Goal: Task Accomplishment & Management: Manage account settings

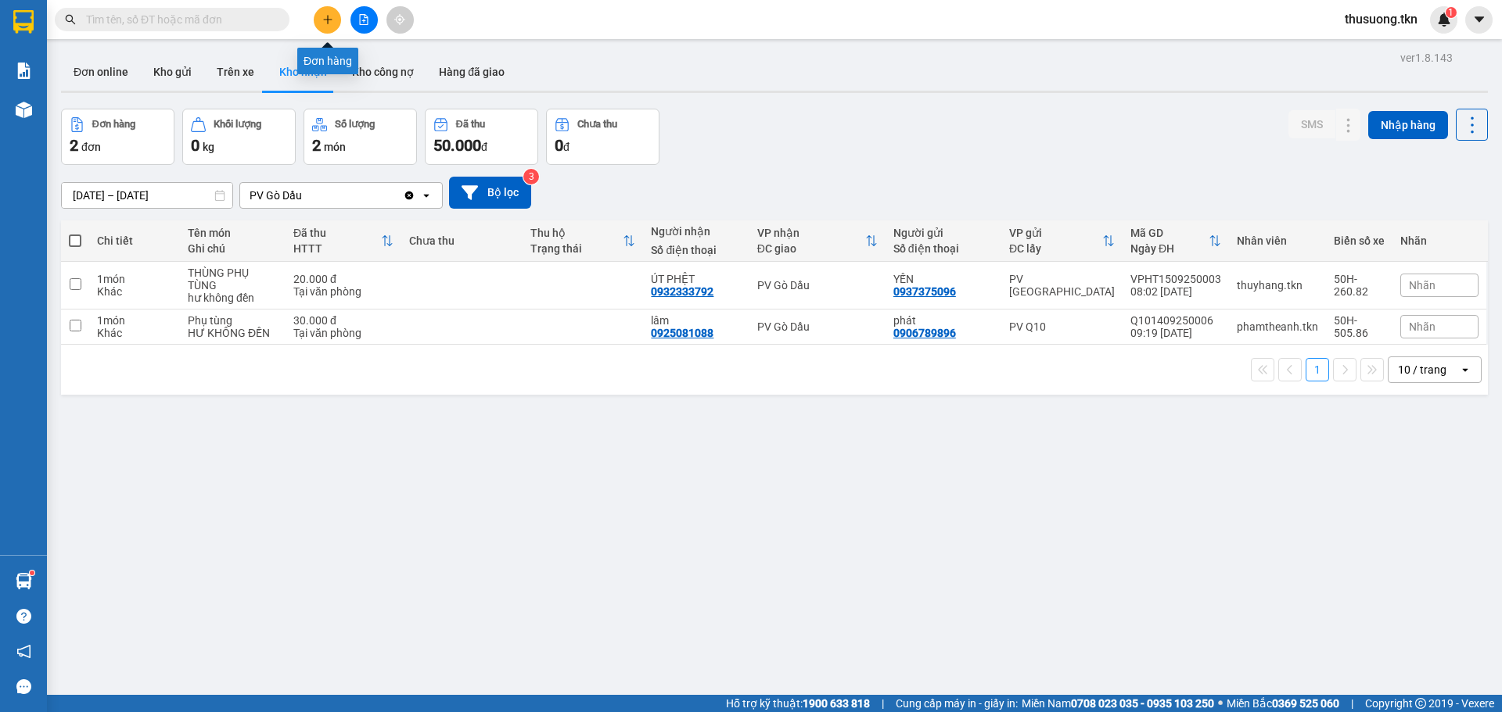
drag, startPoint x: 333, startPoint y: 38, endPoint x: 312, endPoint y: 40, distance: 21.2
click at [336, 31] on body "Kết quả tìm kiếm ( 0 ) Bộ lọc No Data thusuong.tkn 1 Báo cáo Mẫu 1: Báo cáo dòn…" at bounding box center [751, 356] width 1502 height 712
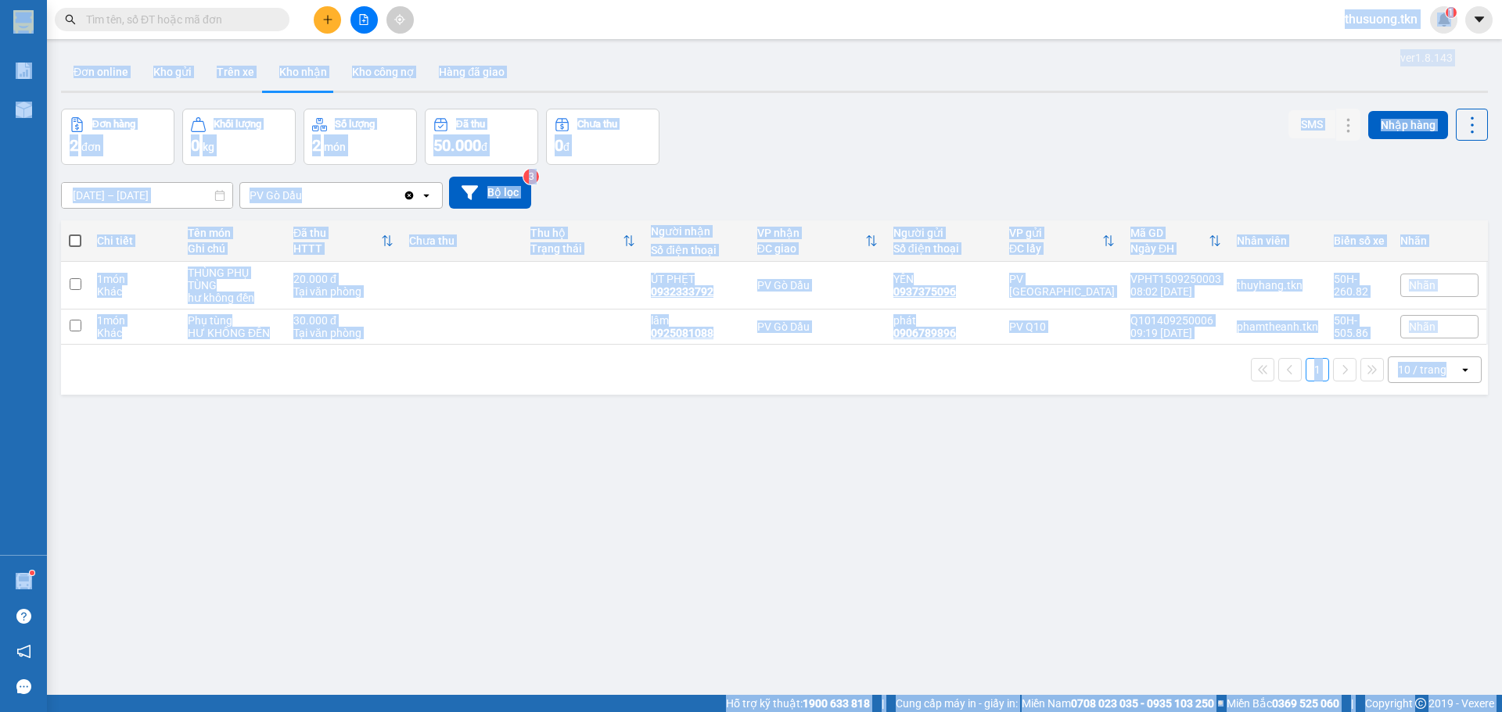
click at [755, 95] on div "ver 1.8.143 Đơn online Kho gửi Trên xe Kho nhận Kho công nợ Hàng đã giao Đơn hà…" at bounding box center [774, 403] width 1439 height 712
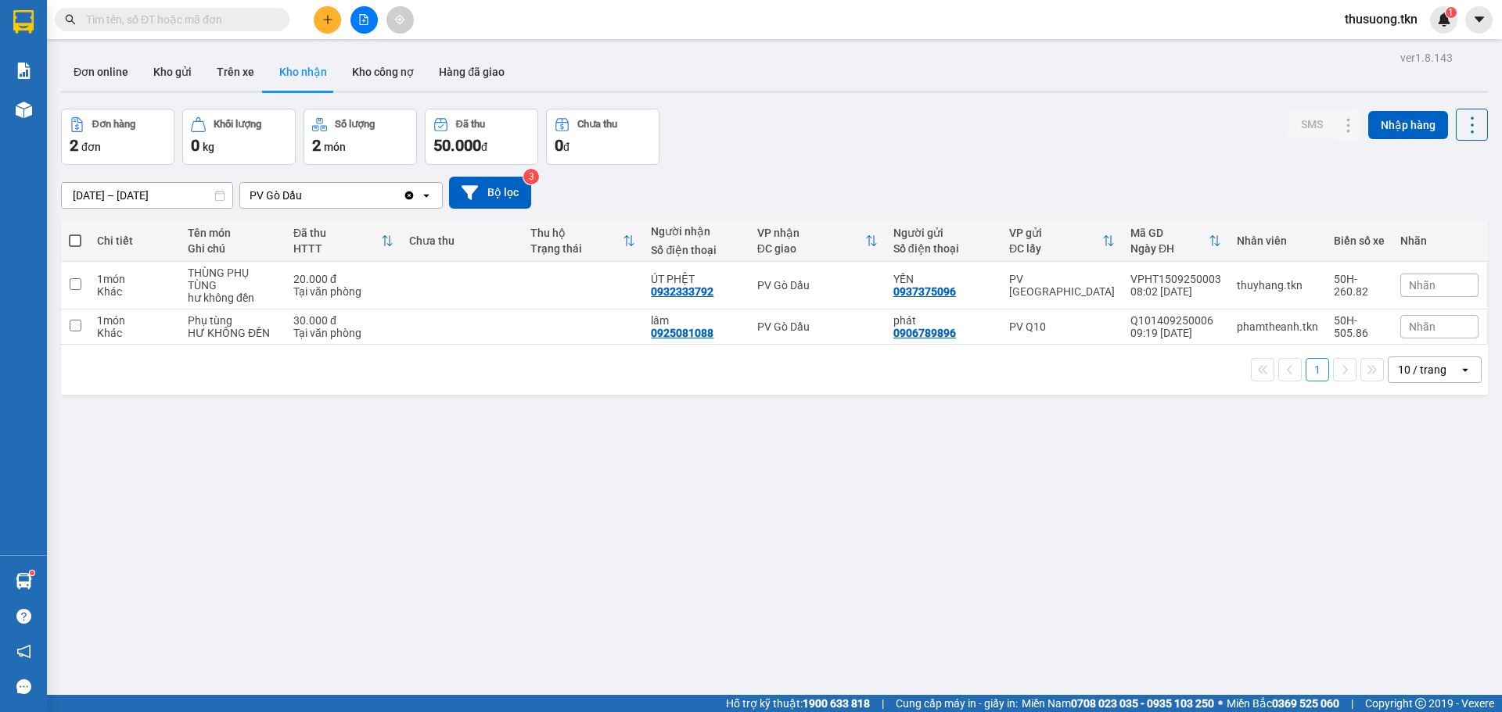
click at [329, 23] on icon "plus" at bounding box center [327, 19] width 11 height 11
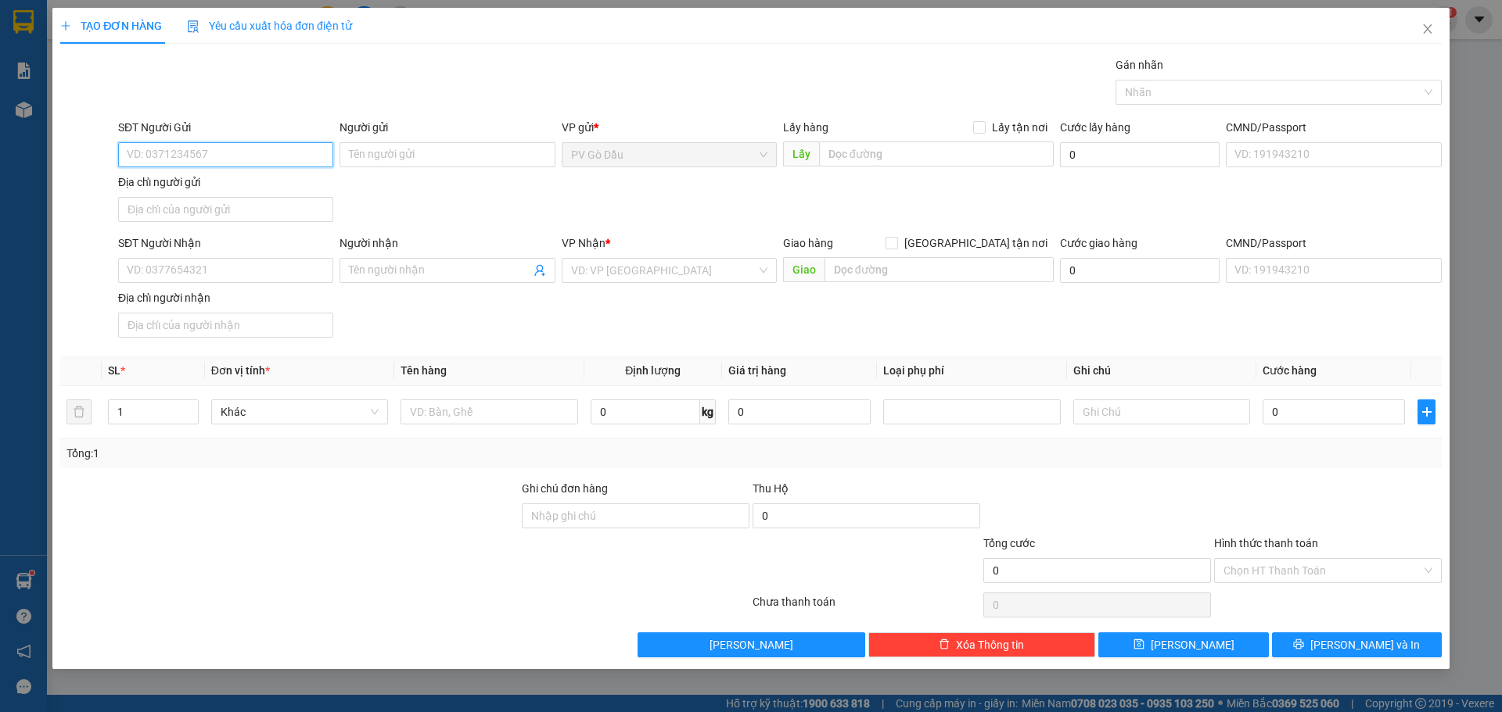
click at [221, 155] on input "SĐT Người Gửi" at bounding box center [225, 154] width 215 height 25
type input "0775539368"
click at [406, 151] on input "Người gửi" at bounding box center [446, 154] width 215 height 25
type input "n"
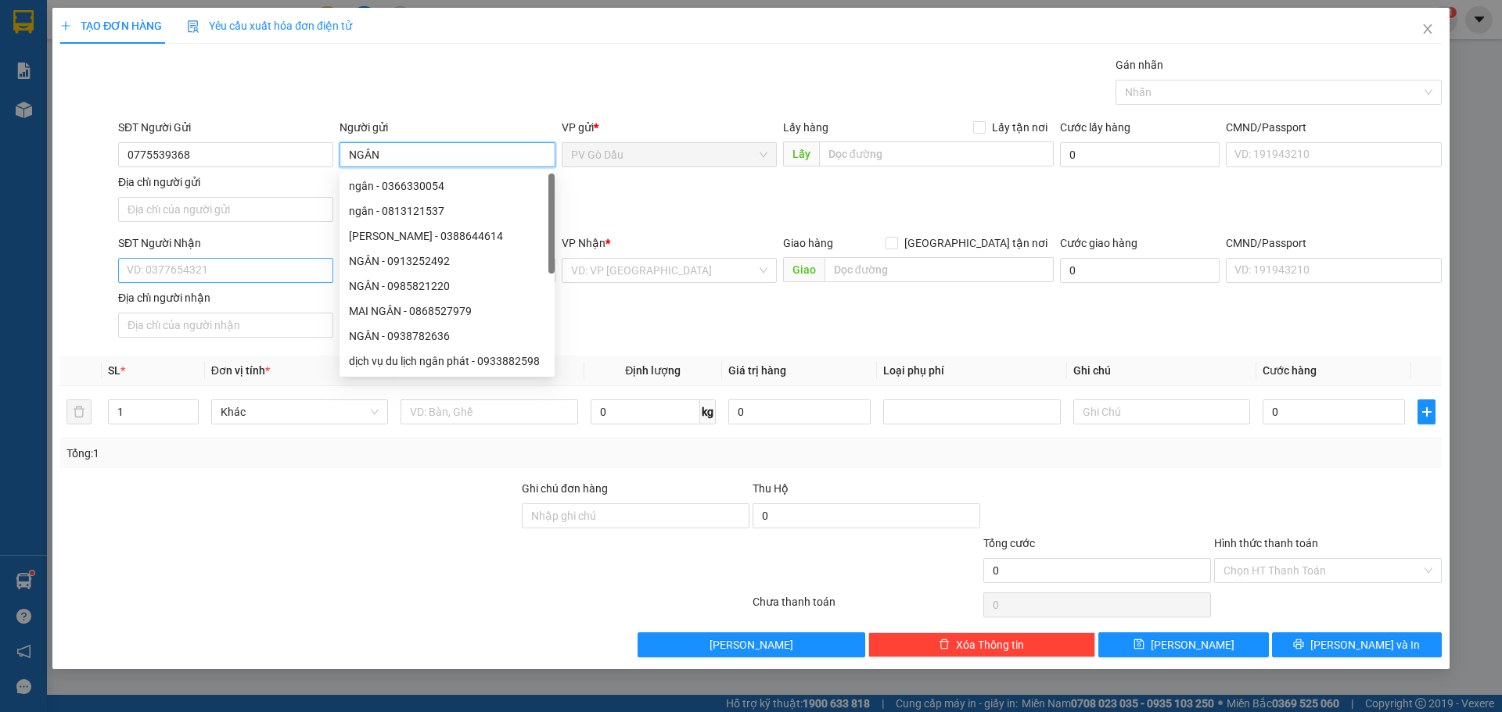
type input "NGÂN"
drag, startPoint x: 220, startPoint y: 274, endPoint x: 231, endPoint y: 257, distance: 20.8
click at [221, 272] on input "SĐT Người Nhận" at bounding box center [225, 270] width 215 height 25
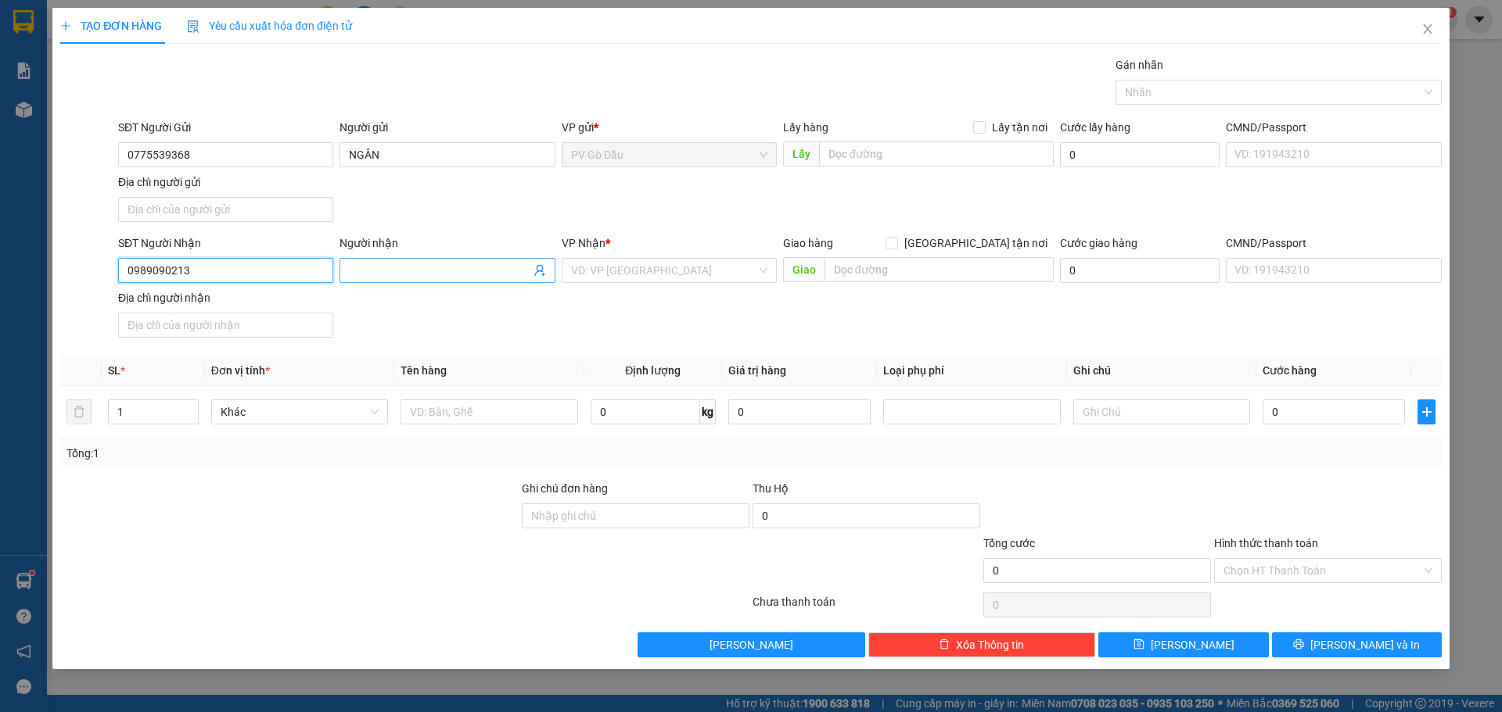
type input "0989090213"
click at [386, 274] on input "Người nhận" at bounding box center [439, 270] width 181 height 17
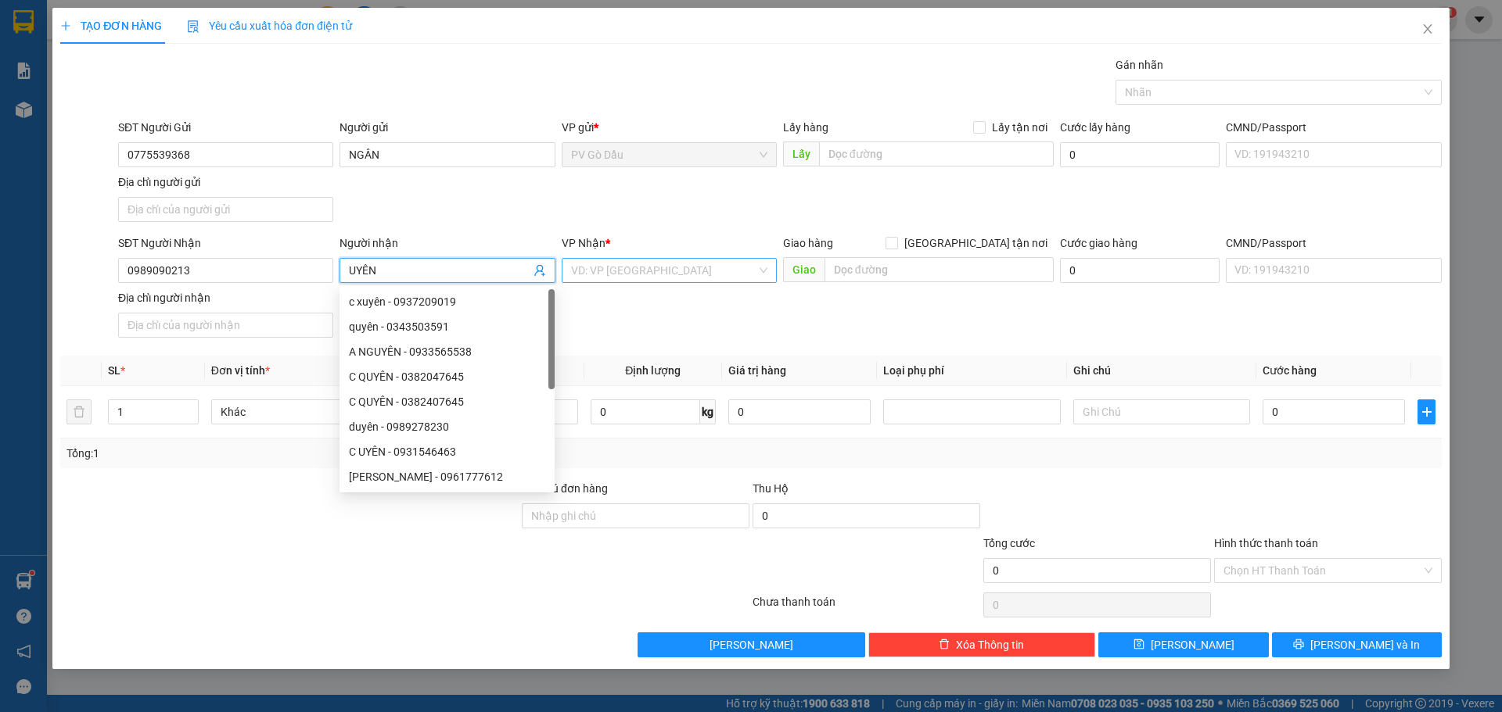
type input "UYÊN"
click at [605, 260] on input "search" at bounding box center [663, 270] width 185 height 23
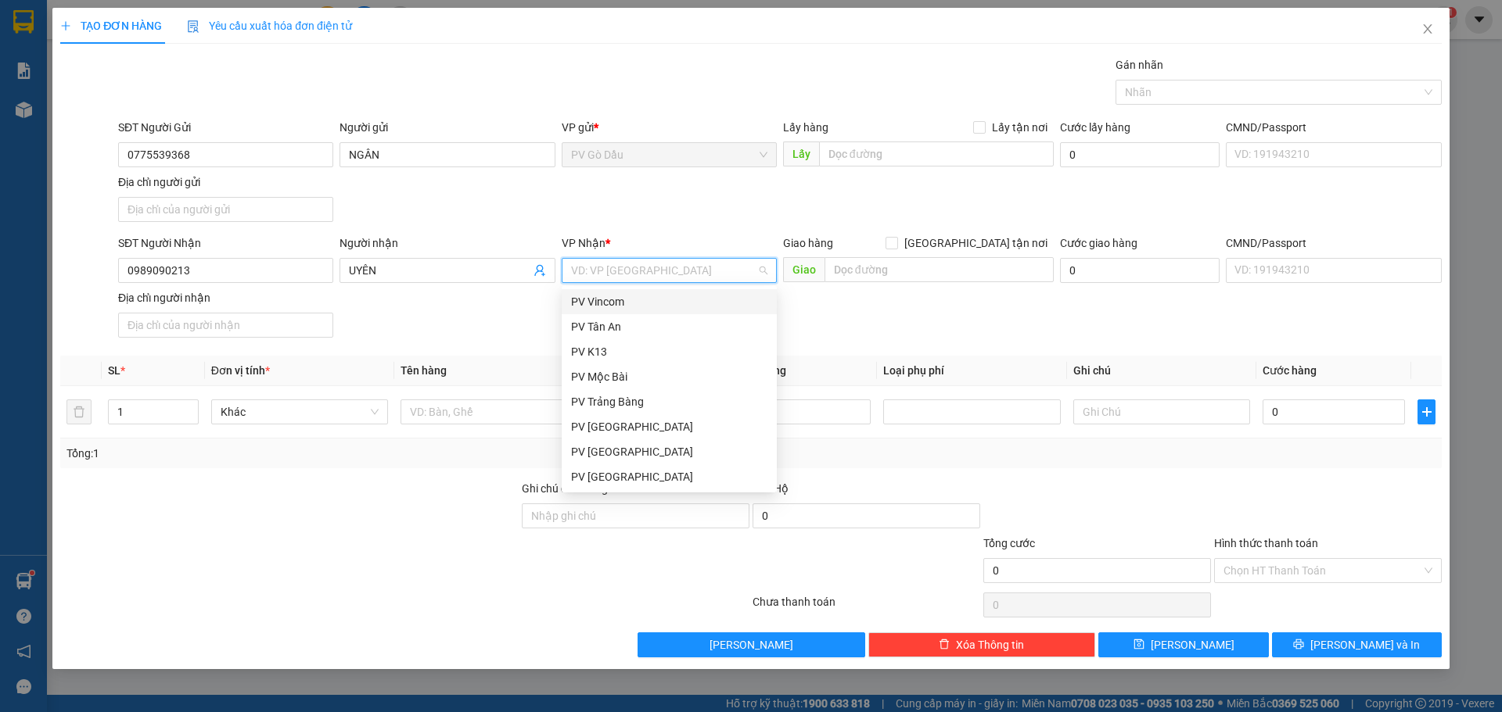
click at [642, 303] on div "PV Vincom" at bounding box center [669, 301] width 196 height 17
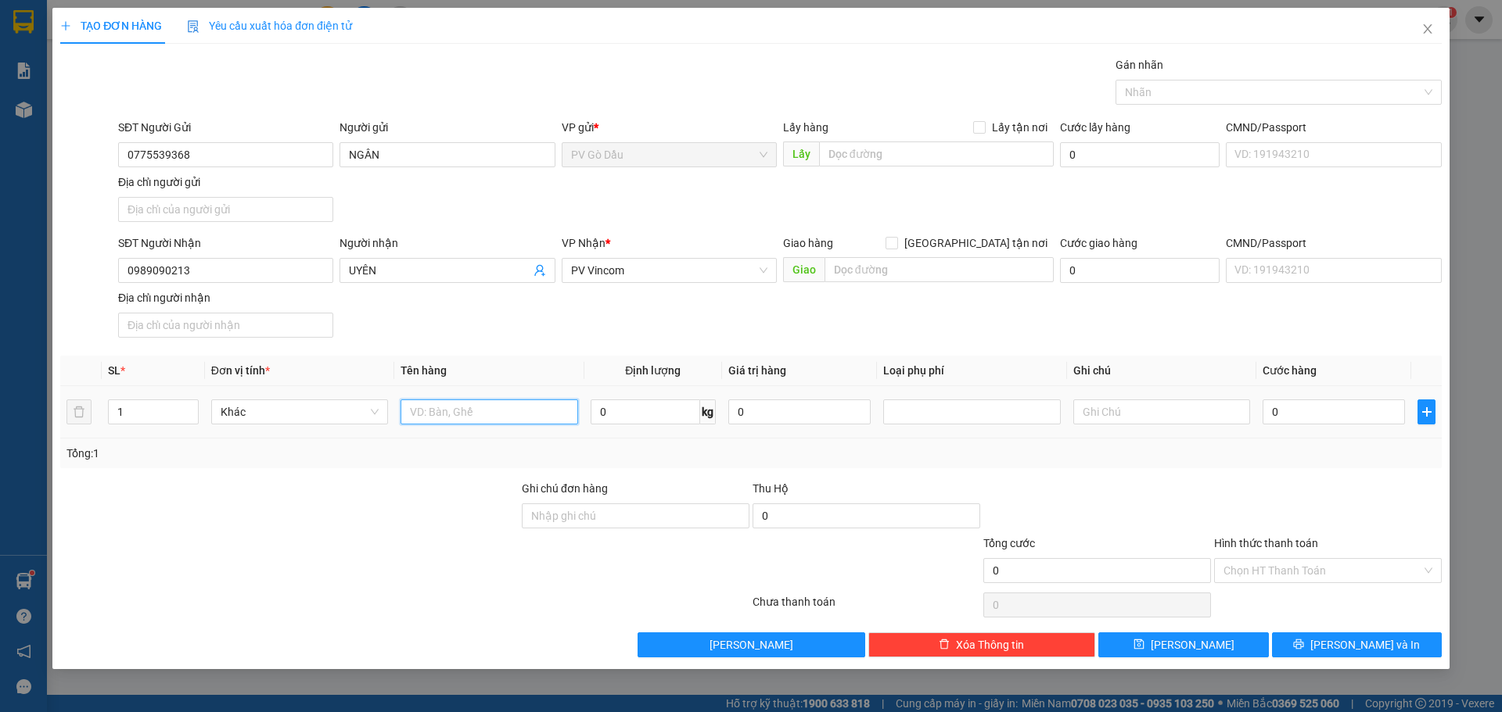
click at [468, 418] on input "text" at bounding box center [488, 412] width 177 height 25
type input "D"
type input "ĐỒ DÙNG CÁ NHÂN"
click at [1313, 404] on input "0" at bounding box center [1333, 412] width 142 height 25
type input "5"
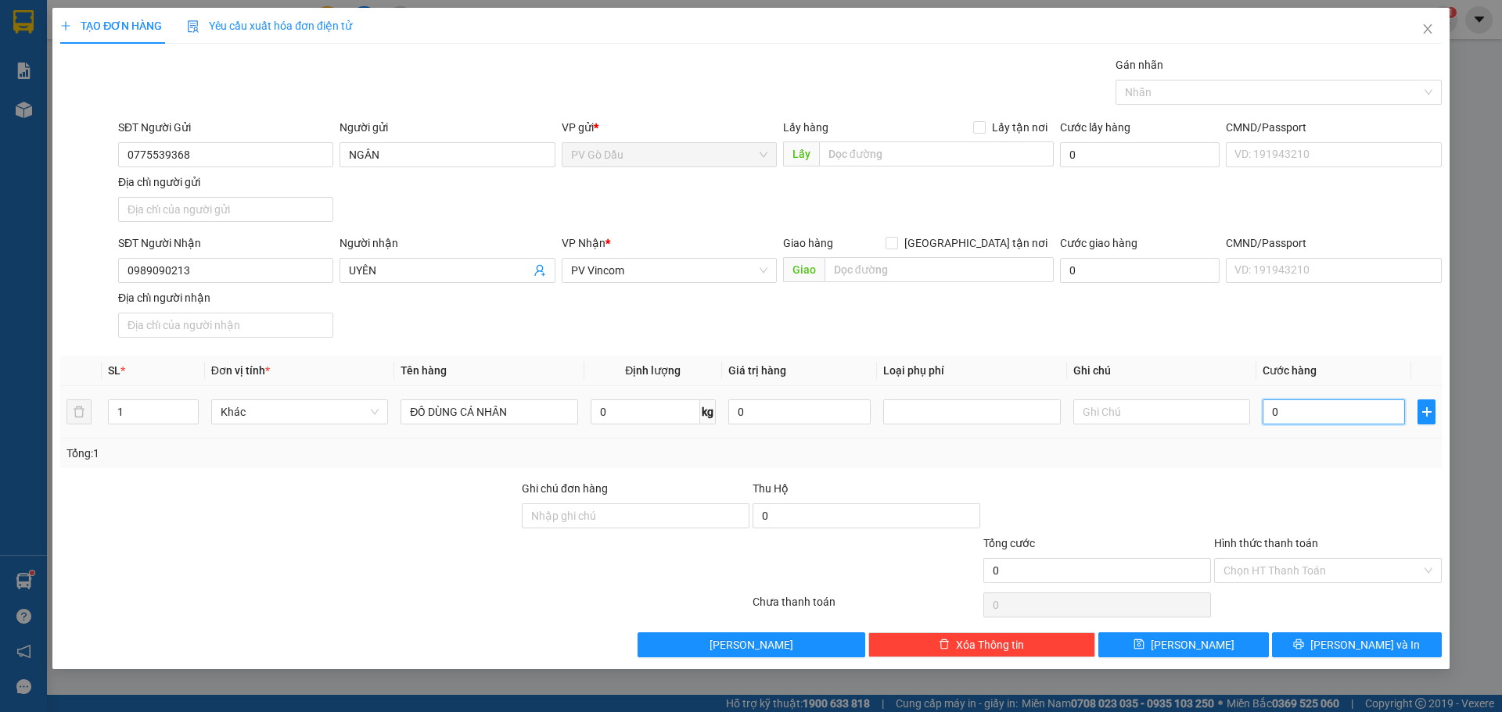
type input "5"
type input "50"
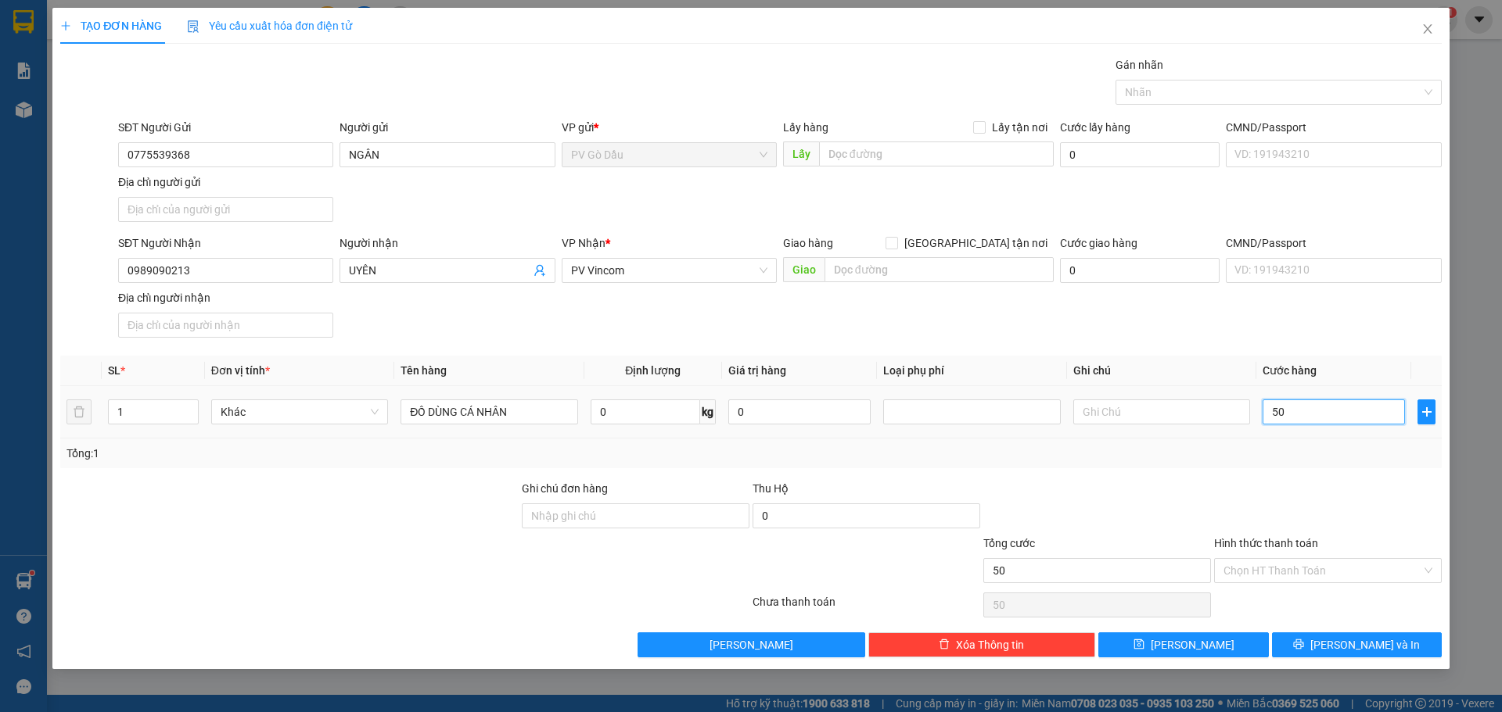
type input "500"
type input "5.000"
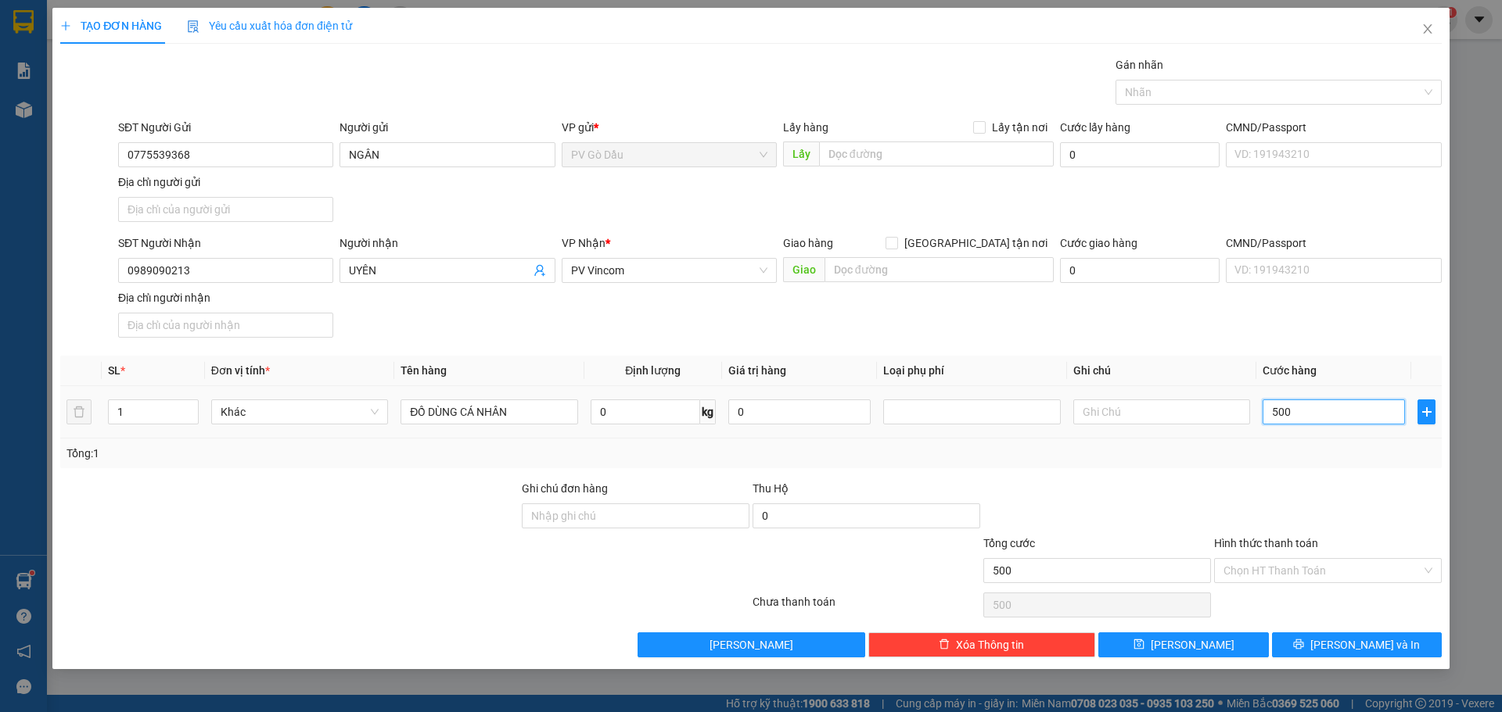
type input "5.000"
type input "50.000"
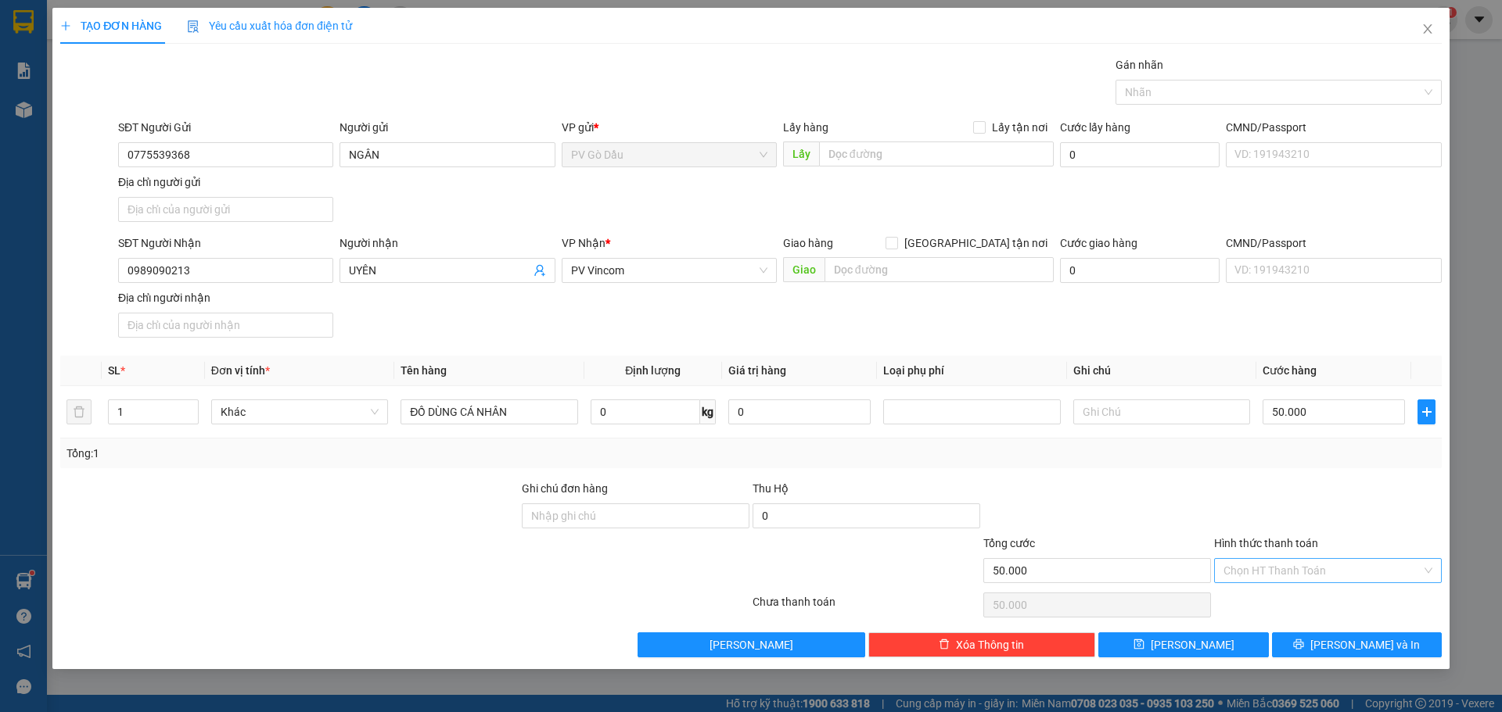
click at [1265, 561] on input "Hình thức thanh toán" at bounding box center [1322, 570] width 198 height 23
click at [1264, 604] on div "Tại văn phòng" at bounding box center [1327, 602] width 209 height 17
type input "0"
click at [1279, 410] on input "50.000" at bounding box center [1333, 412] width 142 height 25
type input "0"
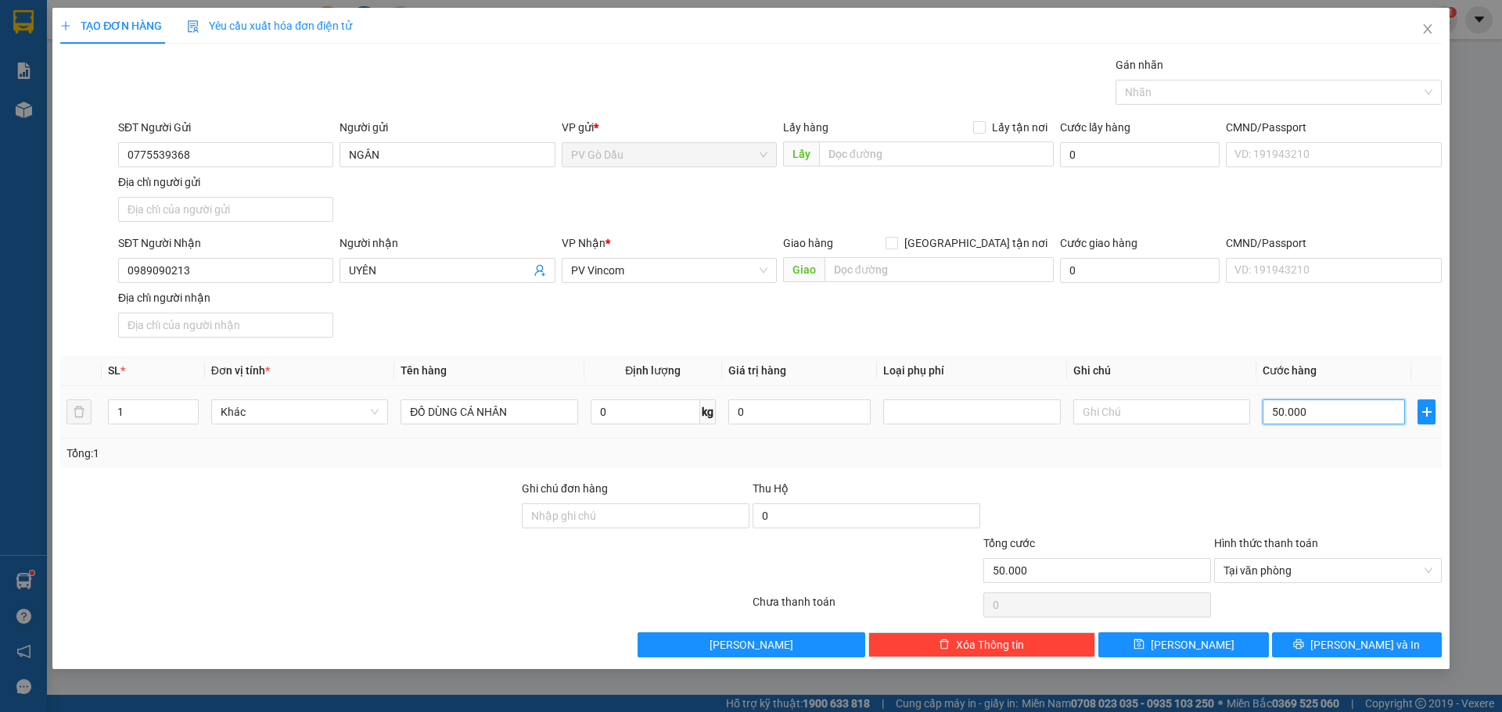
type input "0"
type input "04"
type input "4"
type input "040"
type input "40"
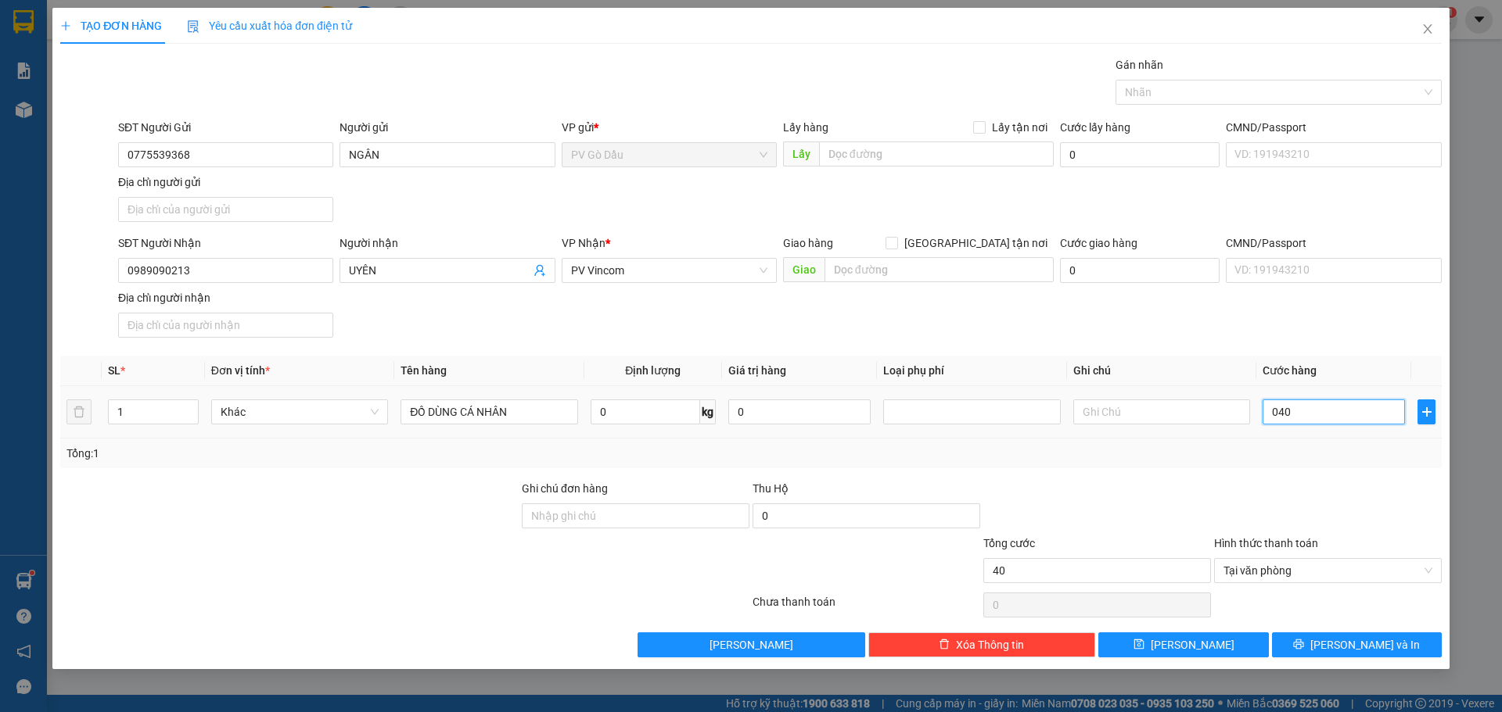
type input "0.400"
type input "400"
type input "04.000"
type input "4.000"
type input "040.000"
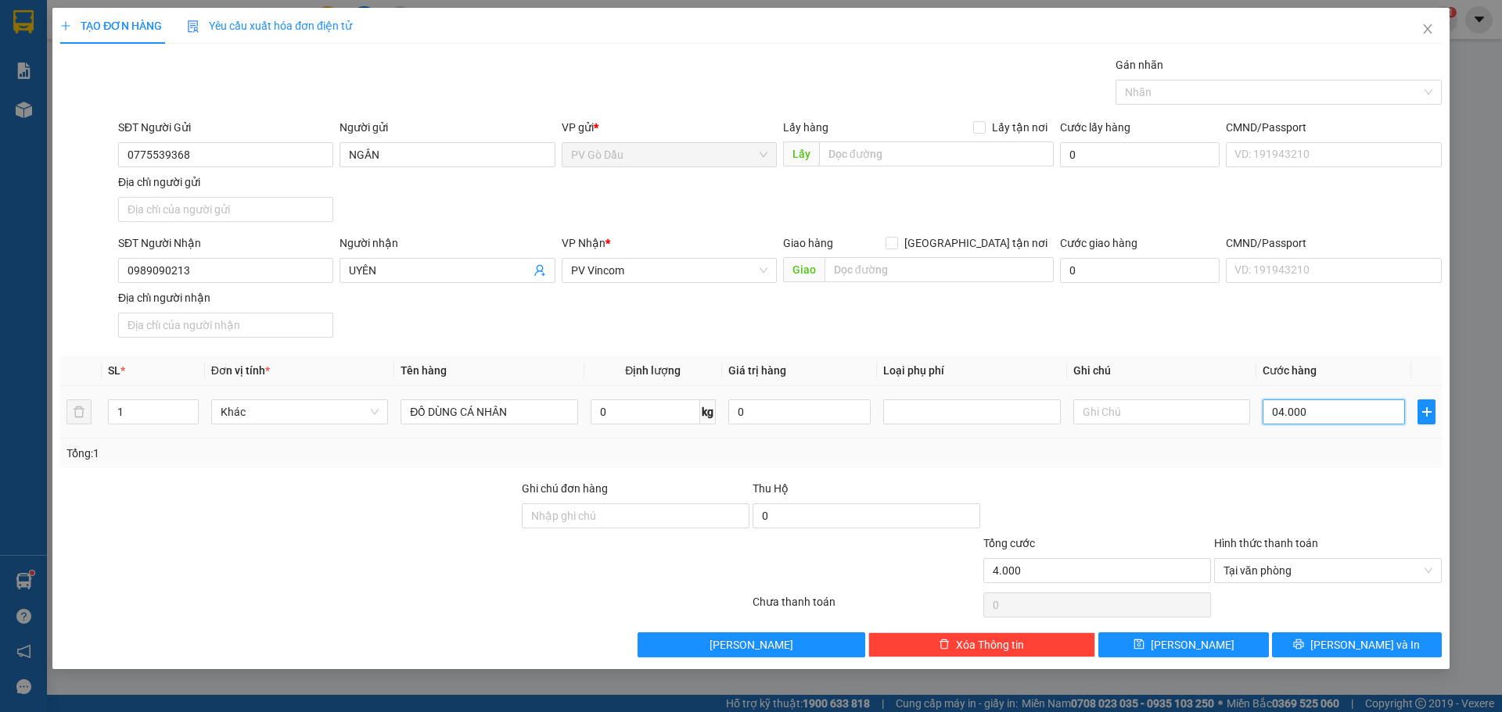
type input "40.000"
click at [1360, 644] on span "[PERSON_NAME] và In" at bounding box center [1364, 645] width 109 height 17
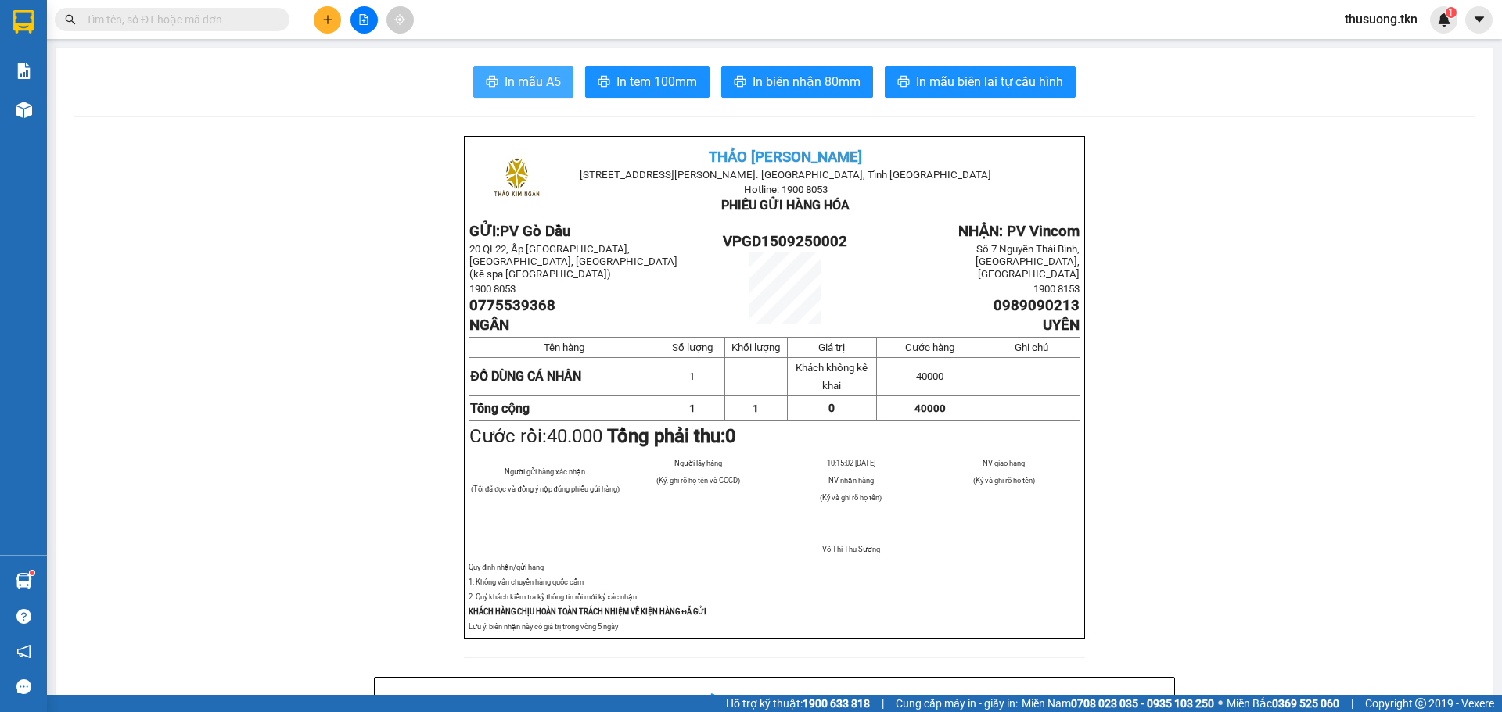
click at [526, 80] on span "In mẫu A5" at bounding box center [532, 82] width 56 height 20
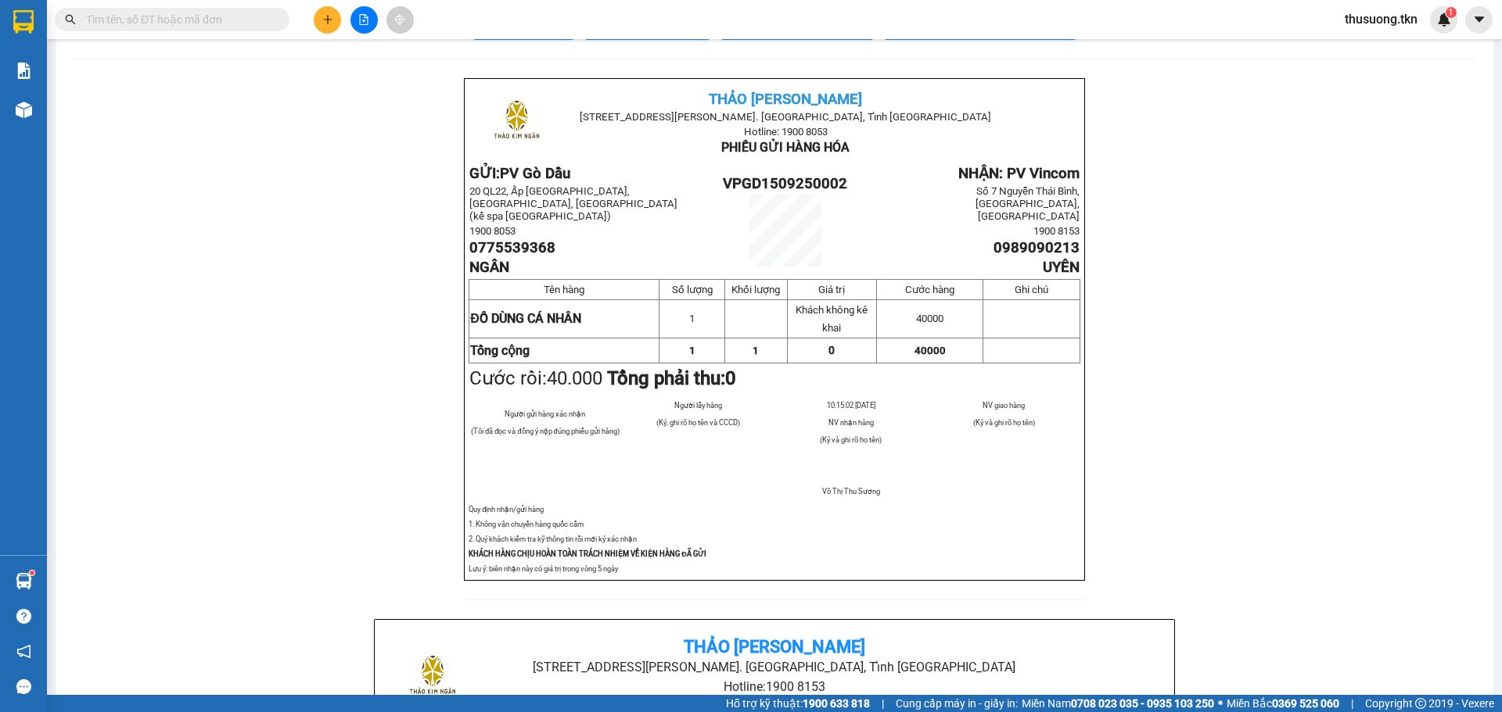
scroll to position [156, 0]
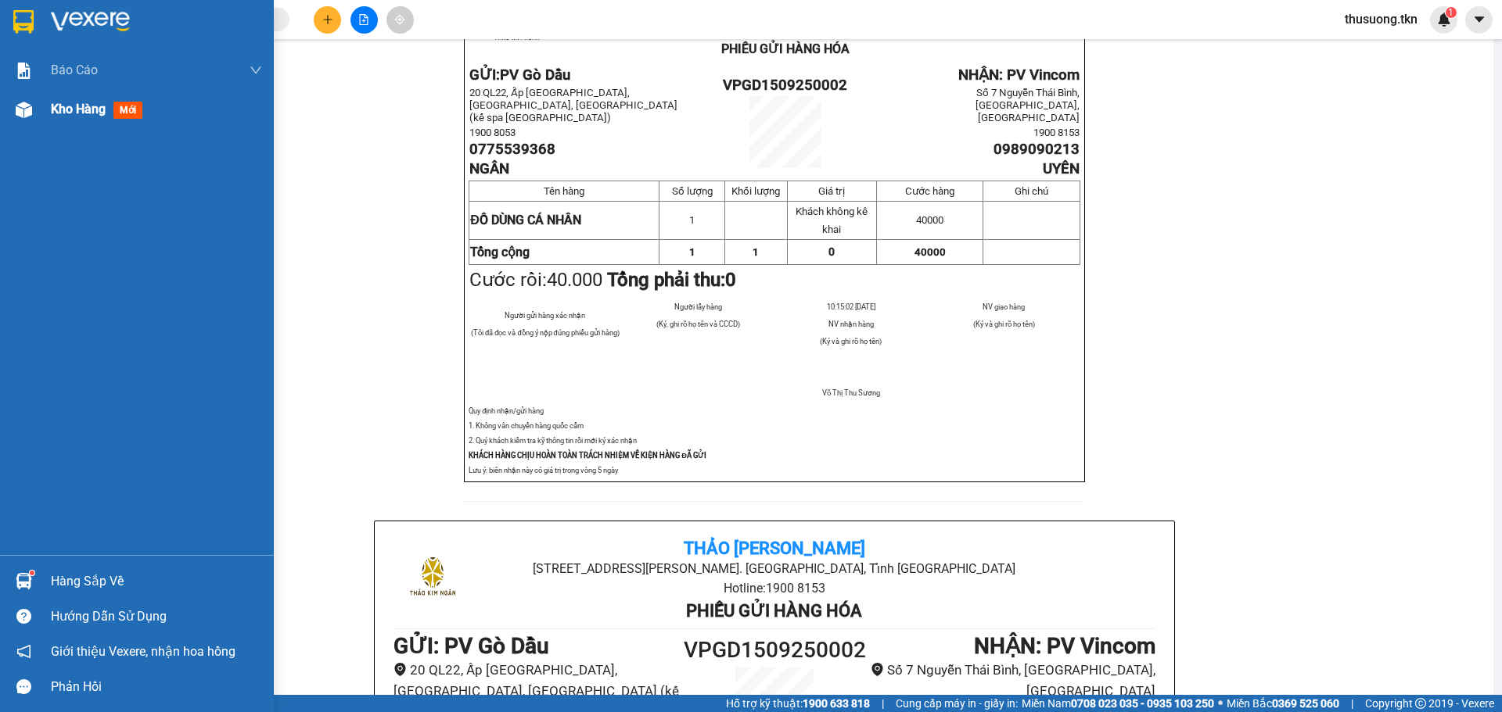
click at [87, 113] on span "Kho hàng" at bounding box center [78, 109] width 55 height 15
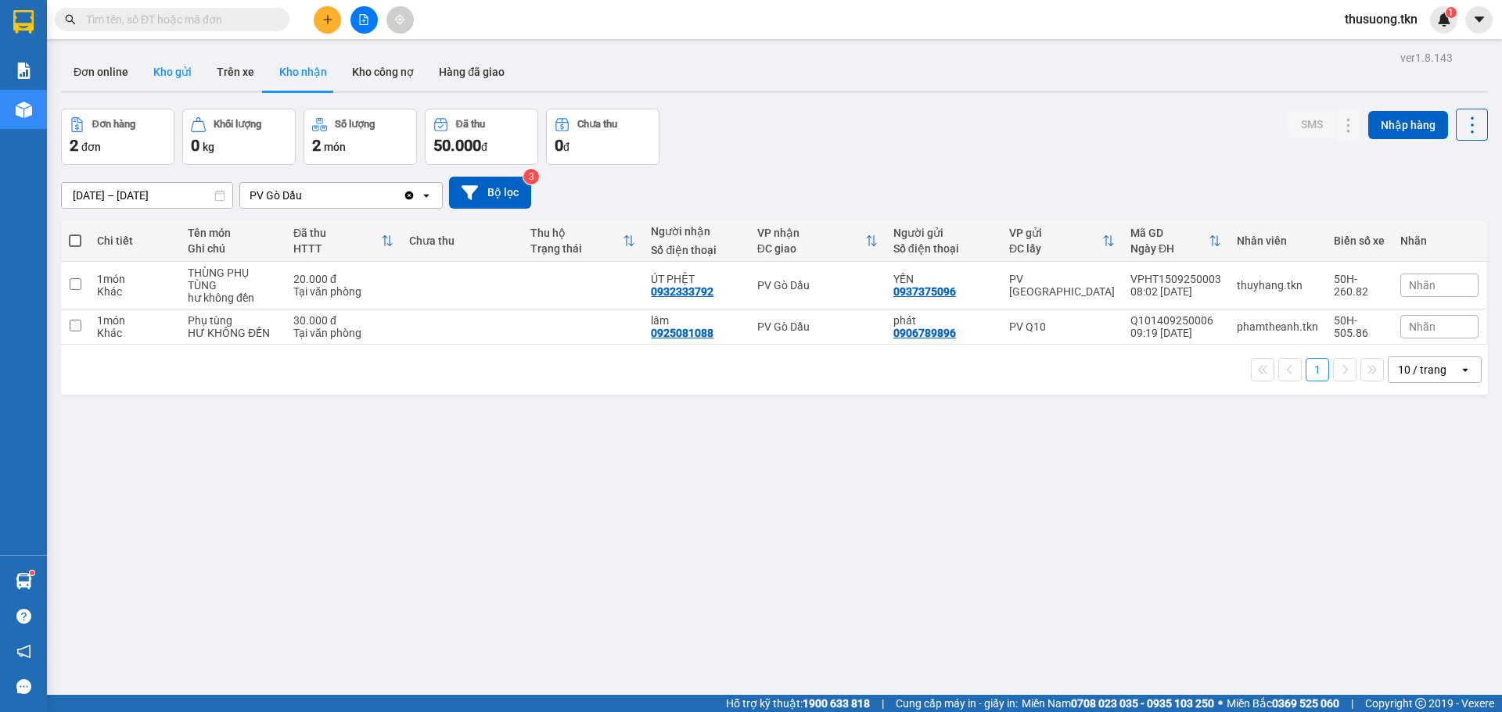
click at [167, 75] on button "Kho gửi" at bounding box center [172, 72] width 63 height 38
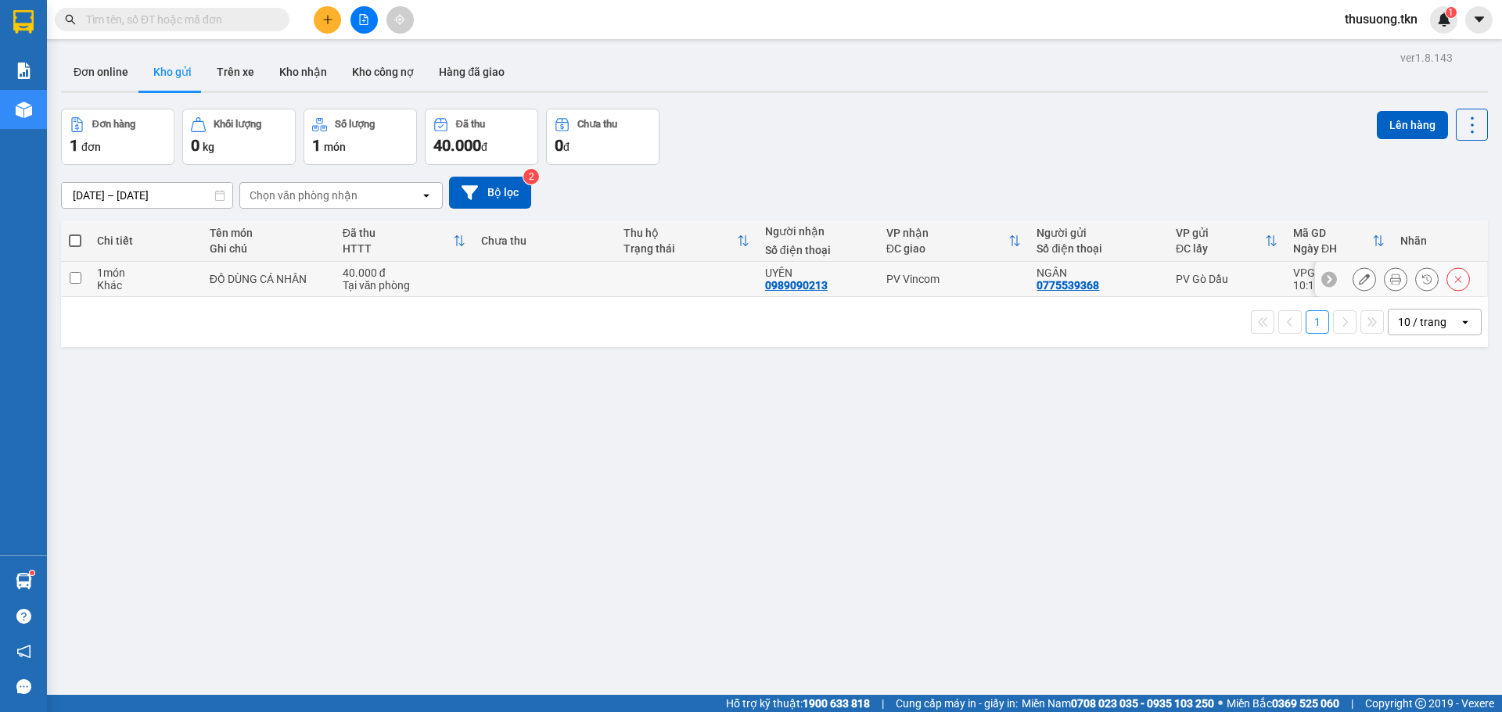
click at [75, 274] on input "checkbox" at bounding box center [76, 278] width 12 height 12
checkbox input "true"
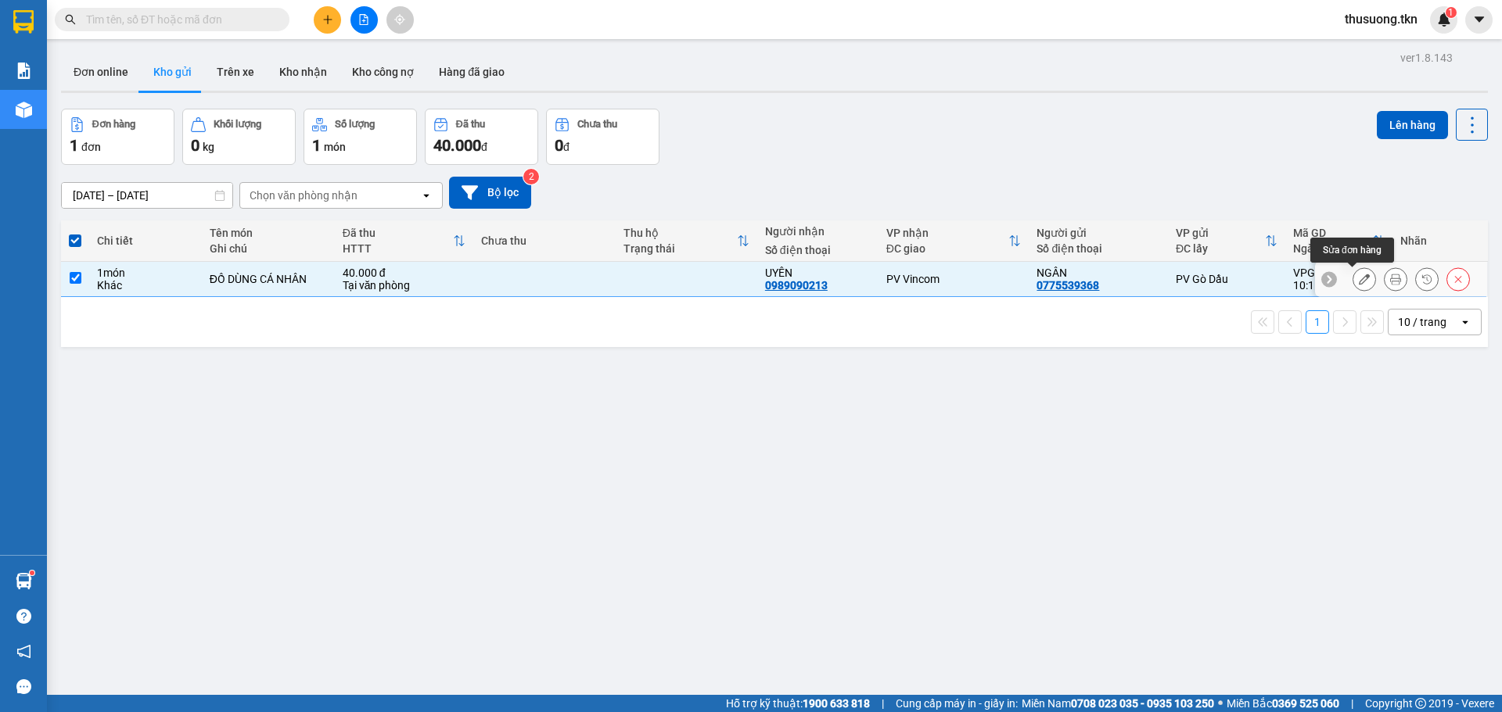
click at [1353, 279] on button at bounding box center [1364, 279] width 22 height 27
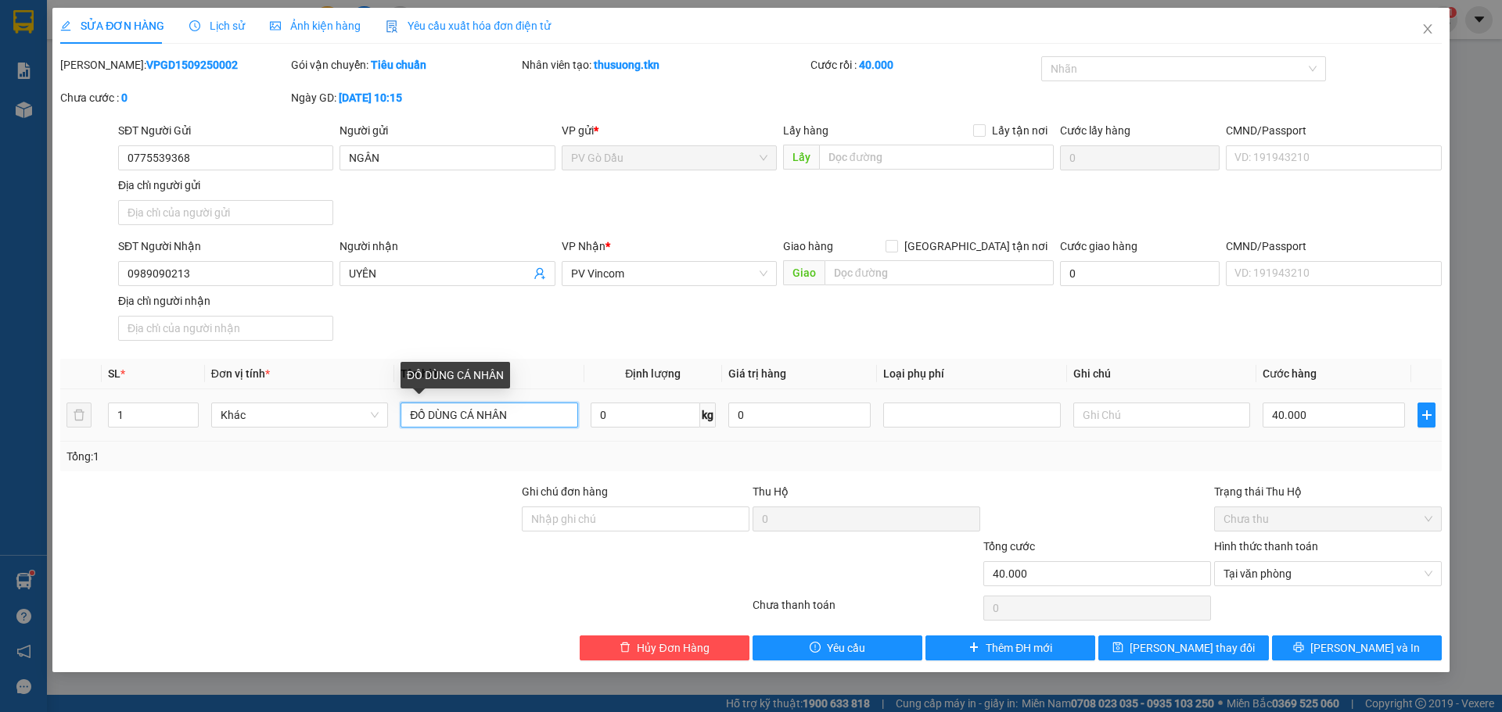
click at [521, 415] on input "ĐỒ DÙNG CÁ NHÂN" at bounding box center [488, 415] width 177 height 25
type input "Đ"
type input "D"
click at [1187, 63] on div at bounding box center [1176, 68] width 262 height 19
type input "ĐỒ ĐÔNG LẠNH"
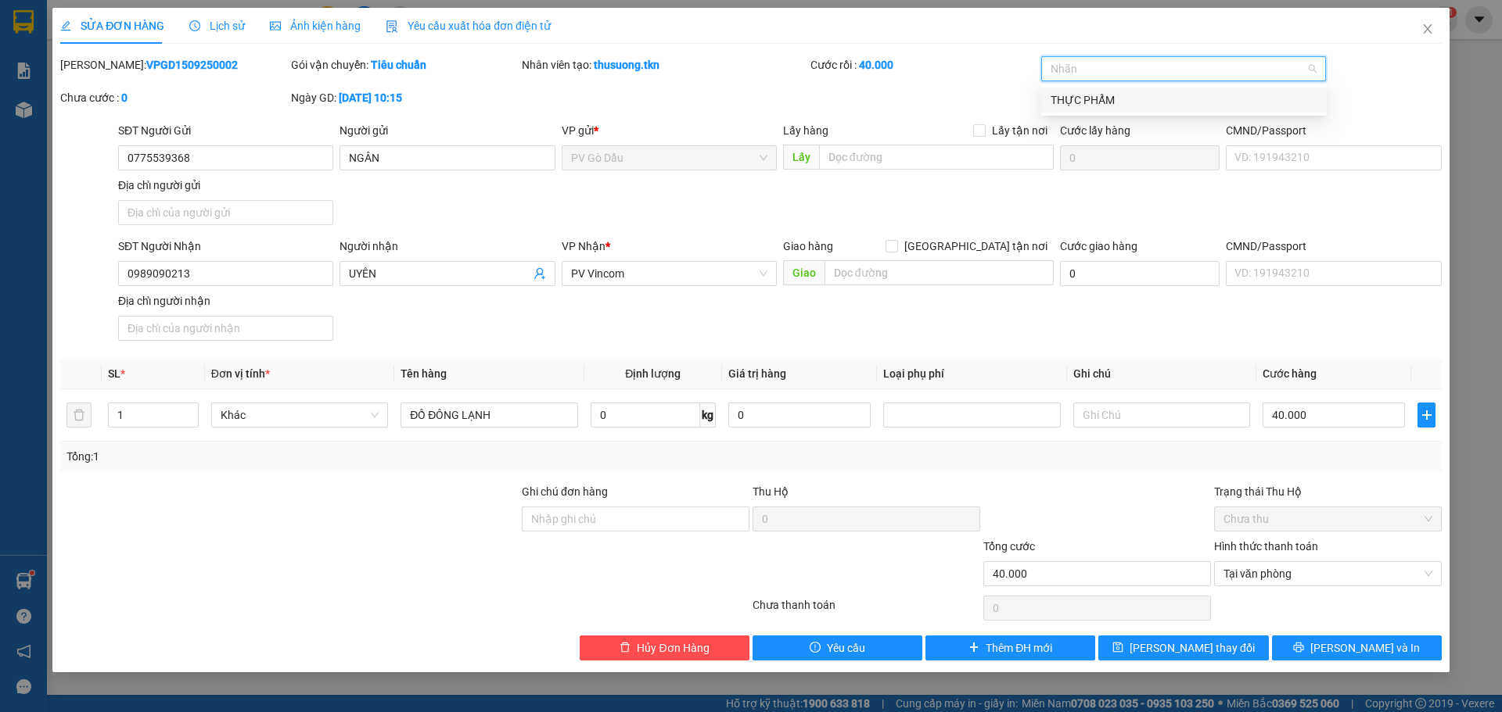
click at [1151, 97] on div "THỰC PHẨM" at bounding box center [1183, 100] width 267 height 17
click at [1355, 652] on span "[PERSON_NAME] và In" at bounding box center [1364, 648] width 109 height 17
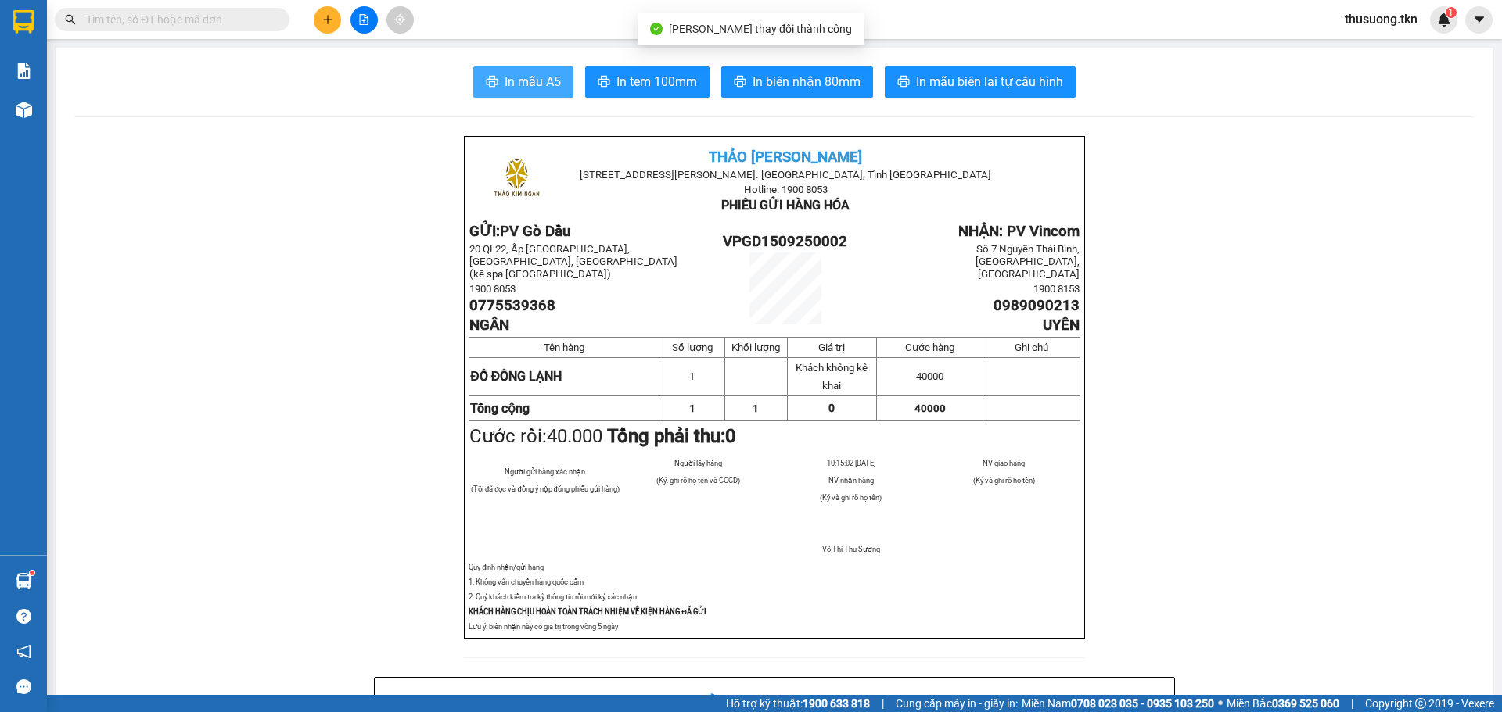
click at [524, 85] on span "In mẫu A5" at bounding box center [532, 82] width 56 height 20
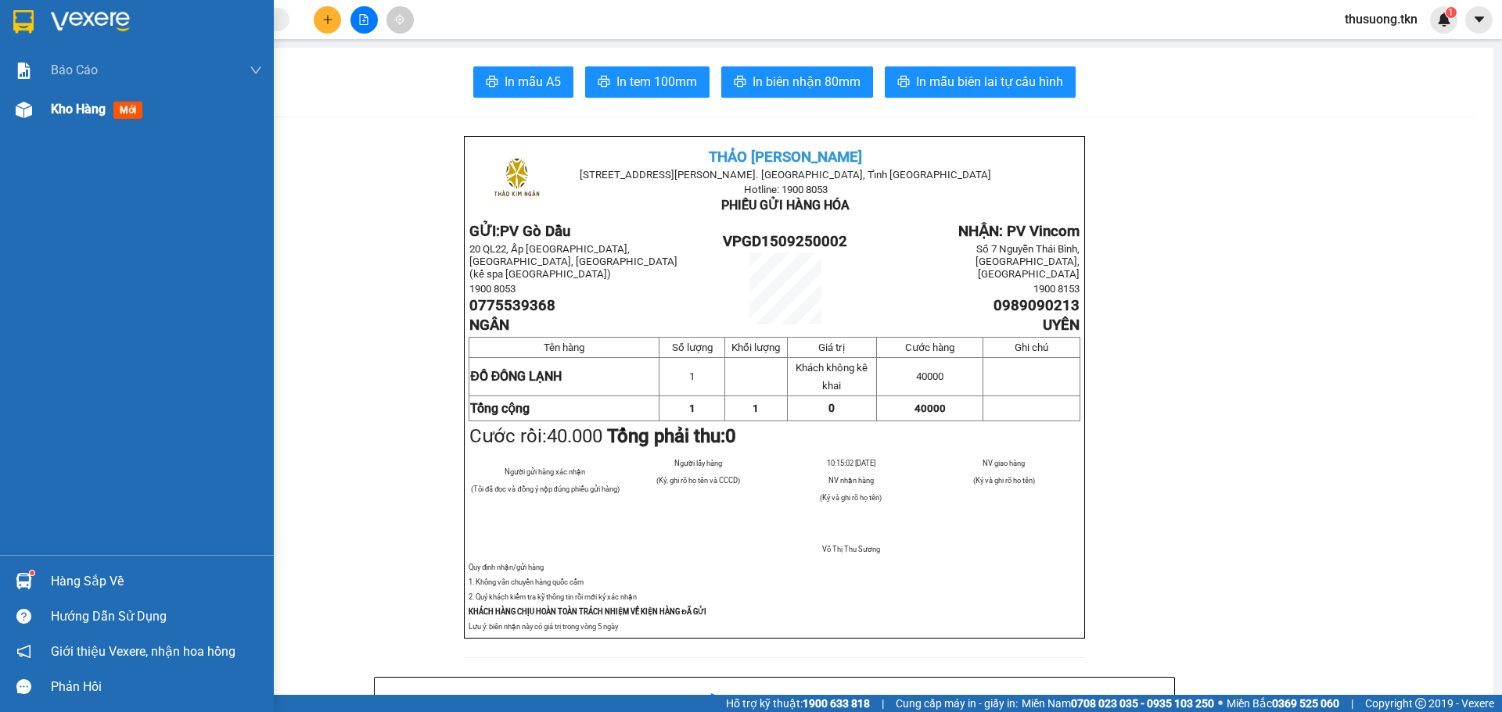
click at [65, 95] on div "Kho hàng mới" at bounding box center [156, 109] width 211 height 39
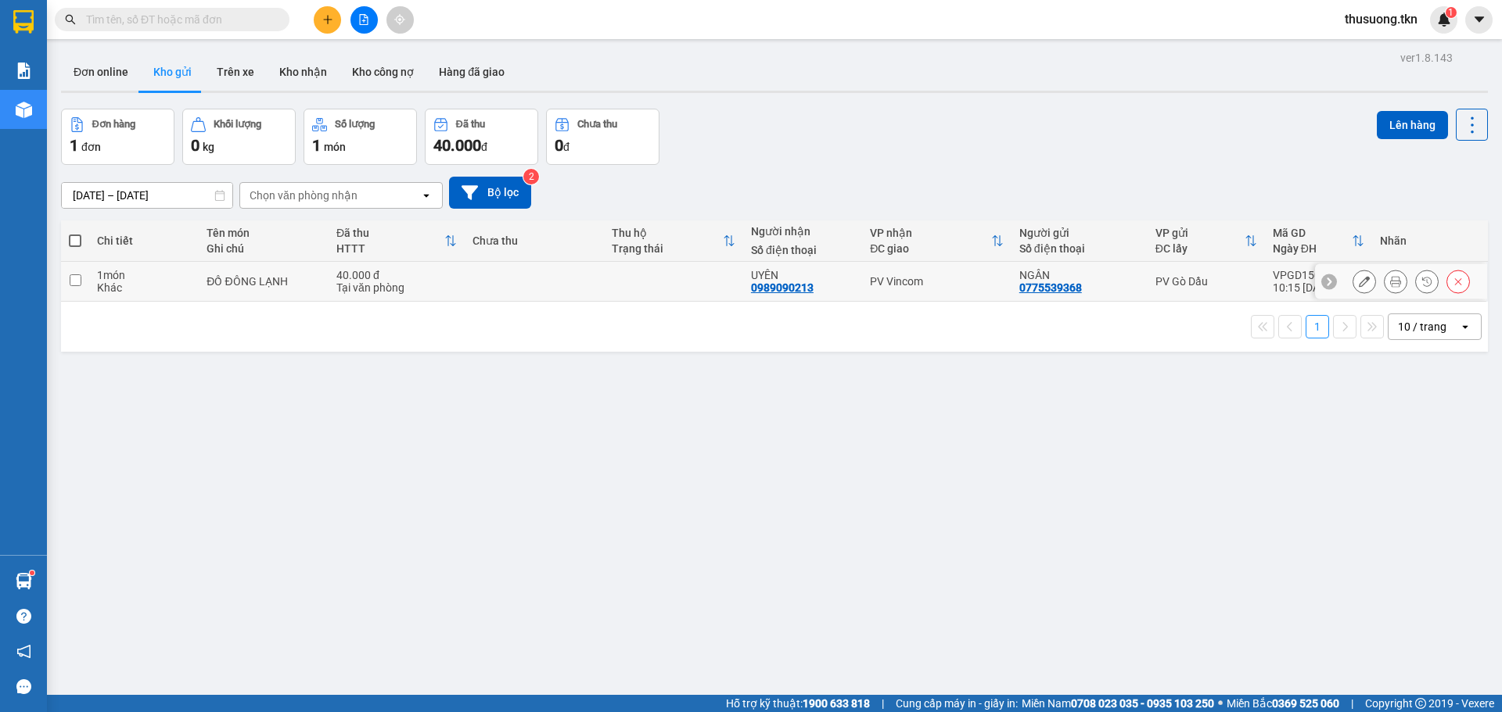
click at [70, 279] on input "checkbox" at bounding box center [76, 281] width 12 height 12
checkbox input "true"
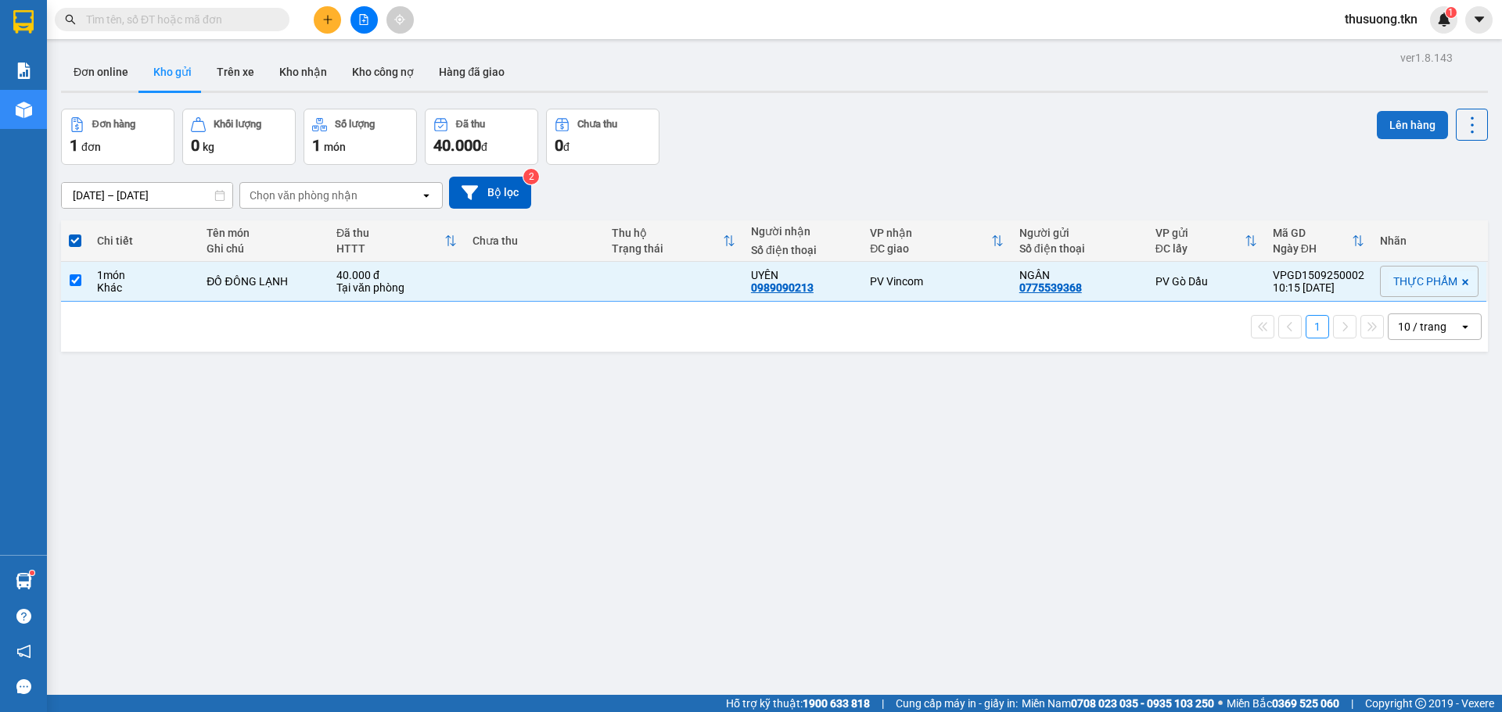
click at [1383, 125] on button "Lên hàng" at bounding box center [1411, 125] width 71 height 28
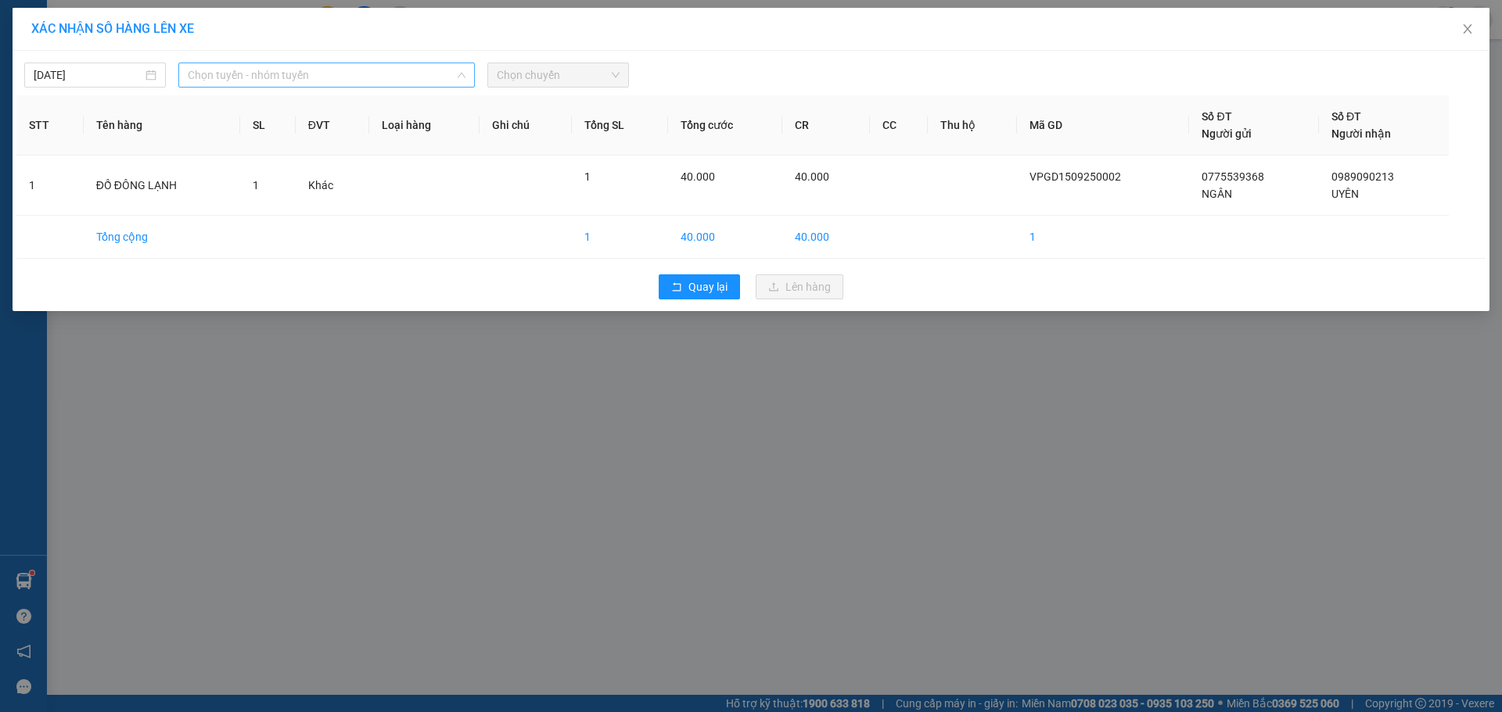
click at [240, 71] on span "Chọn tuyến - nhóm tuyến" at bounding box center [327, 74] width 278 height 23
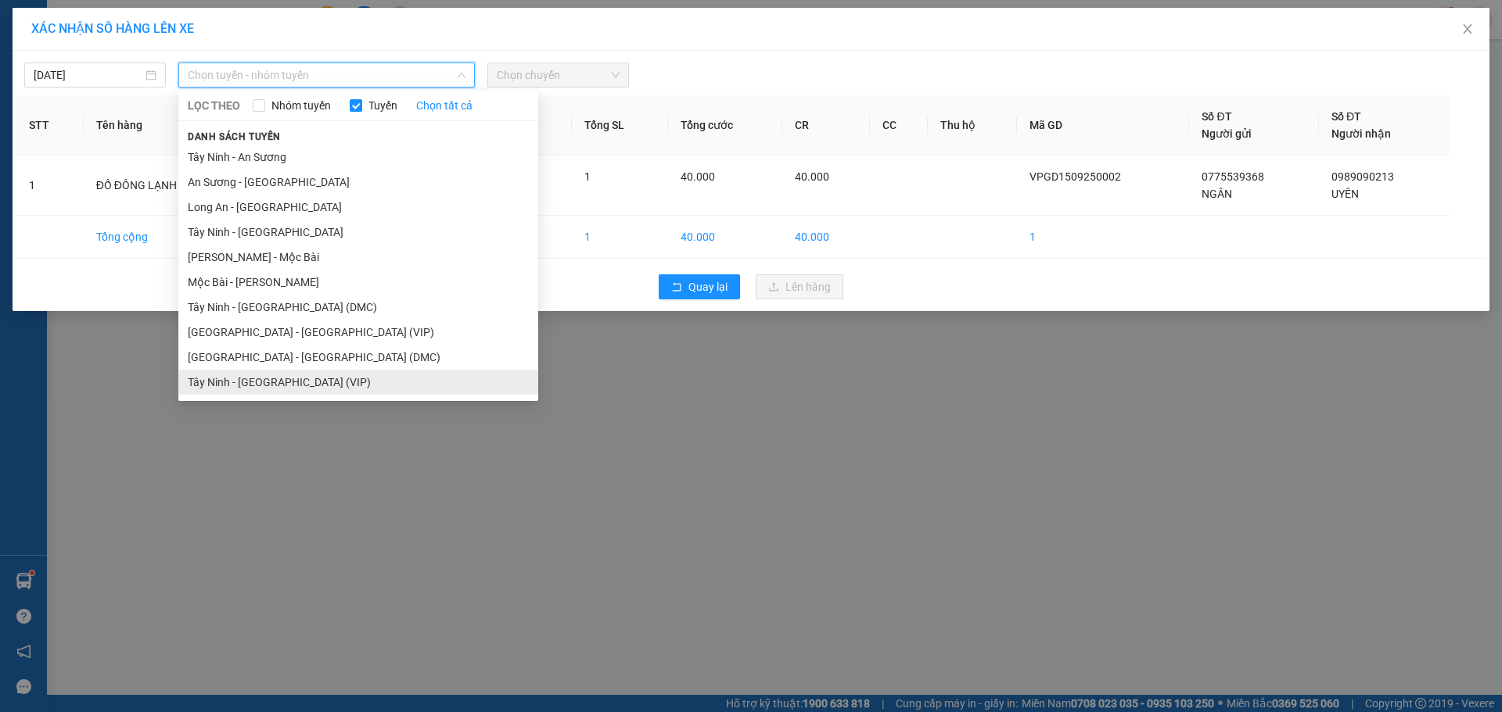
click at [239, 382] on li "Tây Ninh - [GEOGRAPHIC_DATA] (VIP)" at bounding box center [358, 382] width 360 height 25
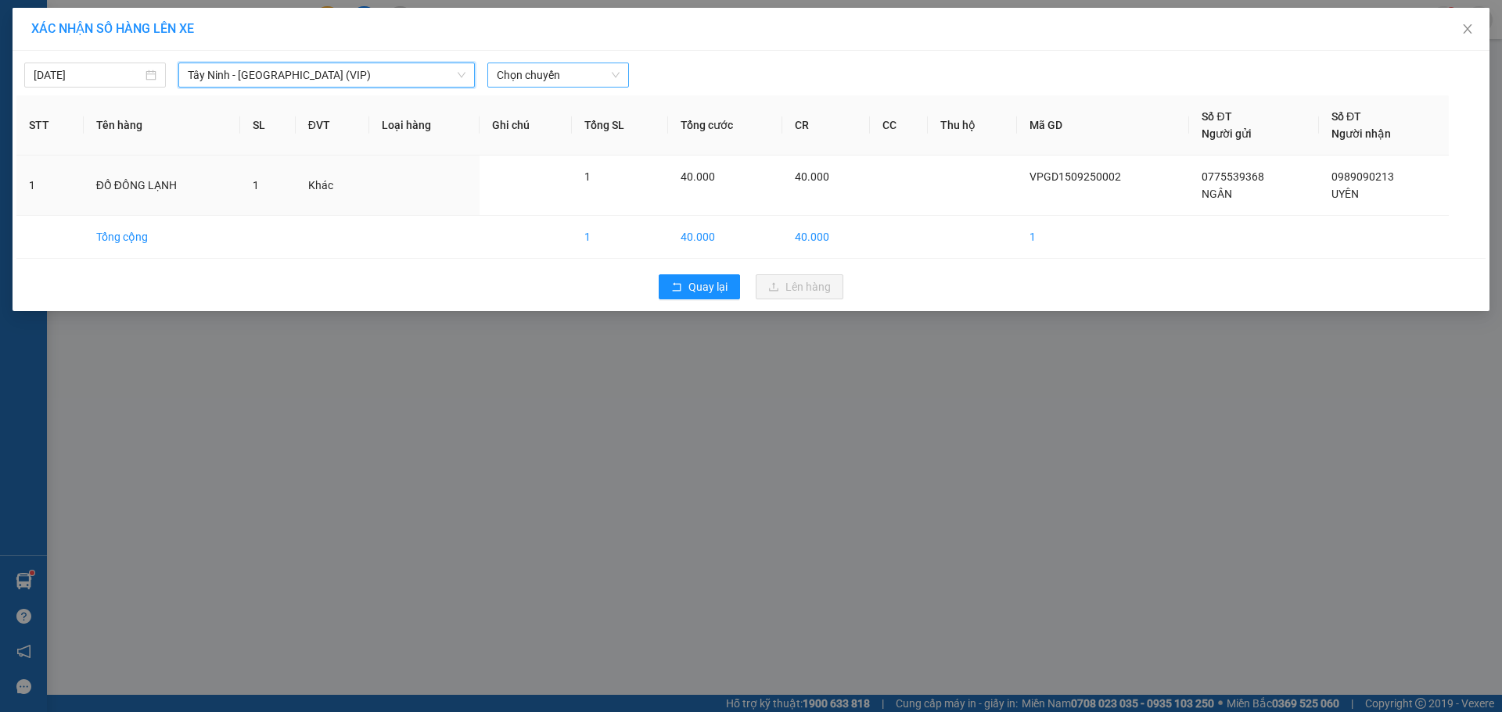
click at [586, 72] on span "Chọn chuyến" at bounding box center [558, 74] width 123 height 23
type input "6522"
click at [579, 137] on div "09:35 (TC) - 50H-265.22" at bounding box center [558, 131] width 122 height 17
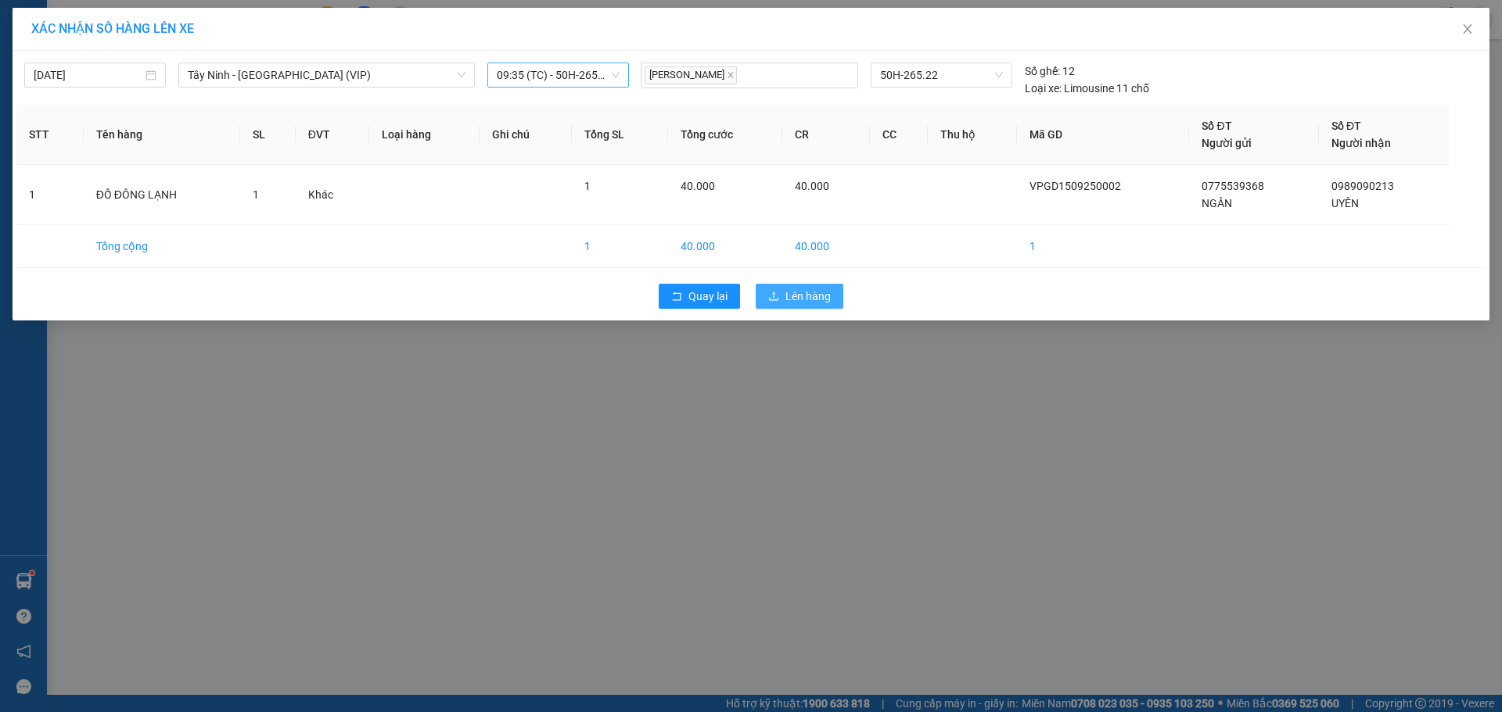
click at [809, 290] on span "Lên hàng" at bounding box center [807, 296] width 45 height 17
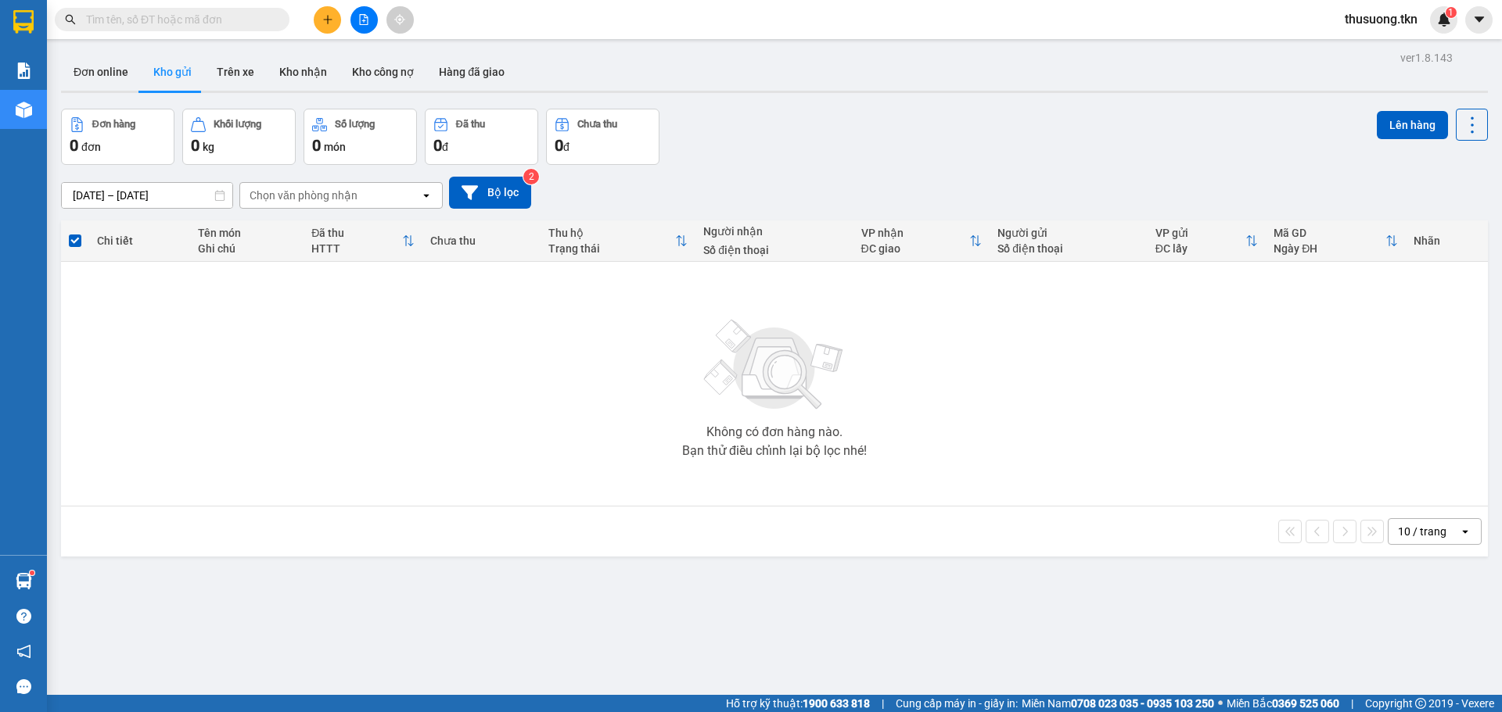
click at [650, 350] on div "Không có đơn hàng nào. Bạn thử điều chỉnh lại bộ lọc nhé!" at bounding box center [774, 384] width 1411 height 235
click at [326, 23] on icon "plus" at bounding box center [327, 19] width 11 height 11
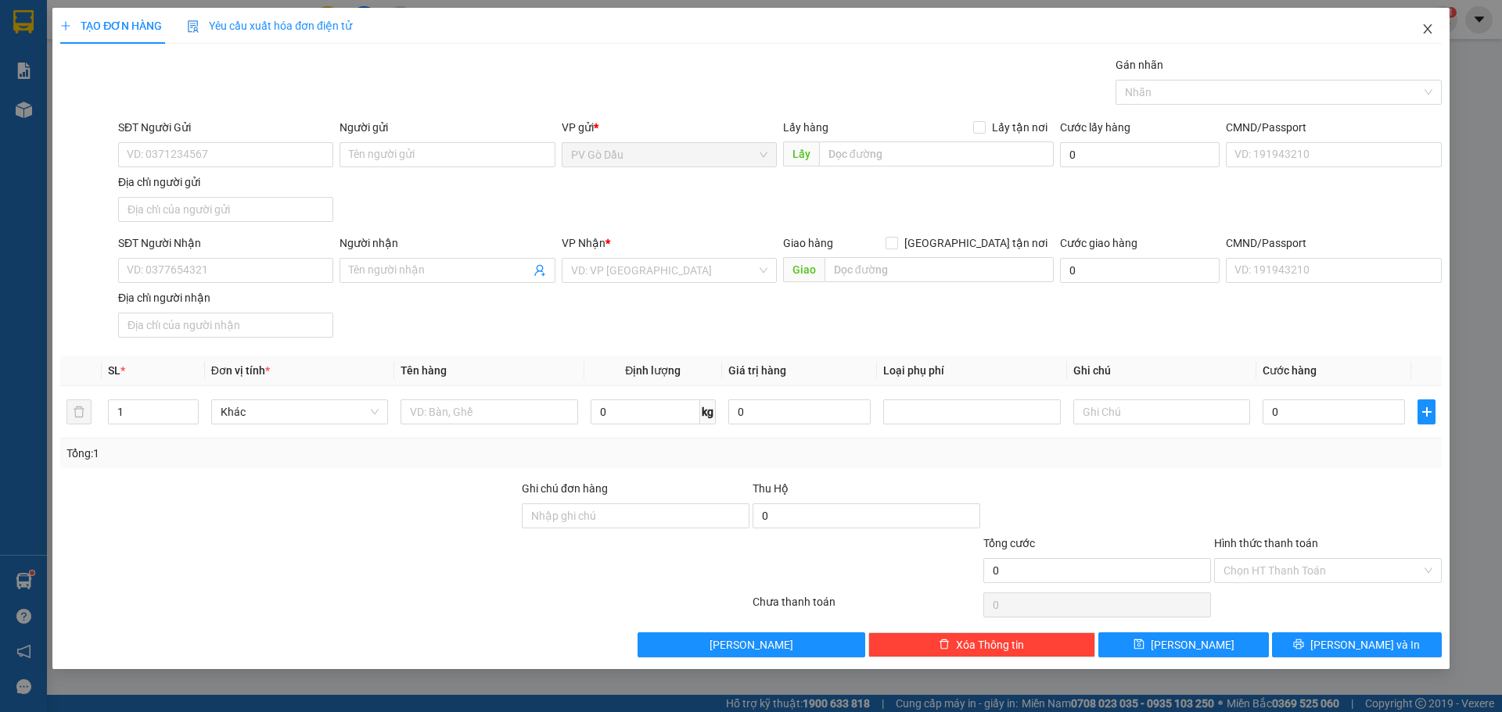
click at [1427, 24] on icon "close" at bounding box center [1427, 29] width 13 height 13
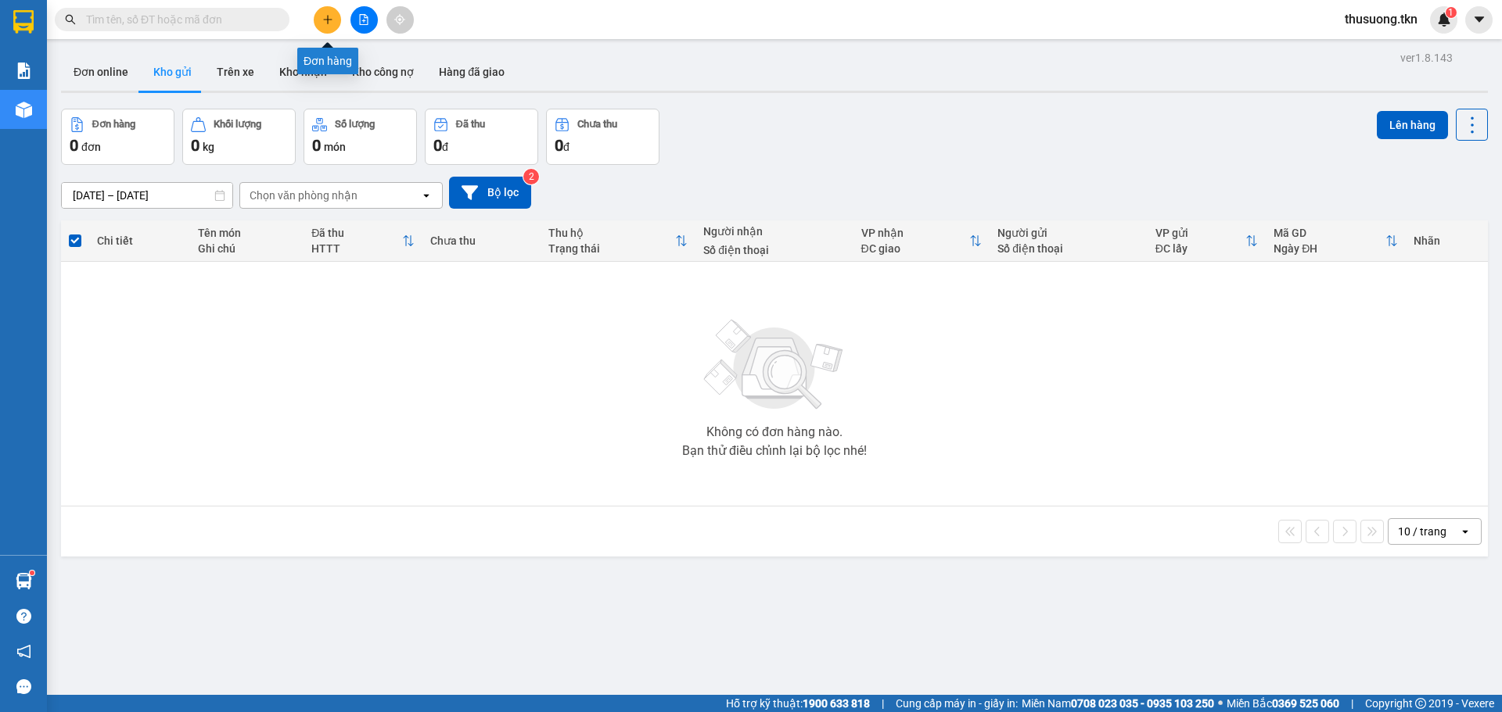
click at [322, 19] on icon "plus" at bounding box center [327, 19] width 11 height 11
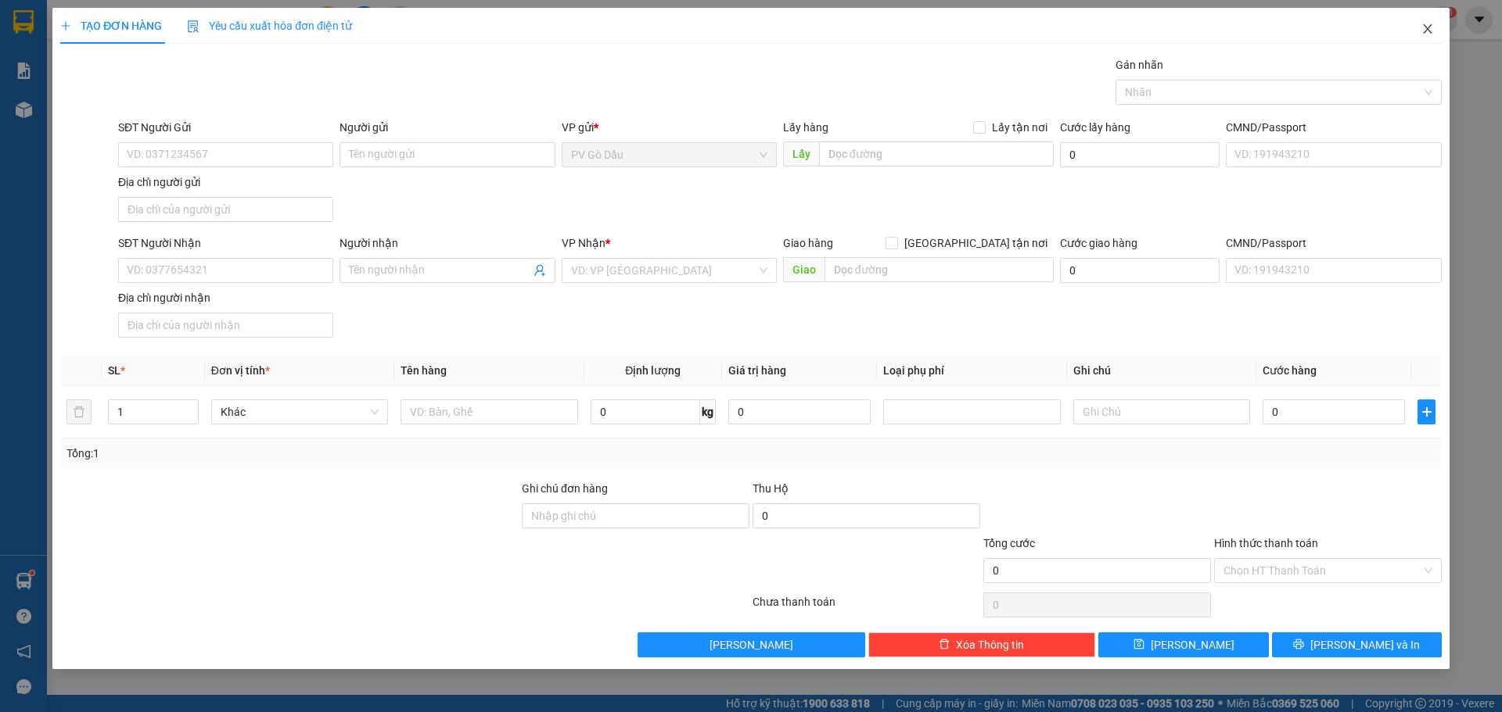
click at [1426, 30] on icon "close" at bounding box center [1427, 29] width 13 height 13
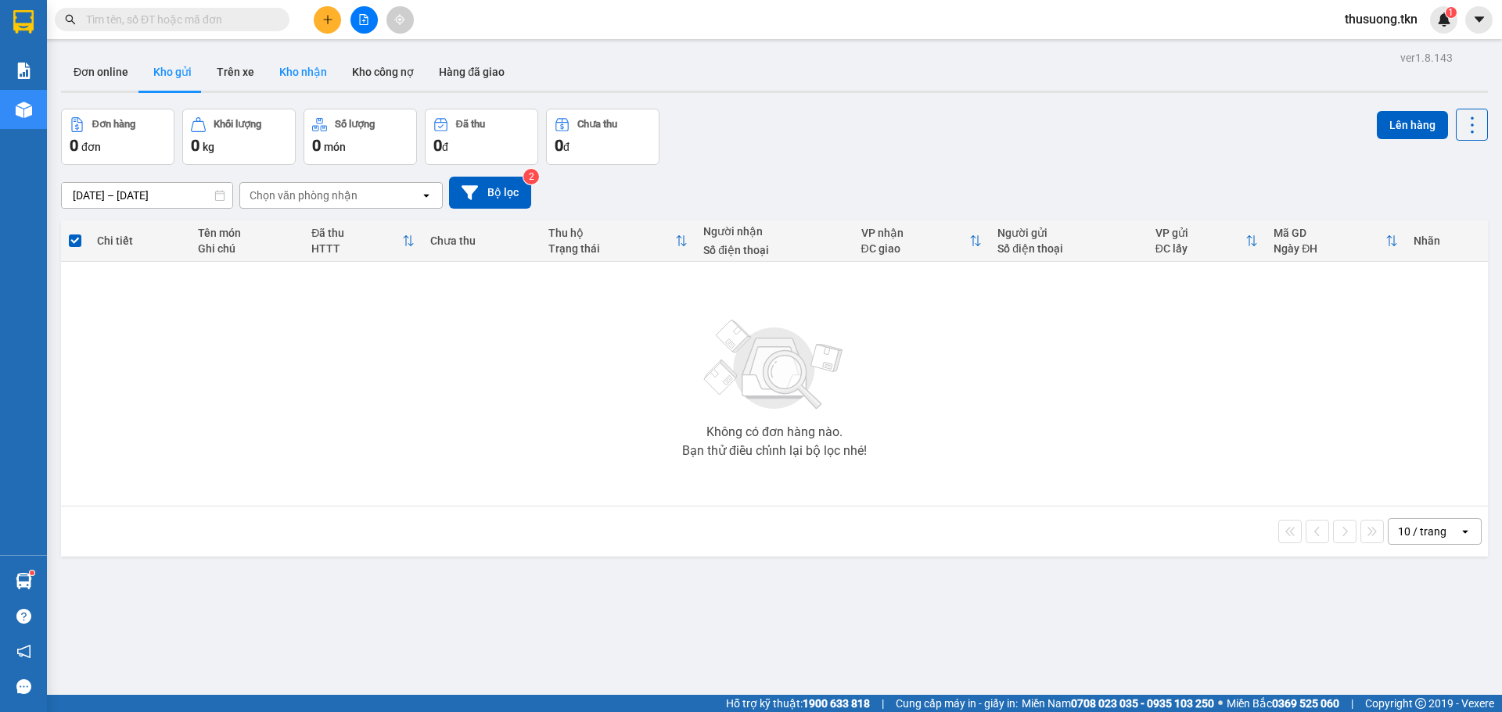
click at [293, 74] on button "Kho nhận" at bounding box center [303, 72] width 73 height 38
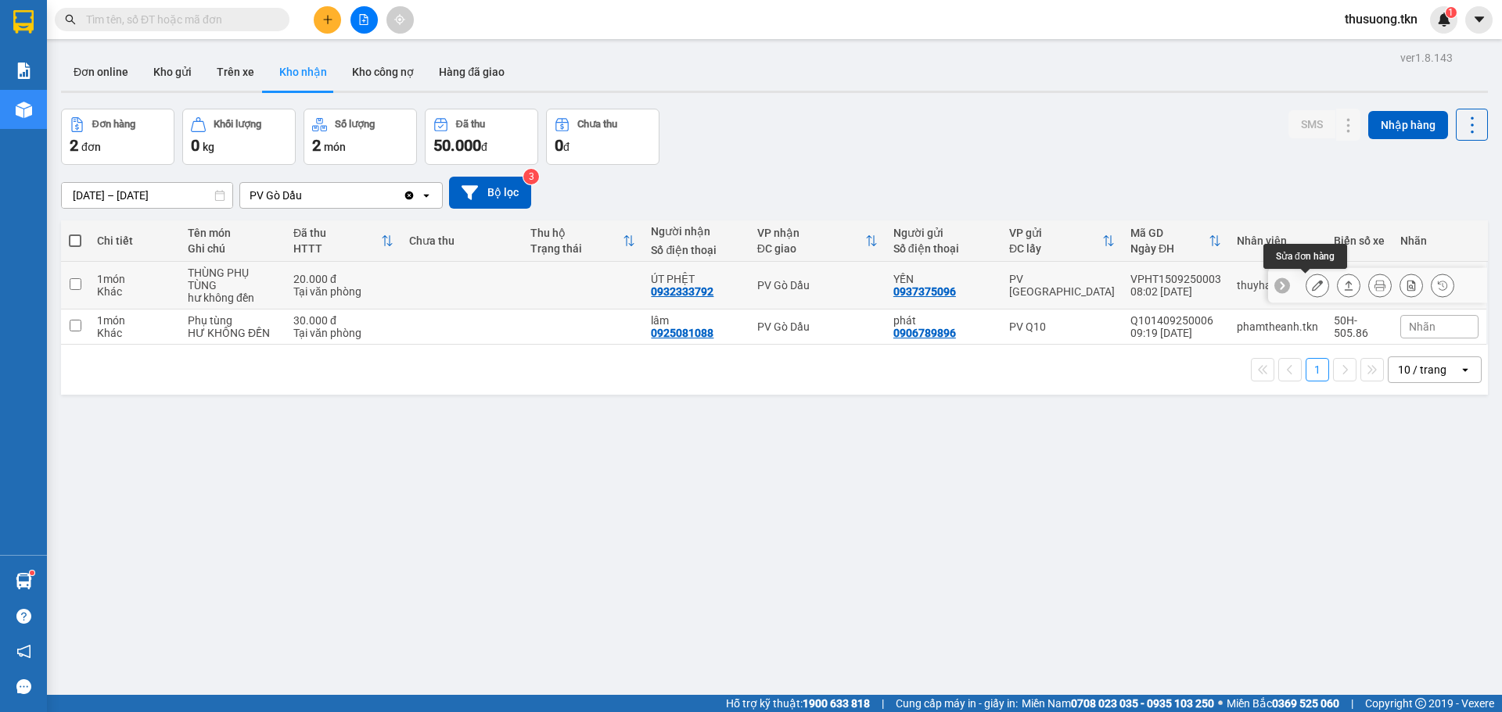
click at [1312, 285] on icon at bounding box center [1317, 285] width 11 height 11
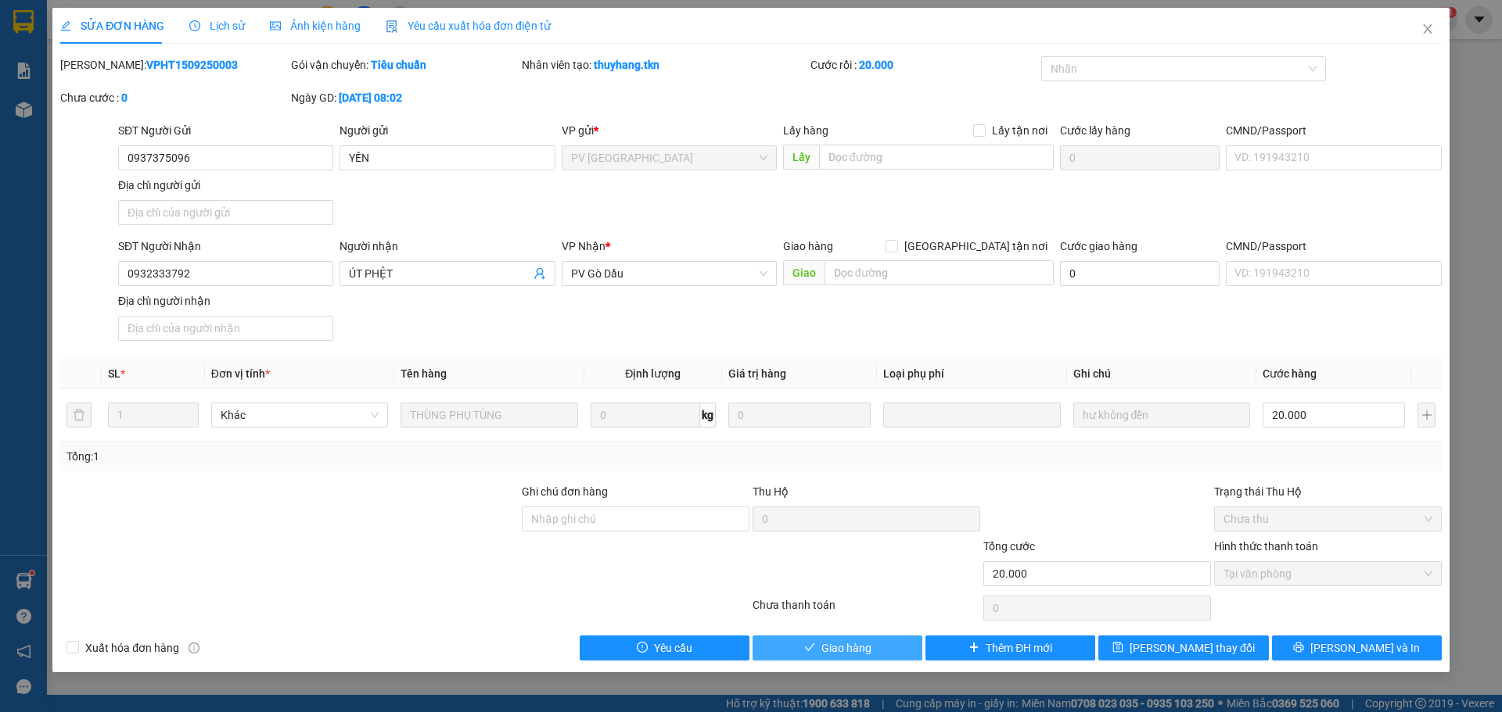
click at [867, 644] on span "Giao hàng" at bounding box center [846, 648] width 50 height 17
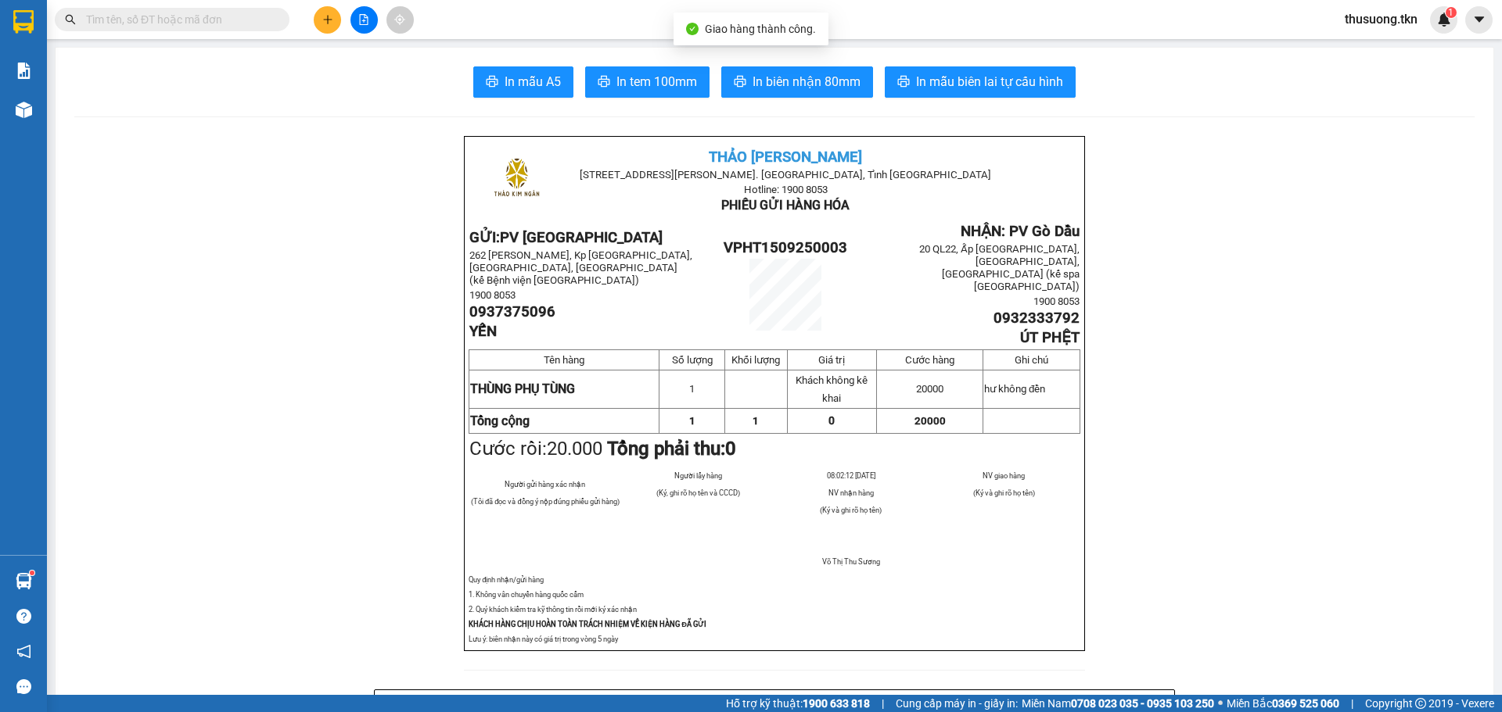
scroll to position [78, 0]
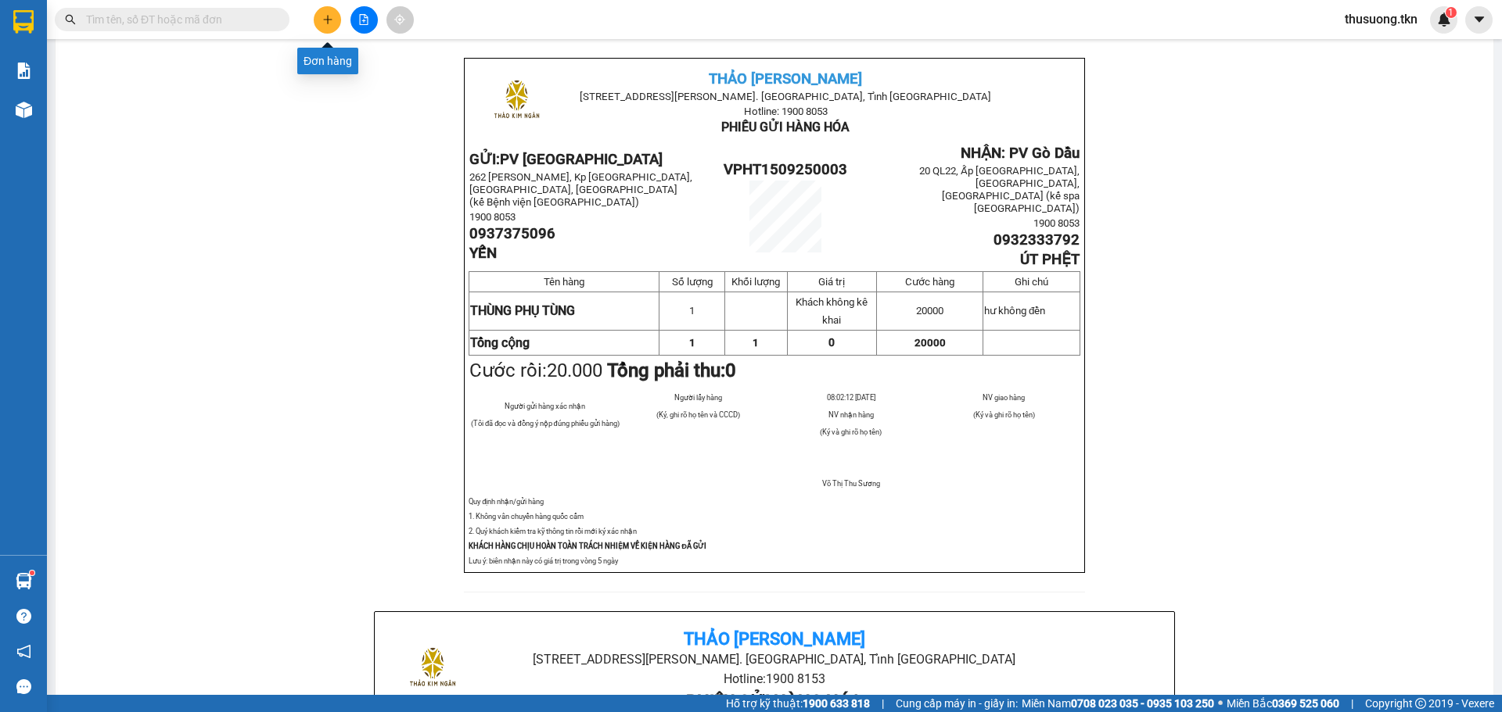
click at [321, 18] on button at bounding box center [327, 19] width 27 height 27
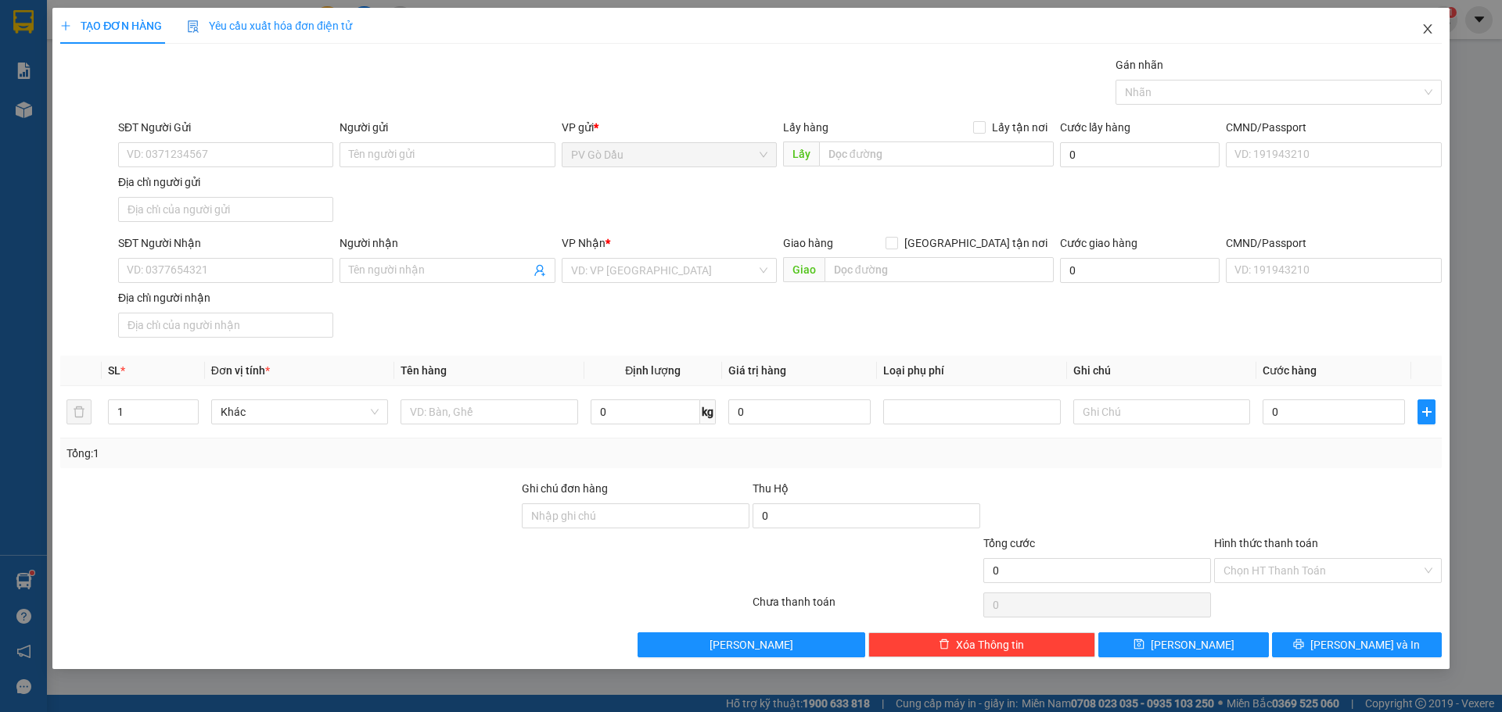
click at [1423, 27] on icon "close" at bounding box center [1427, 29] width 13 height 13
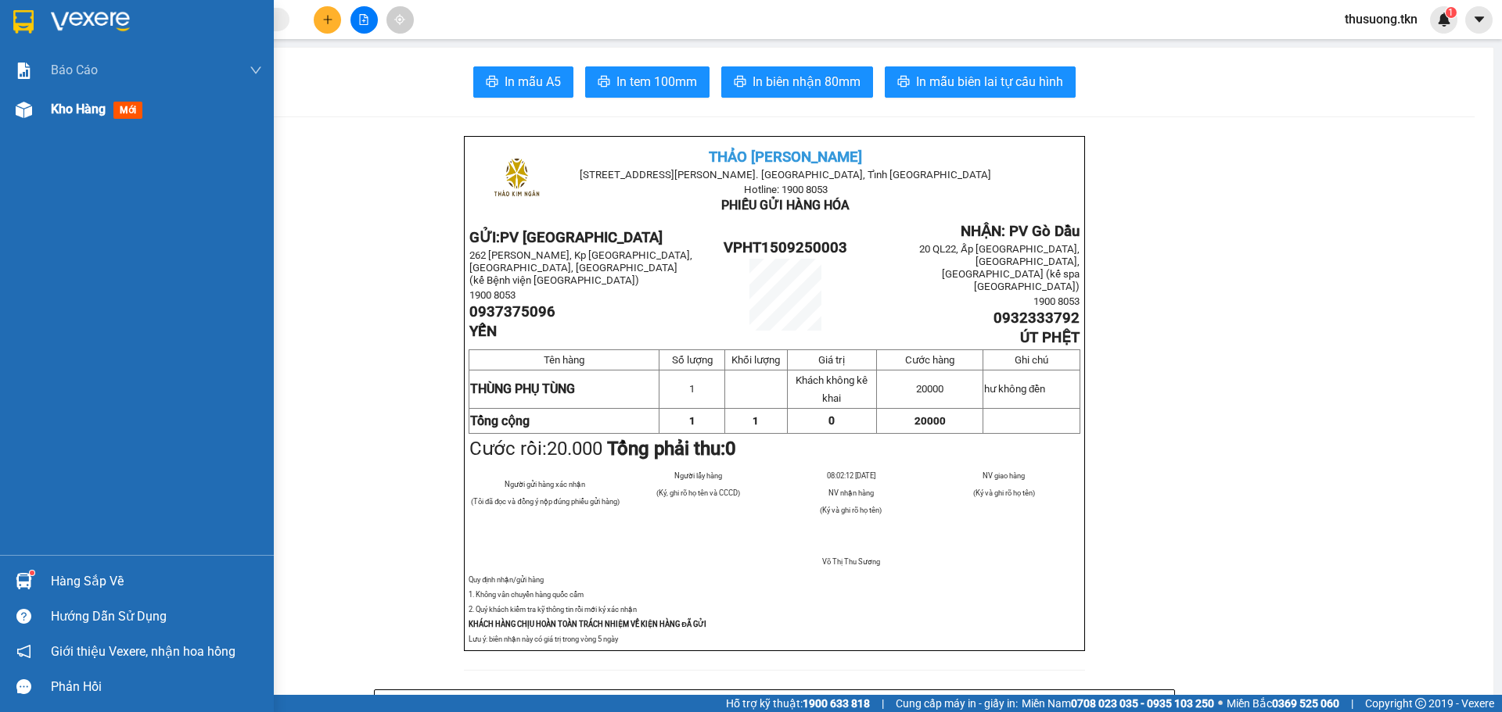
click at [23, 106] on img at bounding box center [24, 110] width 16 height 16
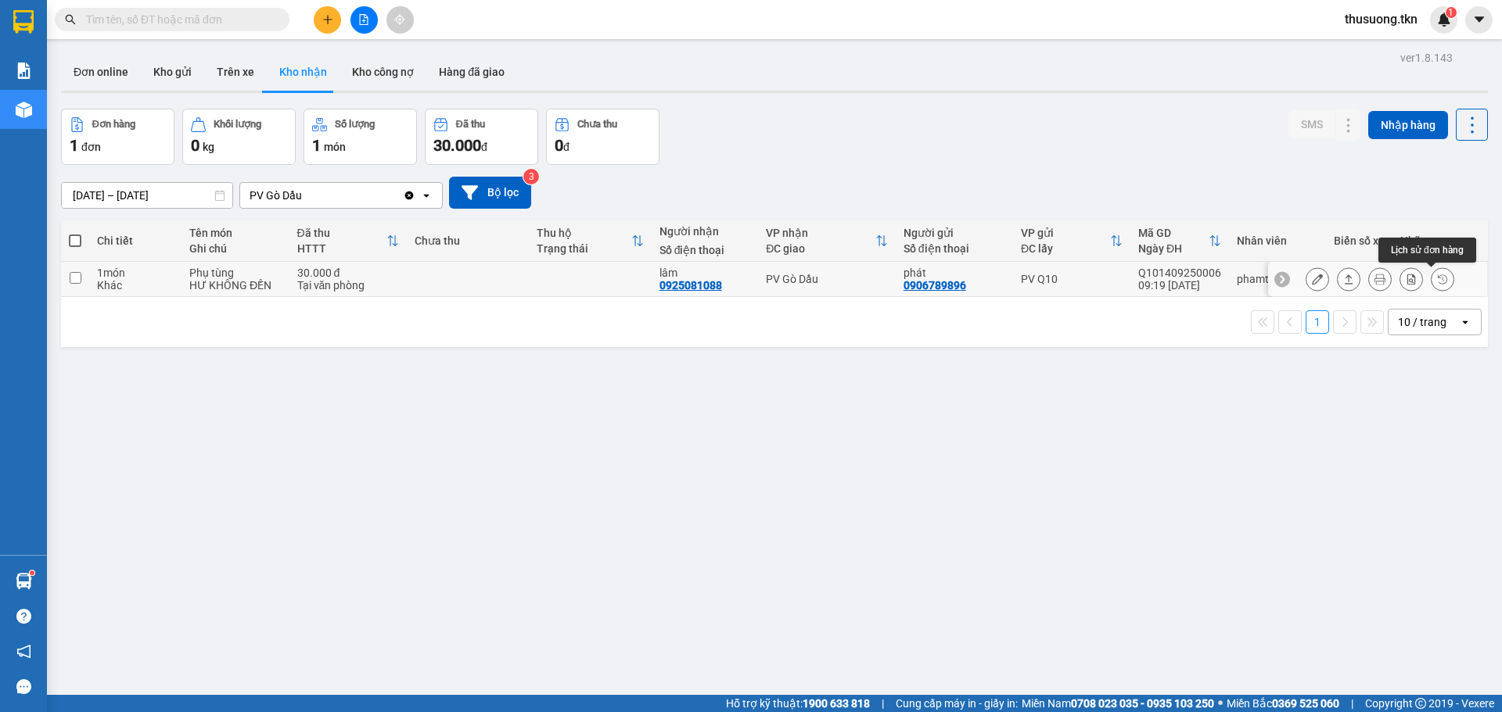
click at [1431, 282] on button at bounding box center [1442, 279] width 22 height 27
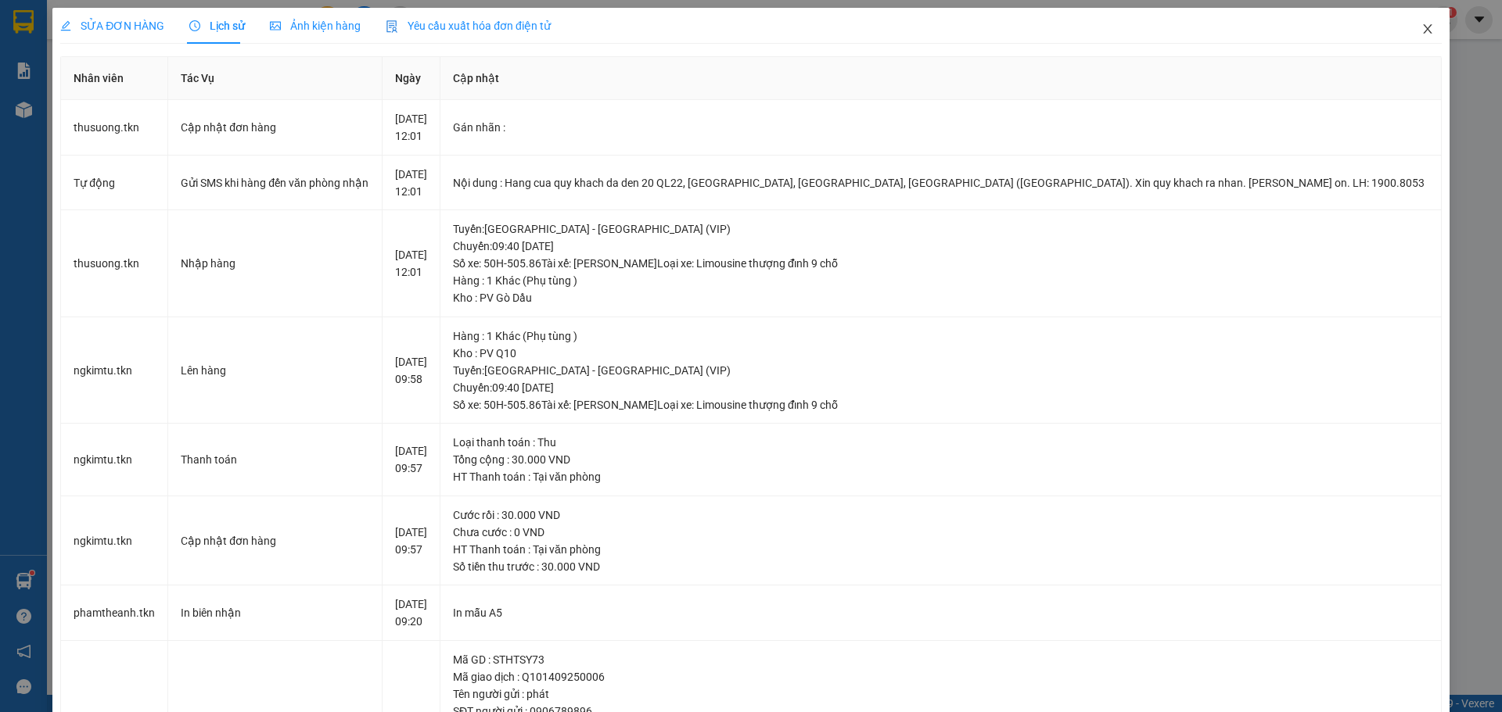
click at [1421, 33] on icon "close" at bounding box center [1427, 29] width 13 height 13
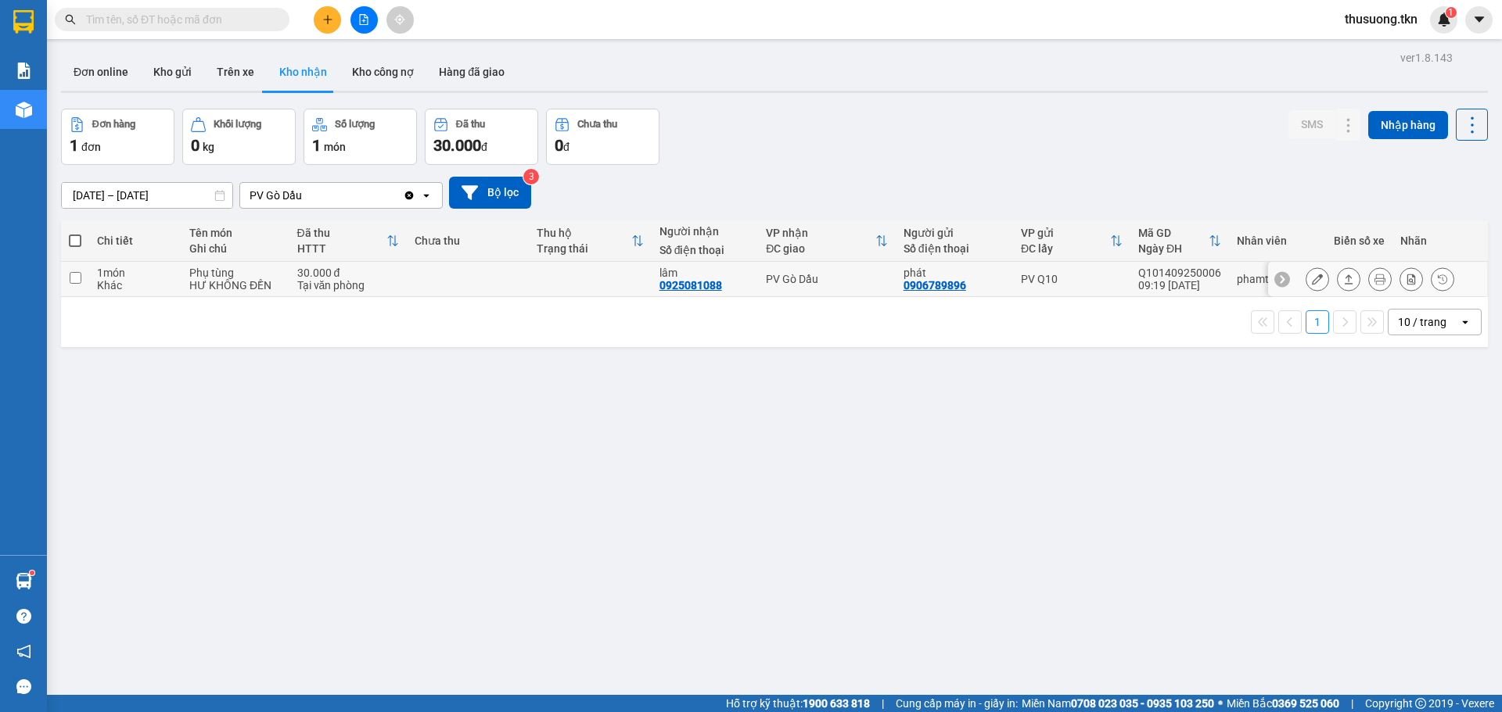
click at [1374, 280] on icon at bounding box center [1379, 279] width 11 height 11
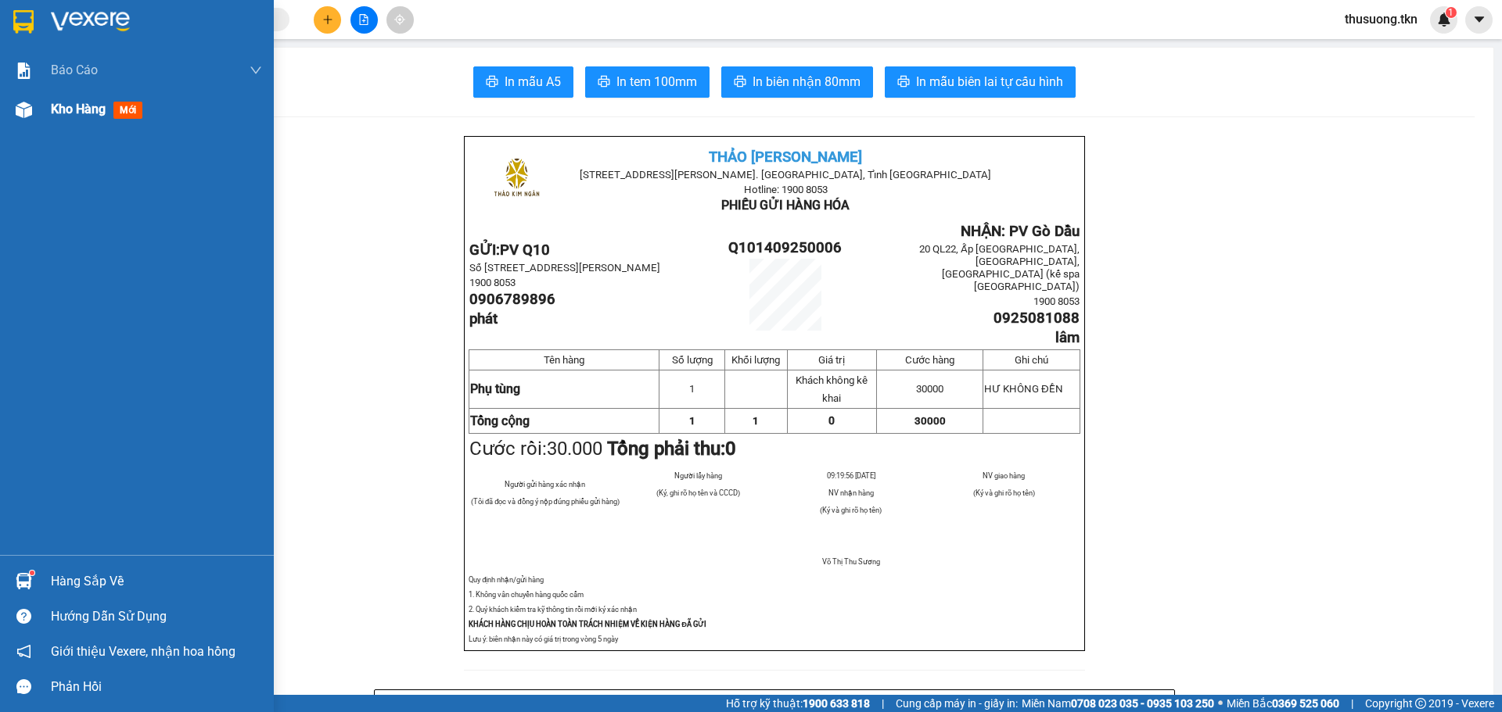
click at [99, 110] on span "Kho hàng" at bounding box center [78, 109] width 55 height 15
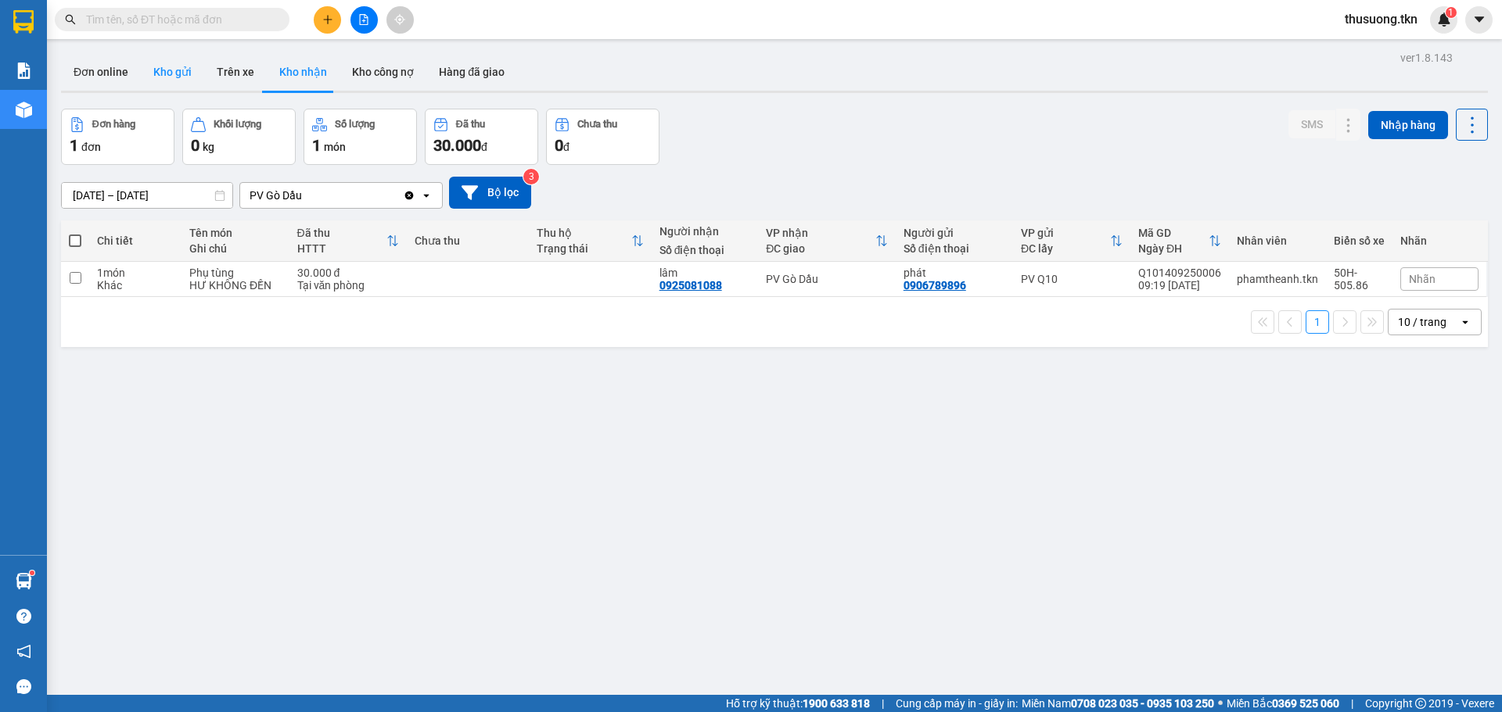
click at [163, 74] on button "Kho gửi" at bounding box center [172, 72] width 63 height 38
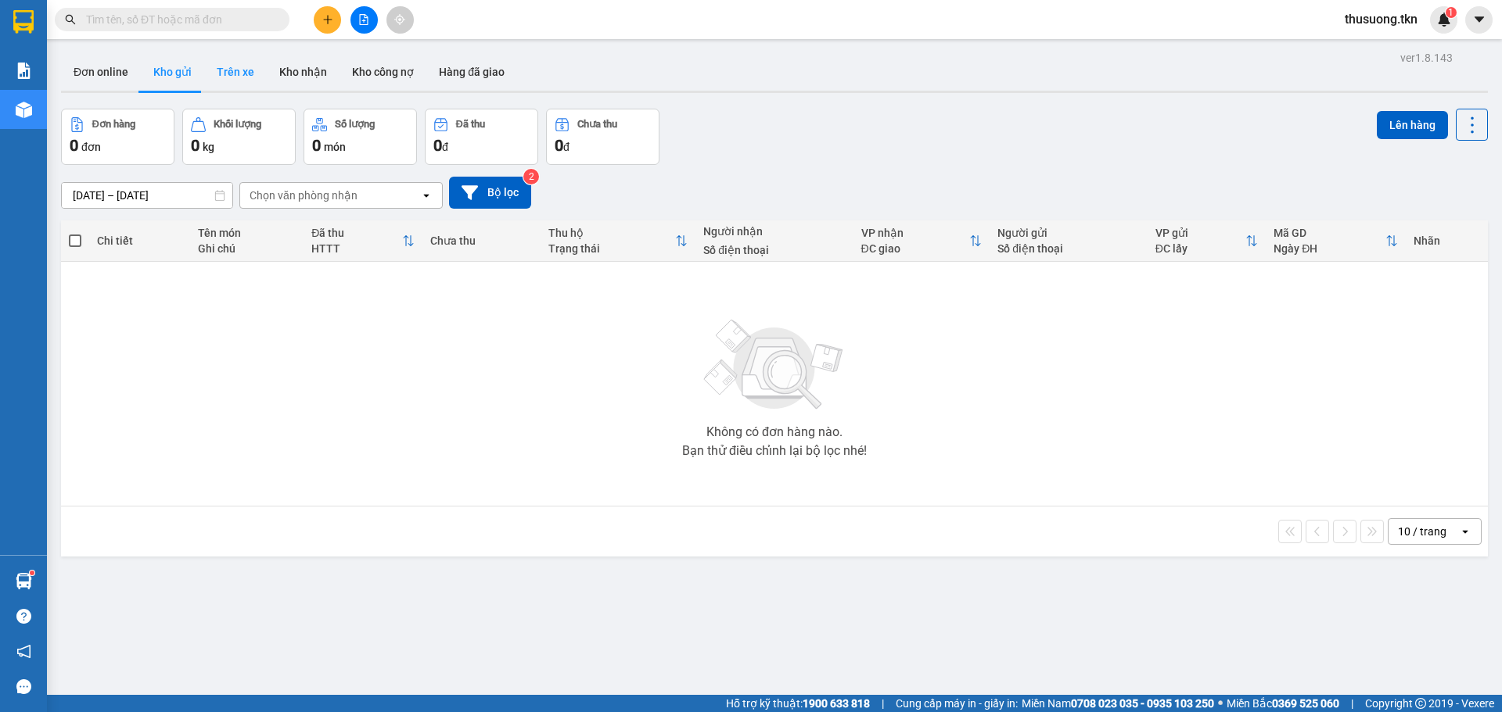
click at [238, 74] on button "Trên xe" at bounding box center [235, 72] width 63 height 38
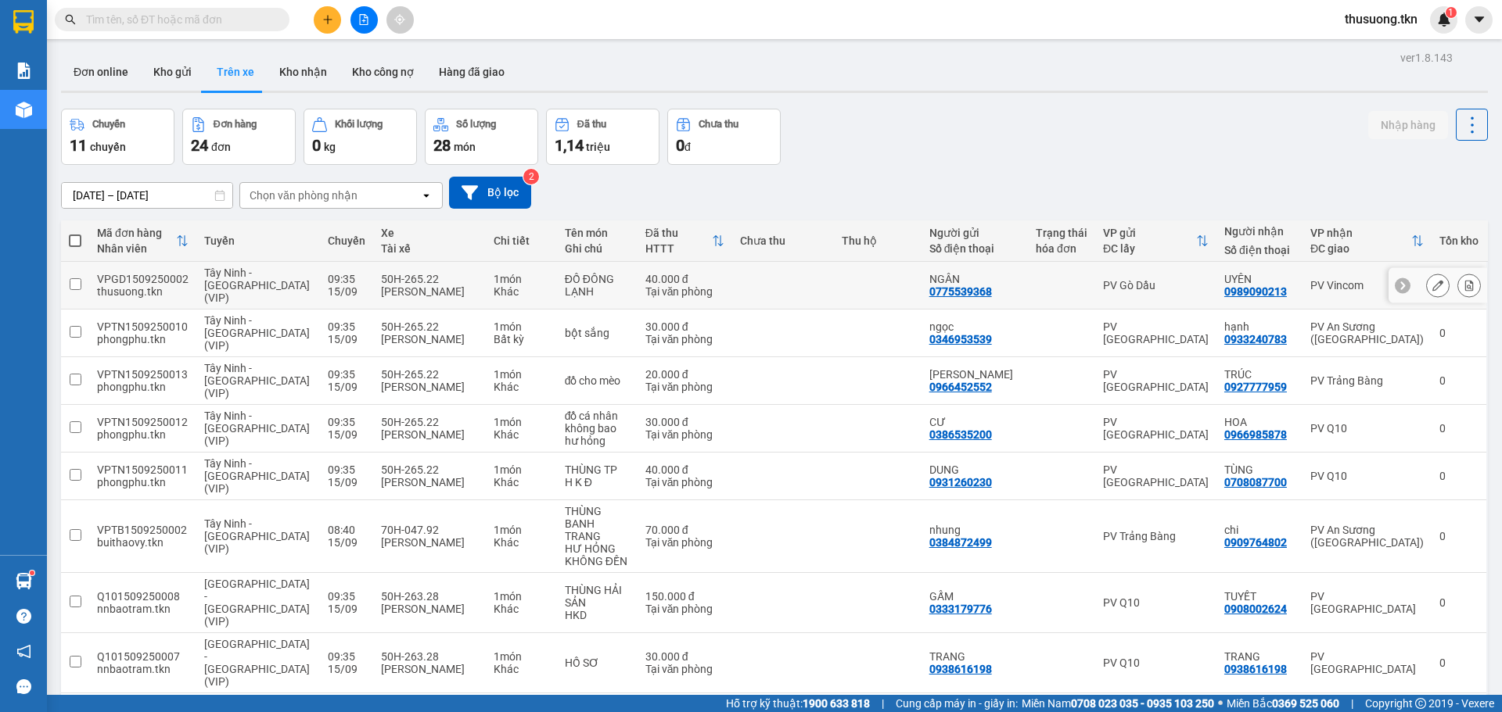
click at [390, 274] on div "50H-265.22" at bounding box center [430, 279] width 98 height 13
checkbox input "true"
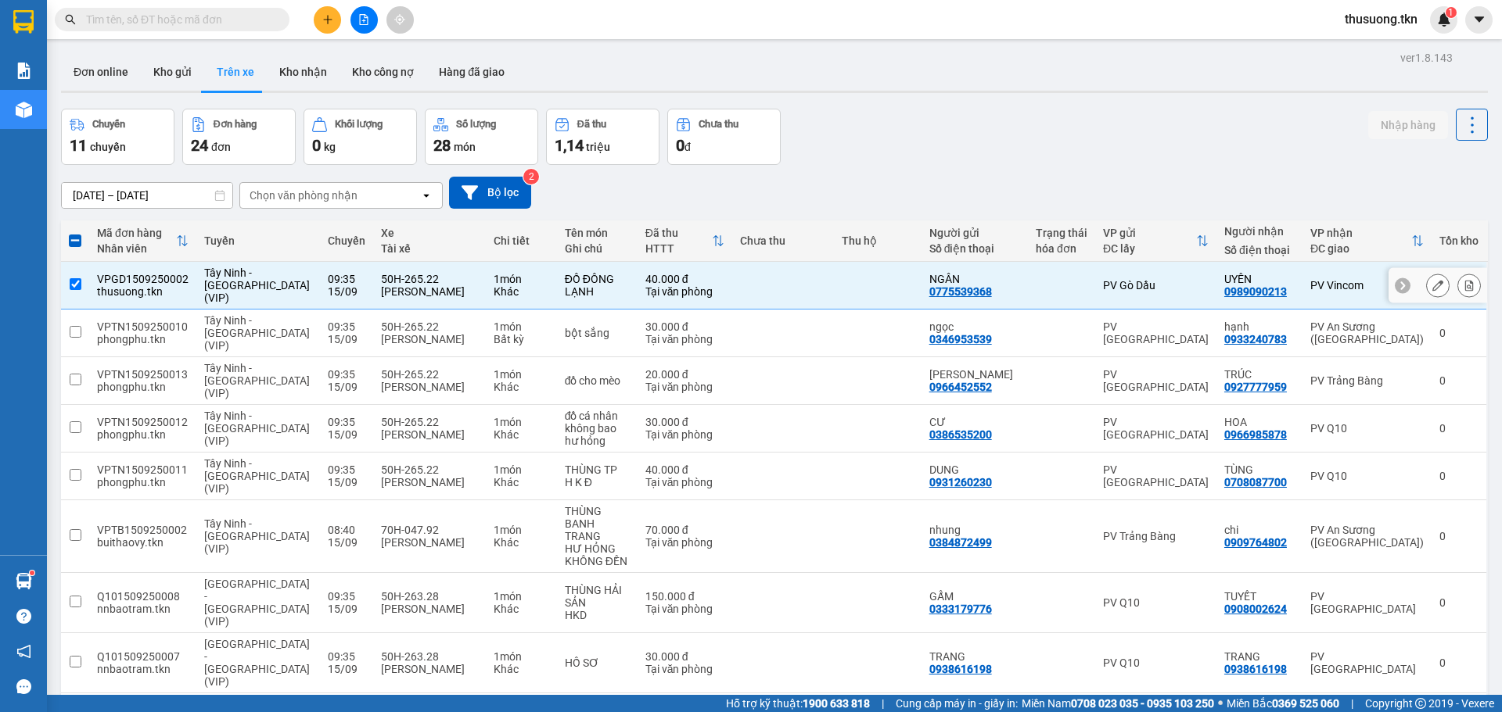
click at [1432, 283] on icon at bounding box center [1437, 285] width 11 height 11
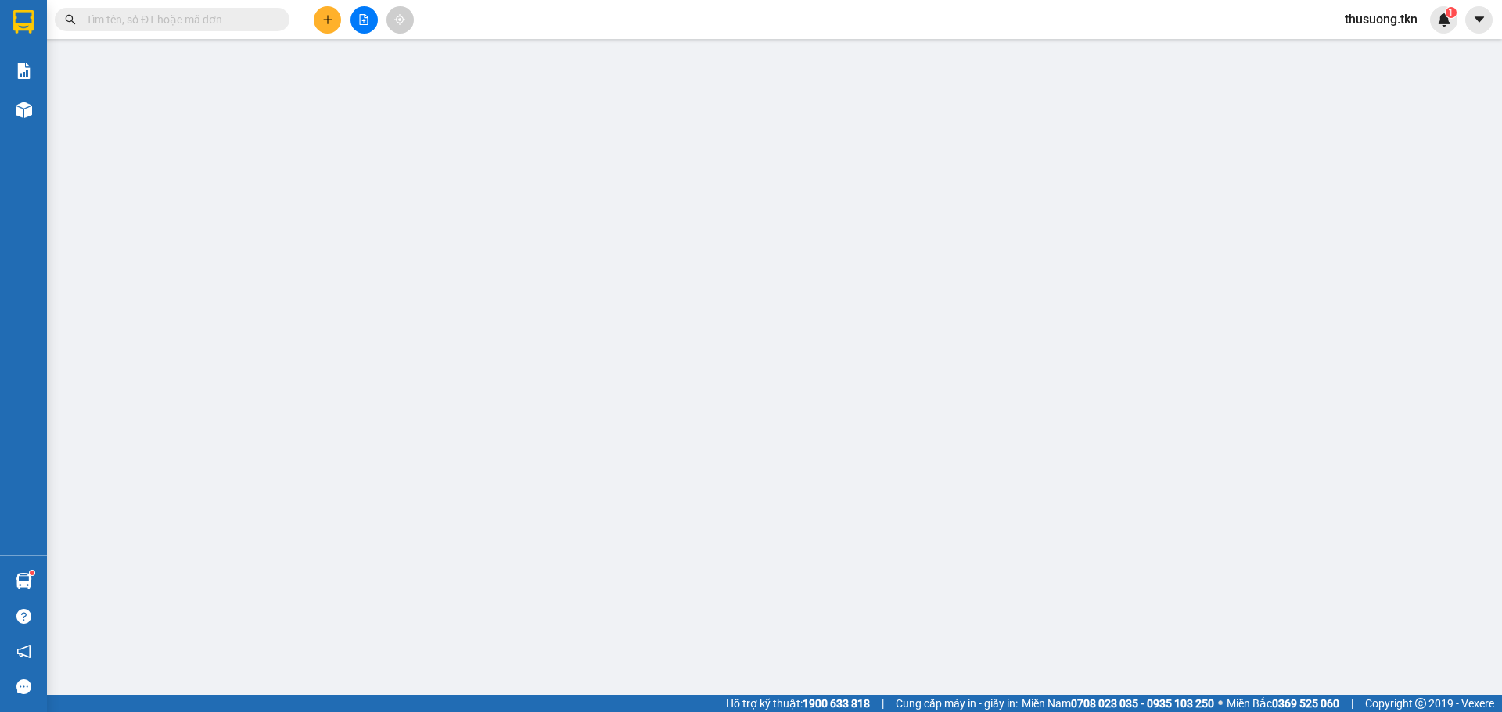
type input "0775539368"
type input "NGÂN"
type input "0989090213"
type input "UYÊN"
type input "40.000"
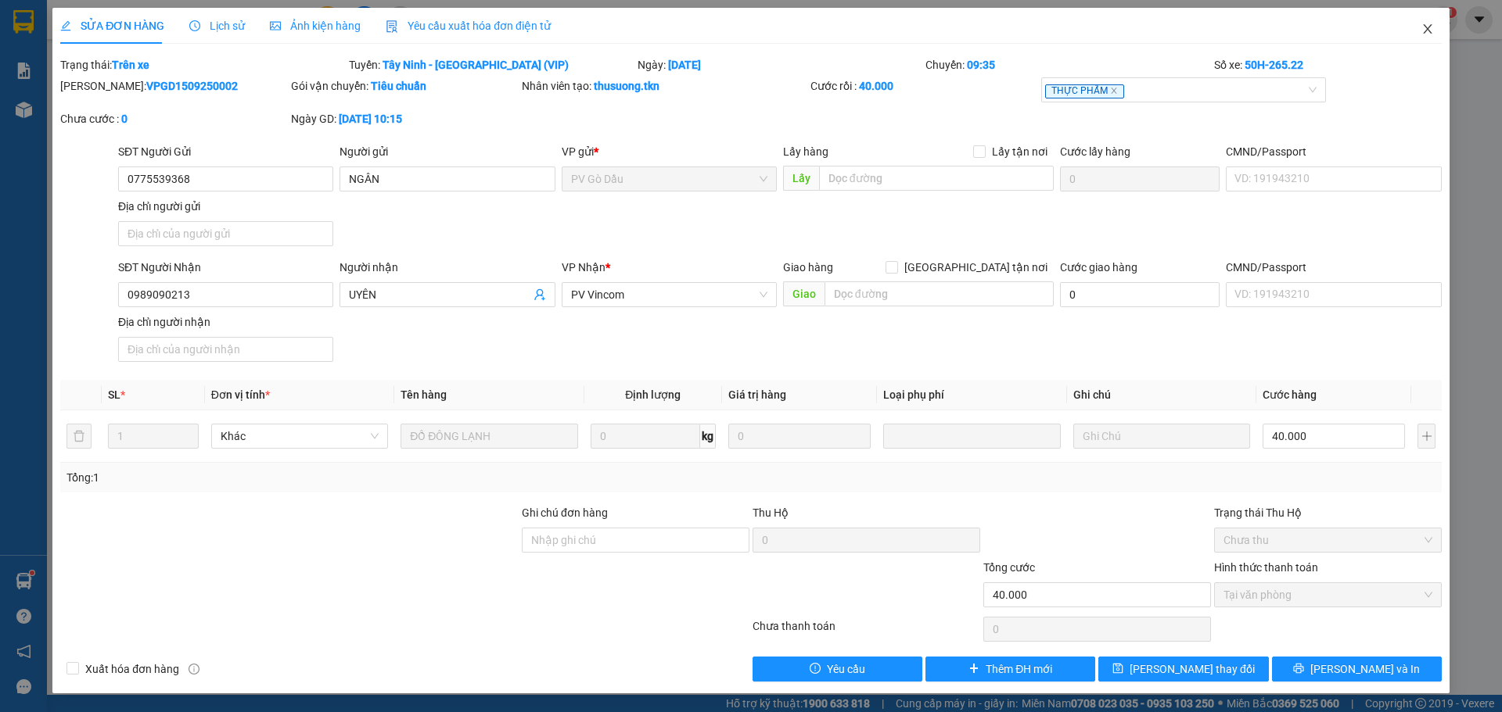
click at [1425, 33] on icon "close" at bounding box center [1427, 28] width 9 height 9
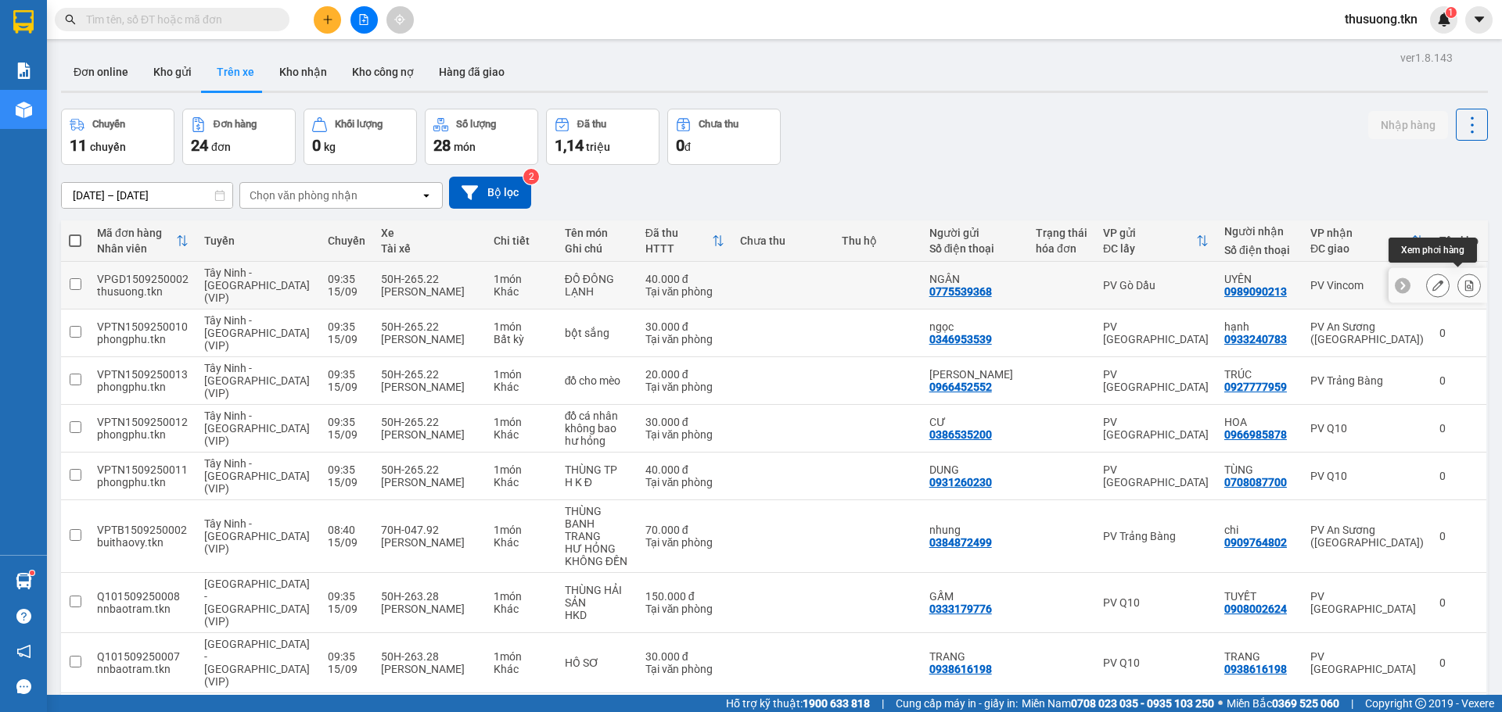
click at [1465, 280] on icon at bounding box center [1469, 285] width 9 height 11
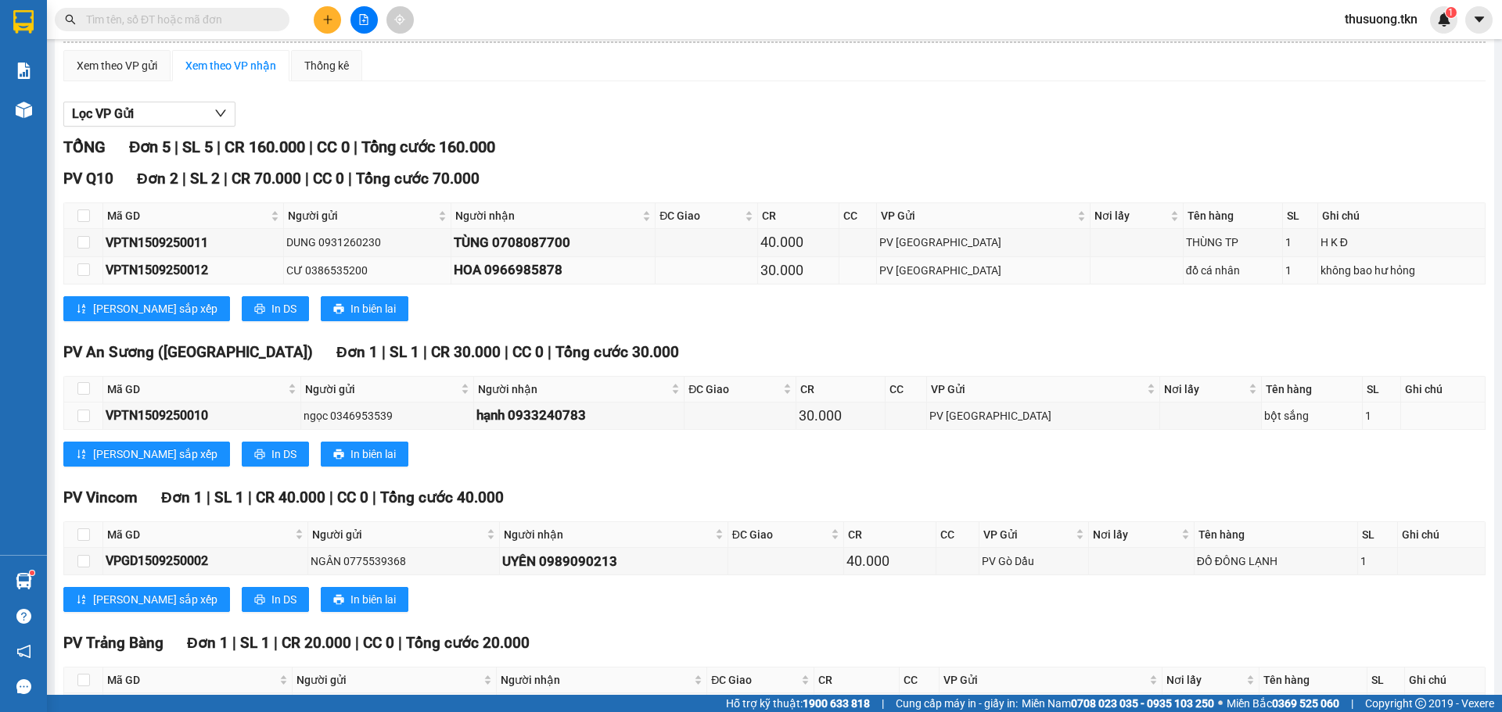
scroll to position [217, 0]
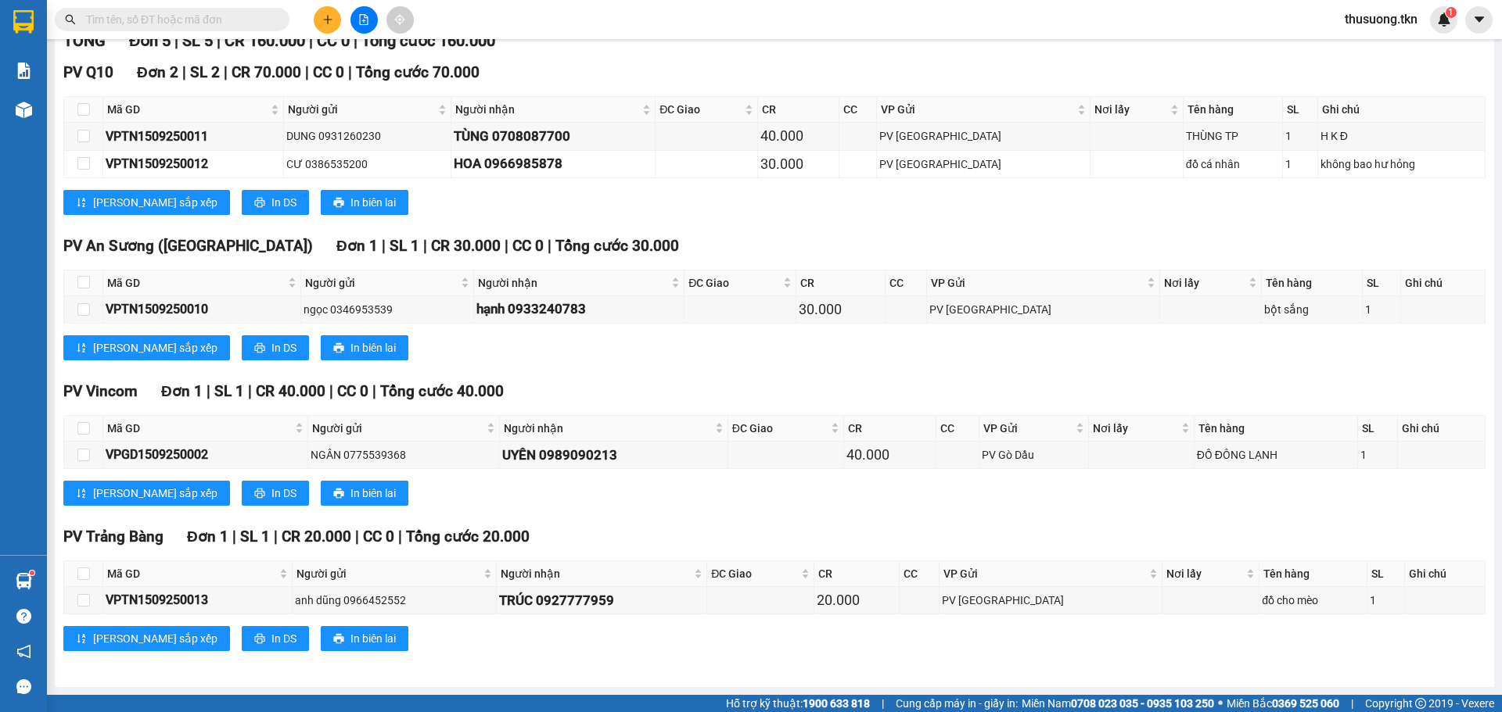
click at [84, 438] on th at bounding box center [83, 429] width 39 height 26
click at [85, 429] on input "checkbox" at bounding box center [83, 428] width 13 height 13
checkbox input "true"
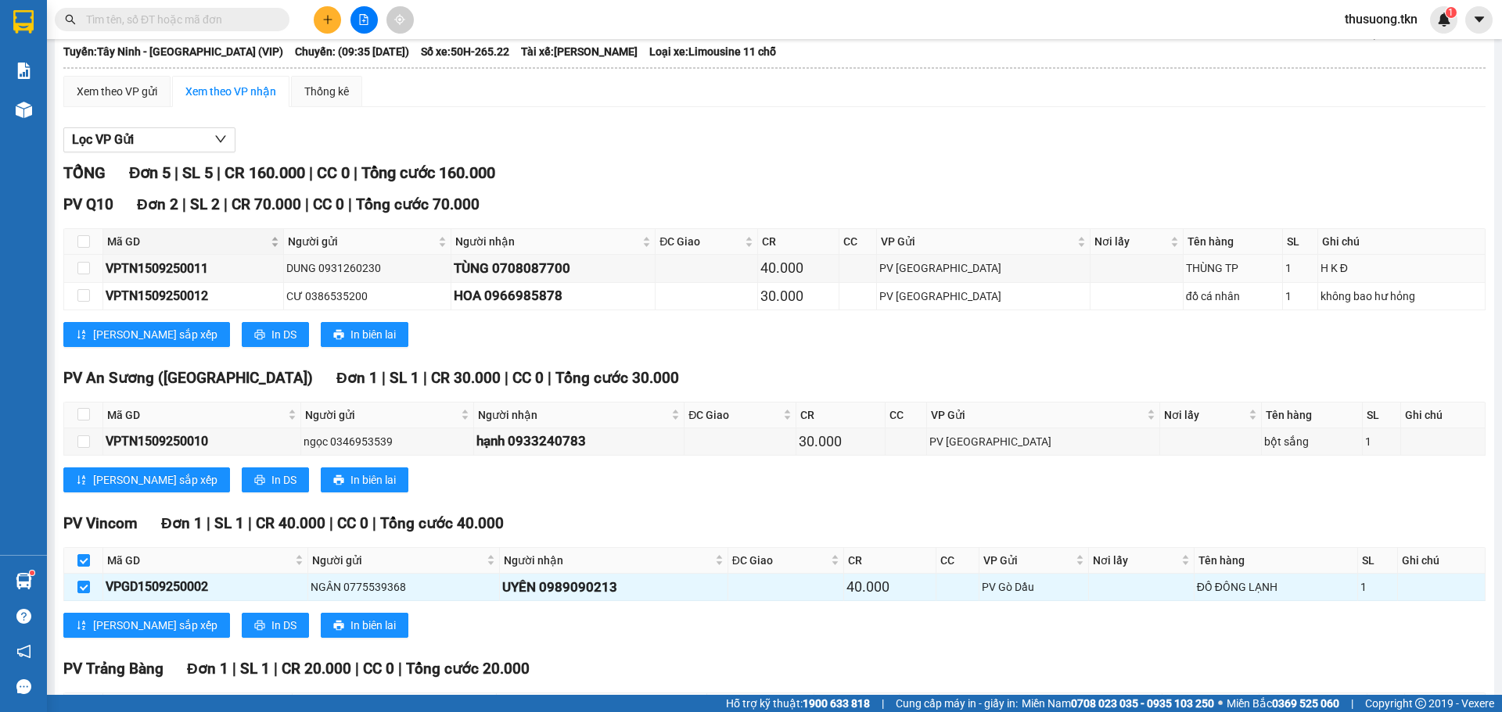
scroll to position [0, 0]
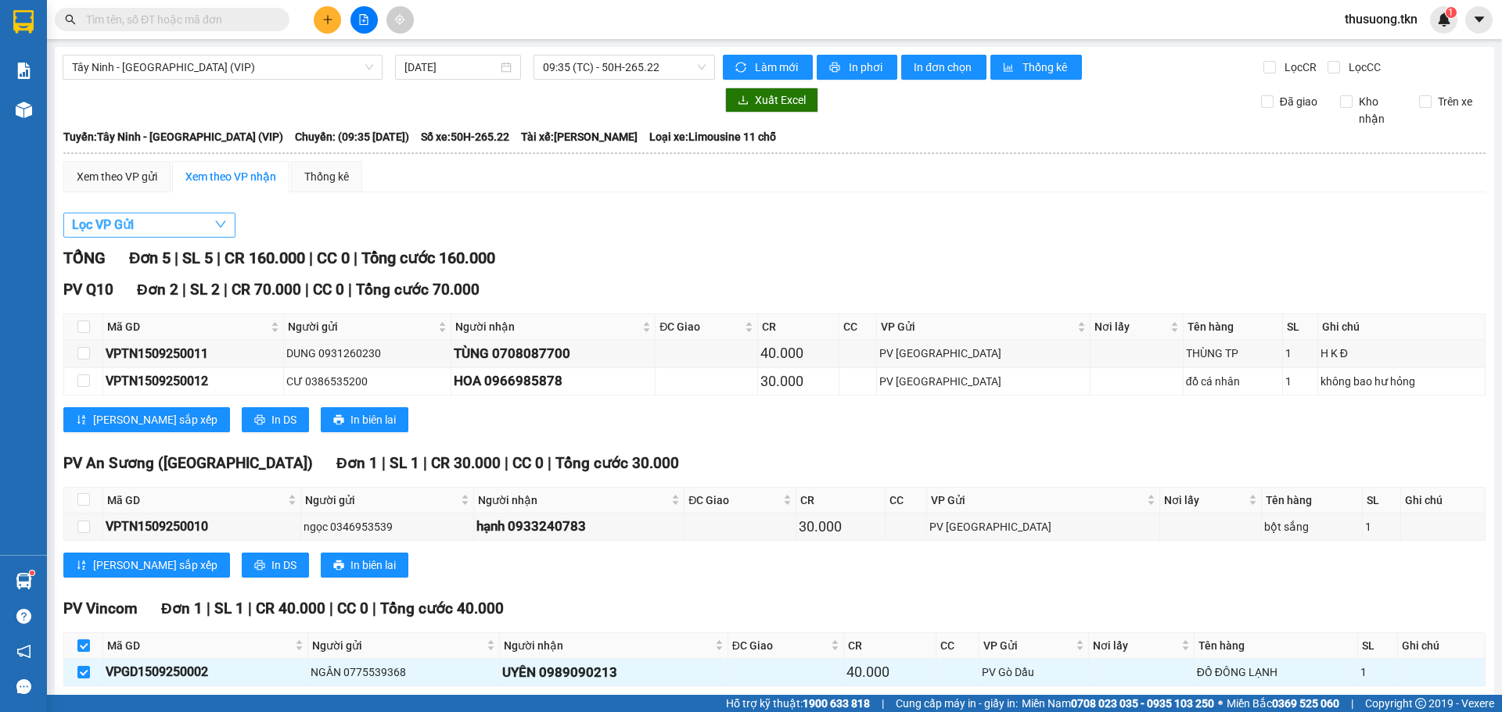
click at [221, 226] on icon "down" at bounding box center [220, 224] width 13 height 13
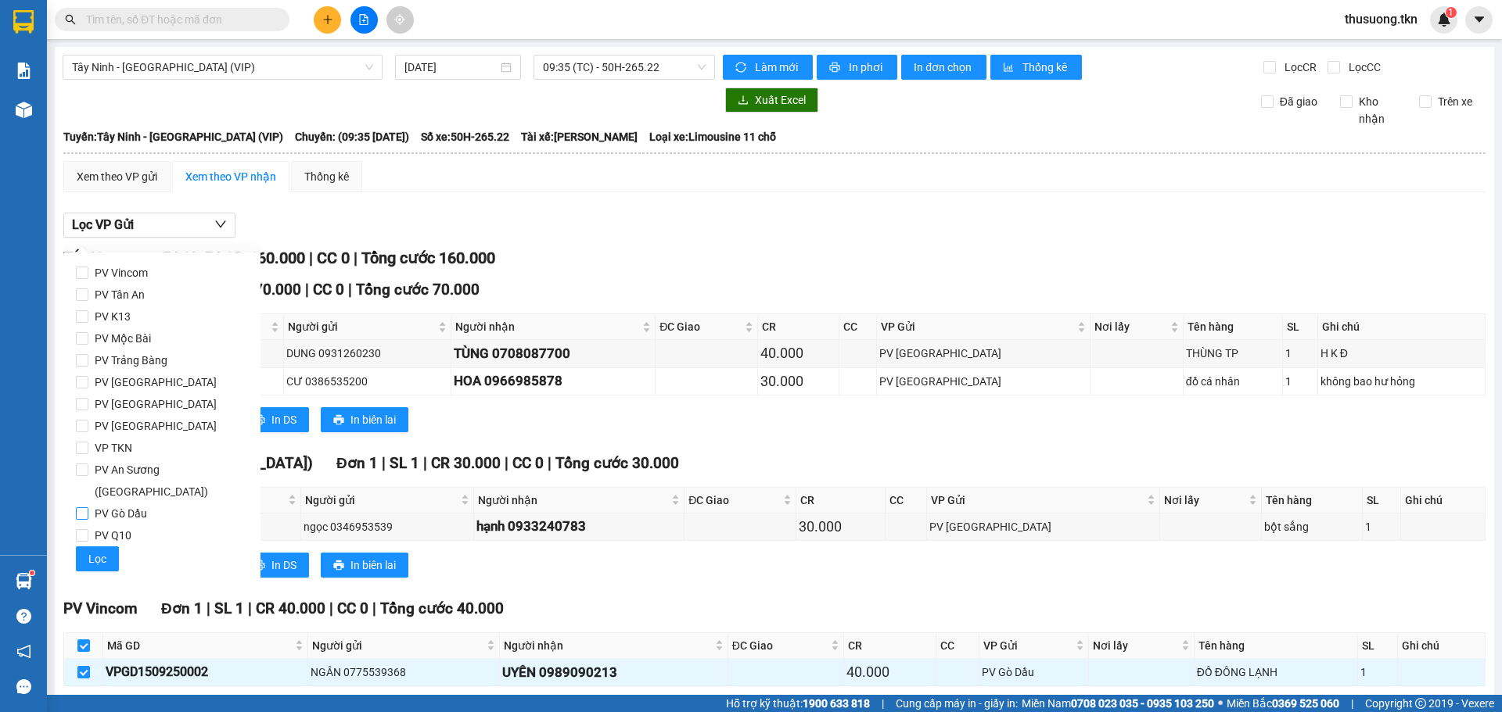
click at [130, 503] on span "PV Gò Dầu" at bounding box center [120, 514] width 65 height 22
click at [88, 508] on input "PV Gò Dầu" at bounding box center [82, 514] width 13 height 13
checkbox input "true"
click at [106, 547] on button "Lọc" at bounding box center [97, 559] width 43 height 25
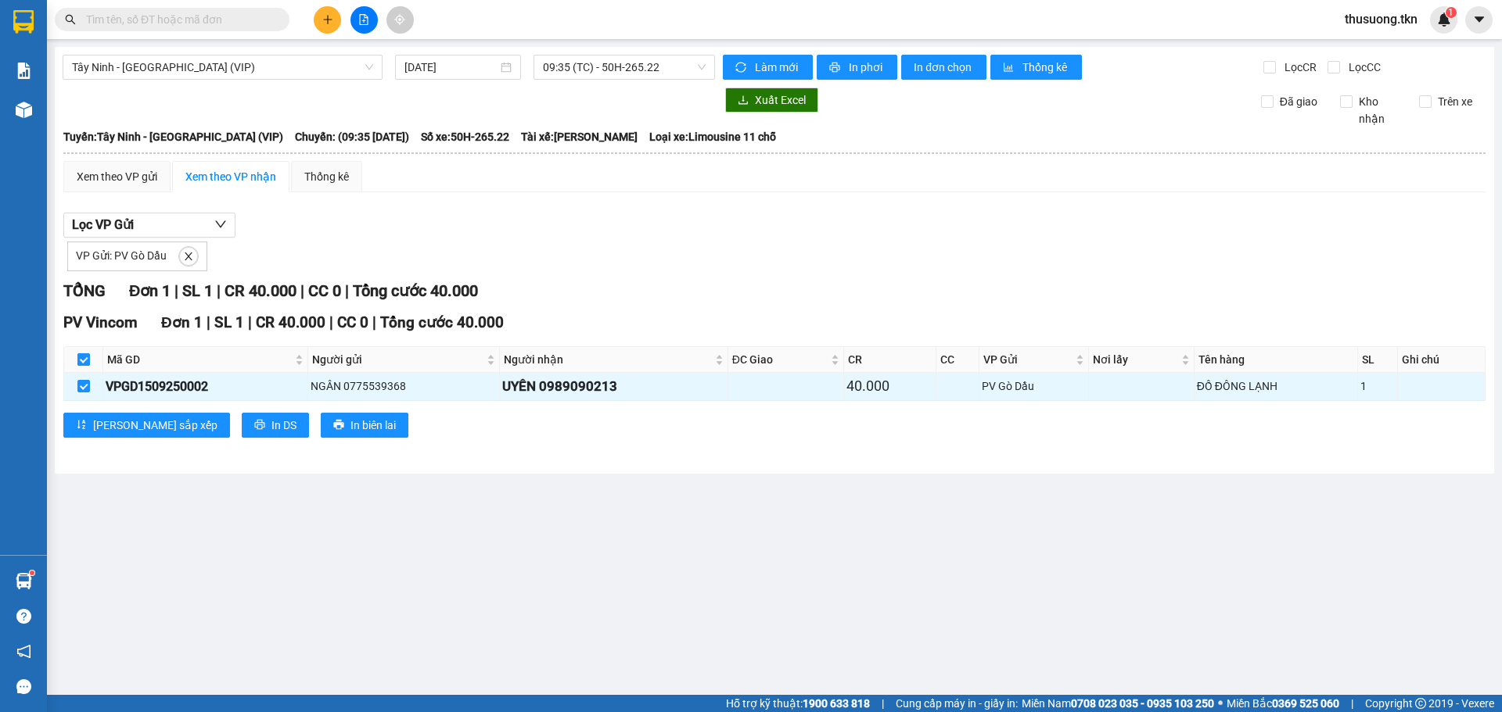
click at [80, 358] on input "checkbox" at bounding box center [83, 360] width 13 height 13
checkbox input "false"
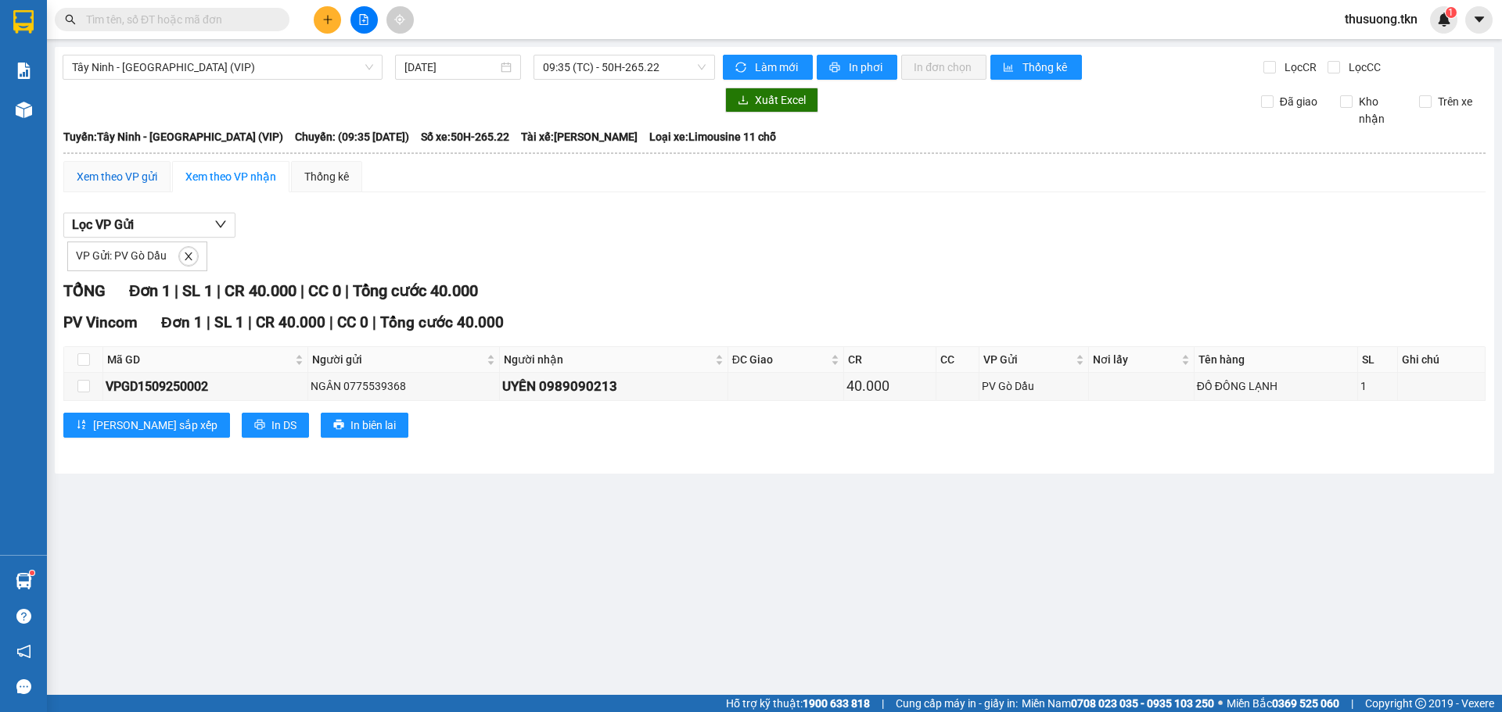
click at [135, 175] on div "Xem theo VP gửi" at bounding box center [117, 176] width 81 height 17
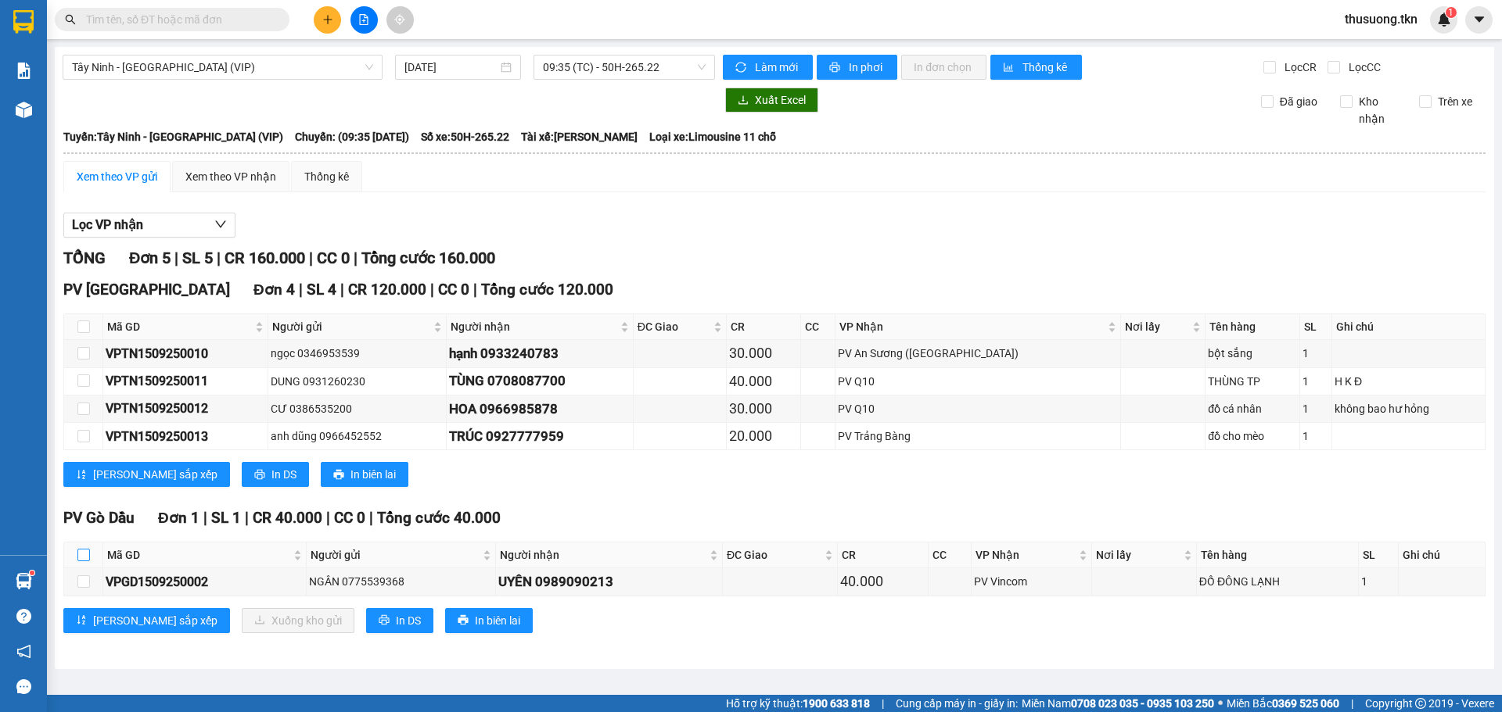
click at [84, 555] on input "checkbox" at bounding box center [83, 555] width 13 height 13
checkbox input "true"
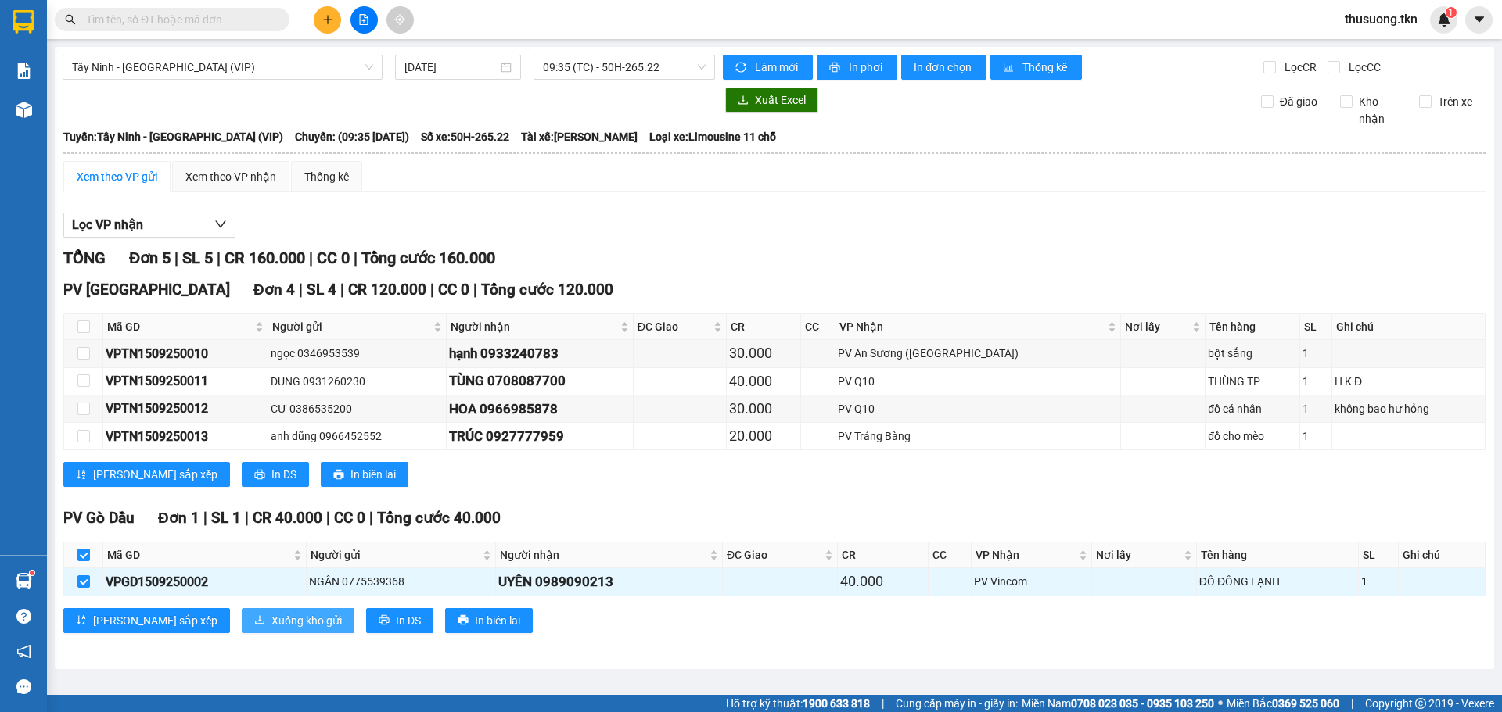
click at [271, 623] on span "Xuống kho gửi" at bounding box center [306, 620] width 70 height 17
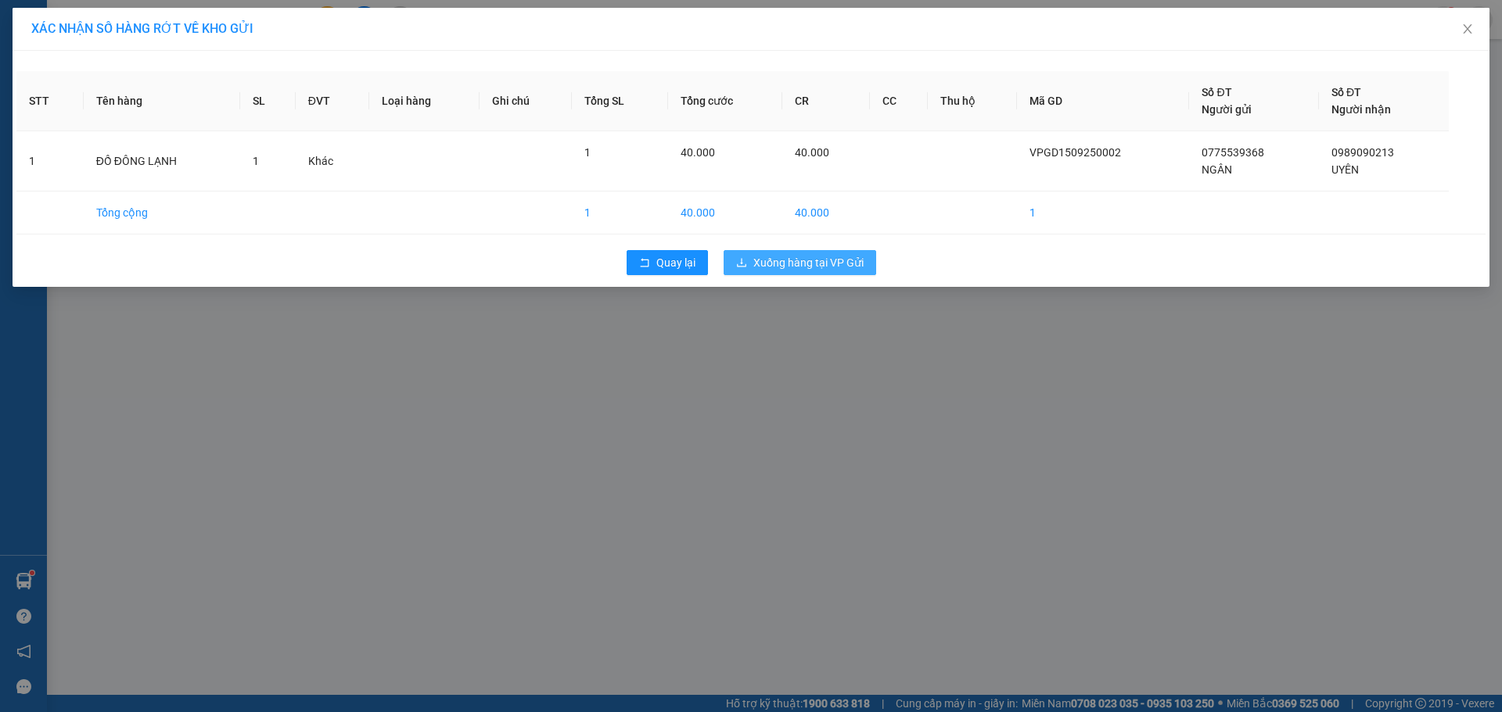
click at [861, 268] on span "Xuống hàng tại VP Gửi" at bounding box center [808, 262] width 110 height 17
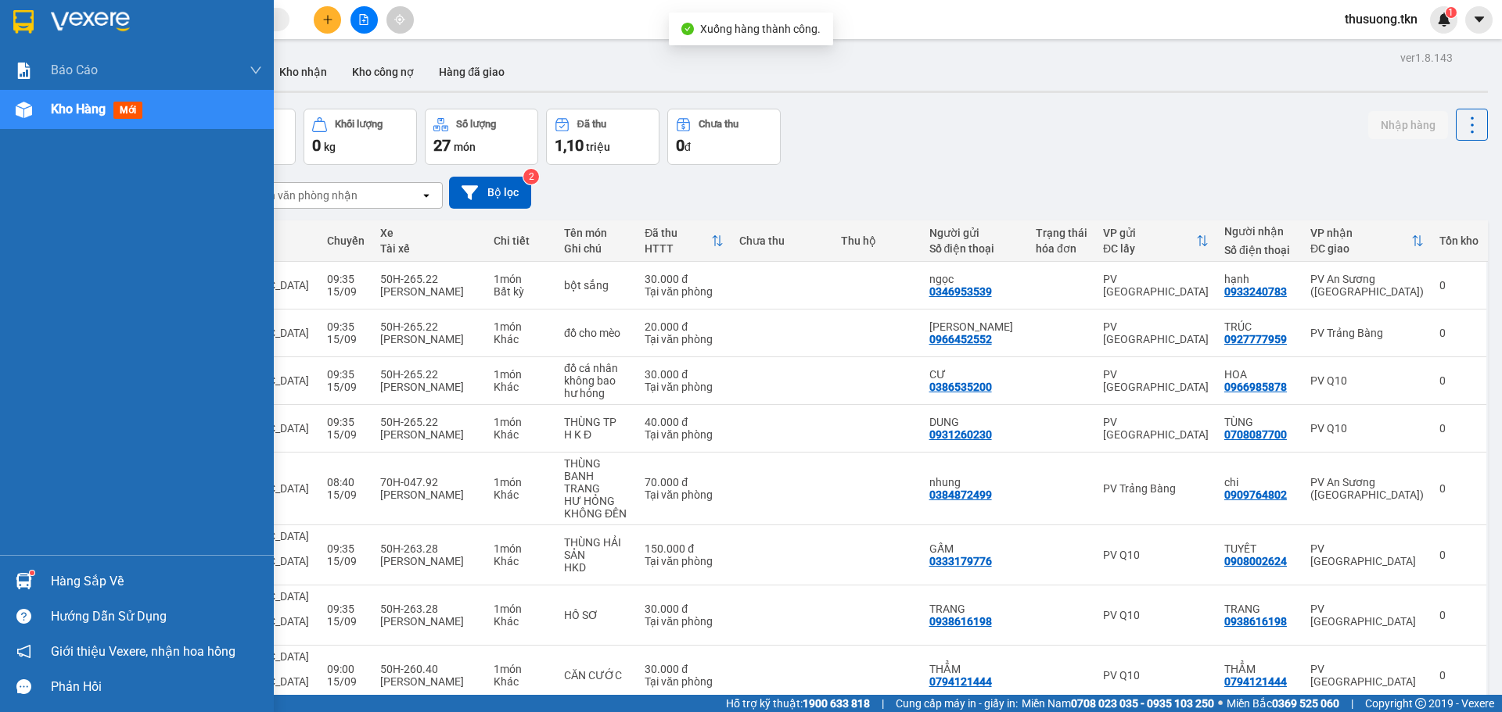
click at [41, 580] on div "Hàng sắp về" at bounding box center [137, 581] width 274 height 35
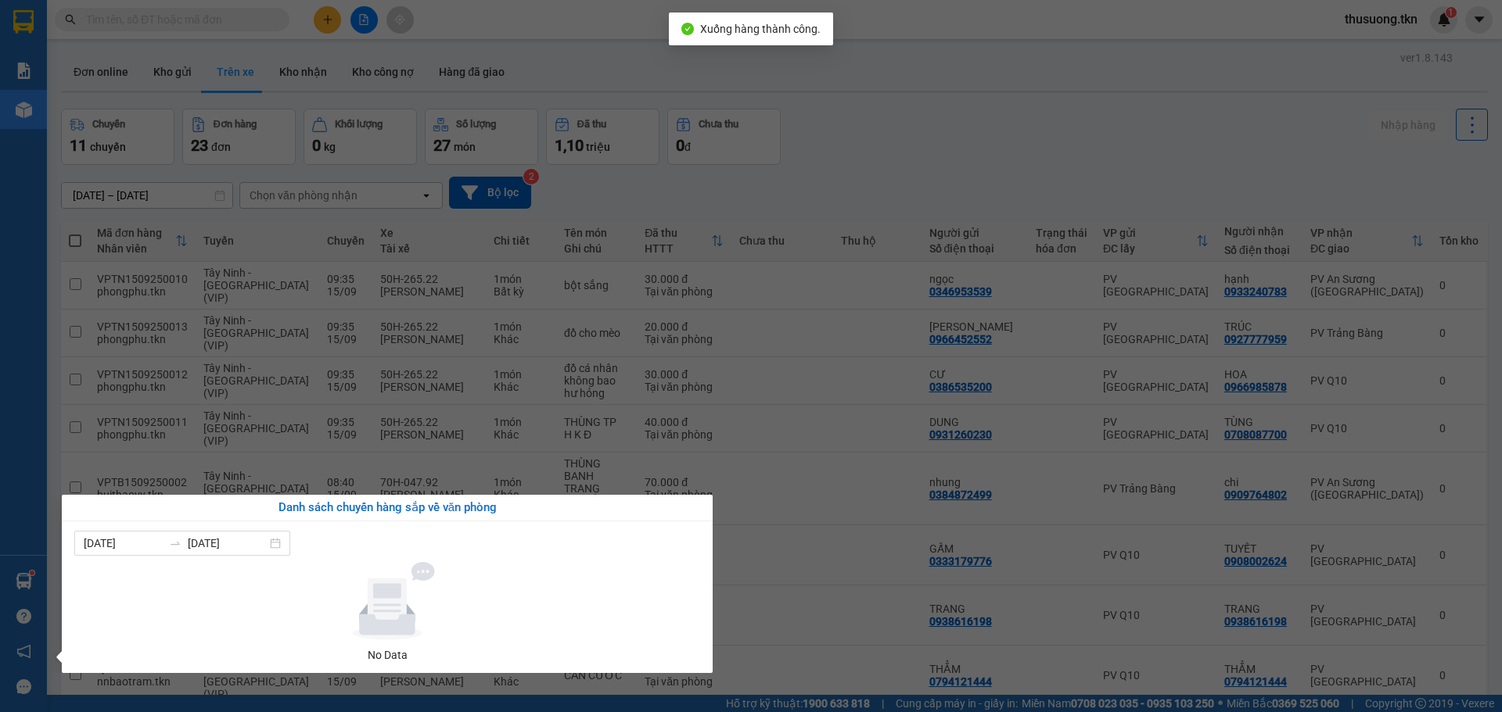
click at [881, 183] on section "Kết quả tìm kiếm ( 0 ) Bộ lọc No Data thusuong.tkn 1 Báo cáo Mẫu 1: Báo cáo dòn…" at bounding box center [751, 356] width 1502 height 712
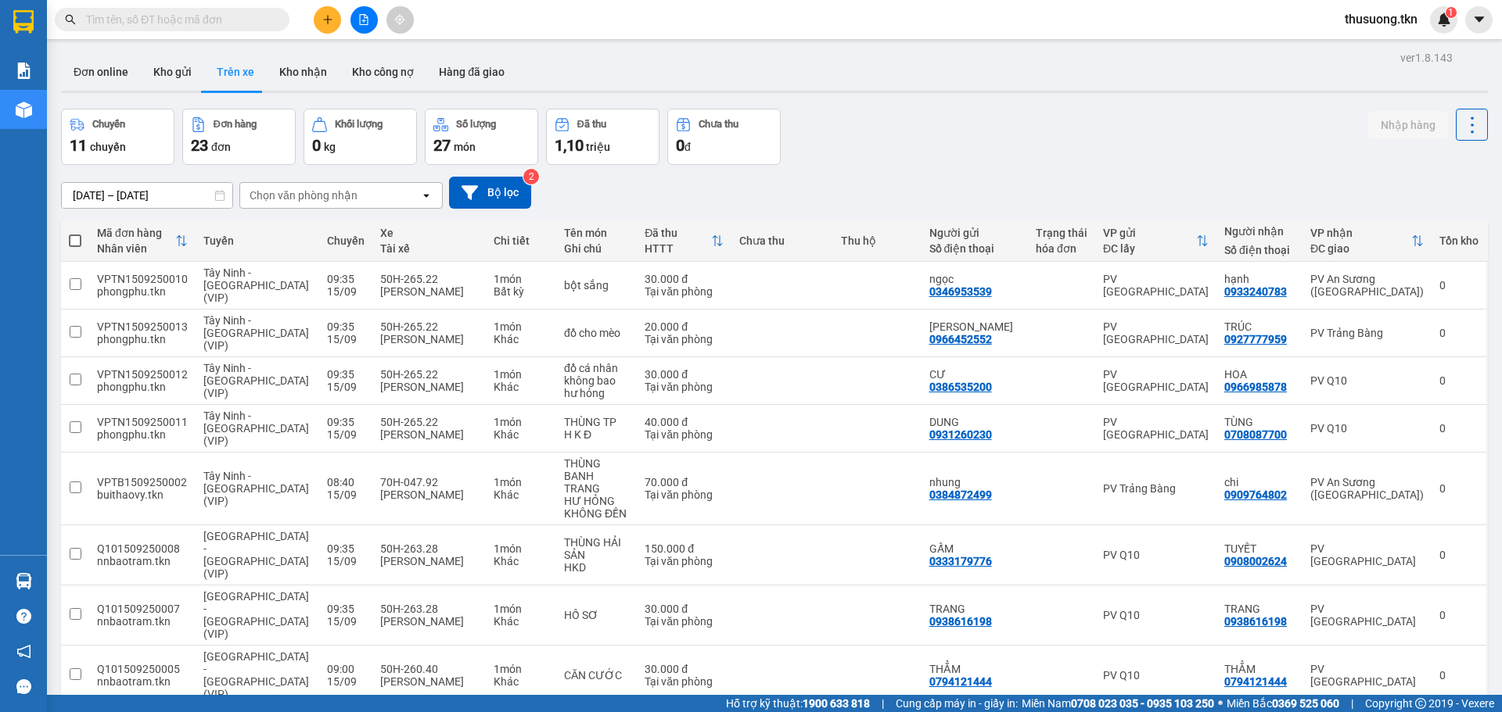
click at [1244, 114] on div "Chuyến 11 chuyến Đơn hàng 23 đơn Khối lượng 0 kg Số lượng 27 món Đã thu 1,10 tr…" at bounding box center [774, 137] width 1427 height 56
click at [157, 68] on button "Kho gửi" at bounding box center [172, 72] width 63 height 38
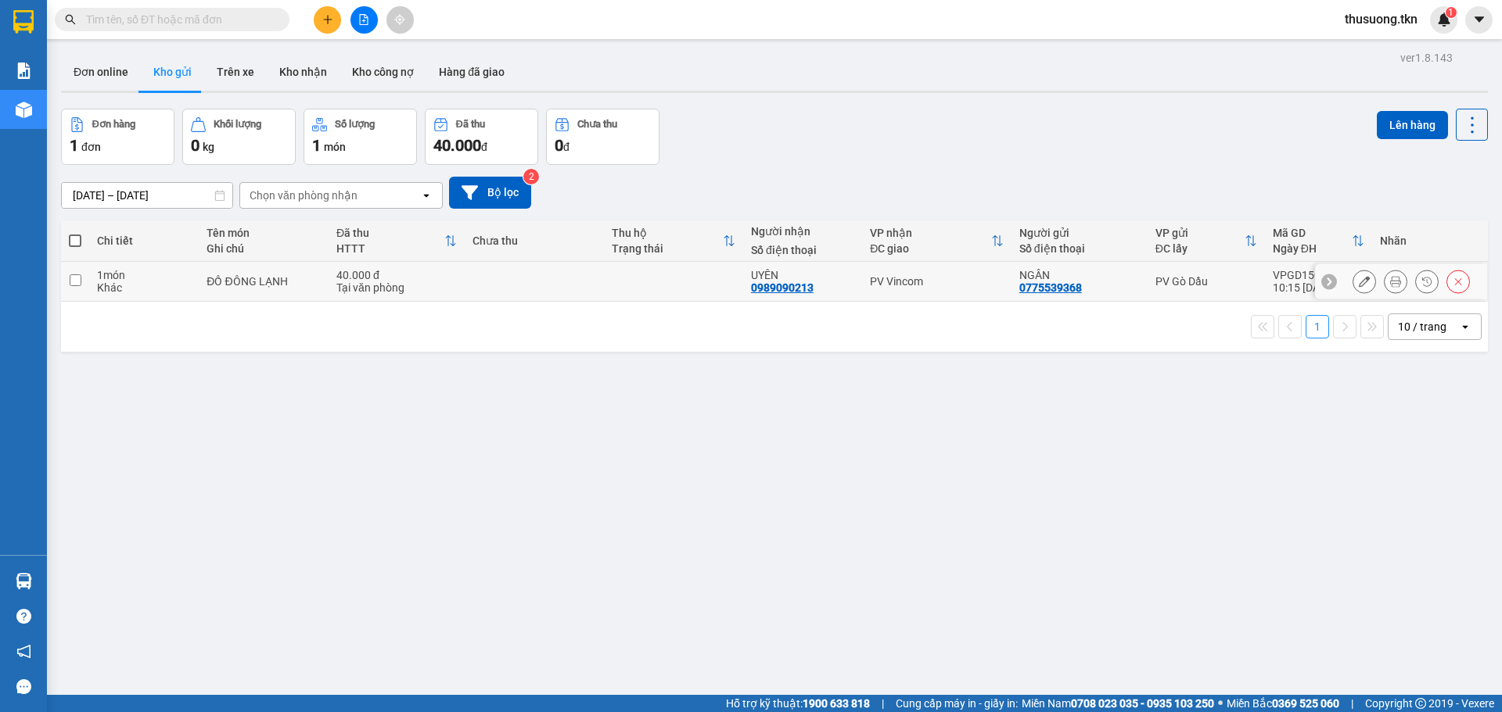
click at [77, 282] on input "checkbox" at bounding box center [76, 281] width 12 height 12
checkbox input "true"
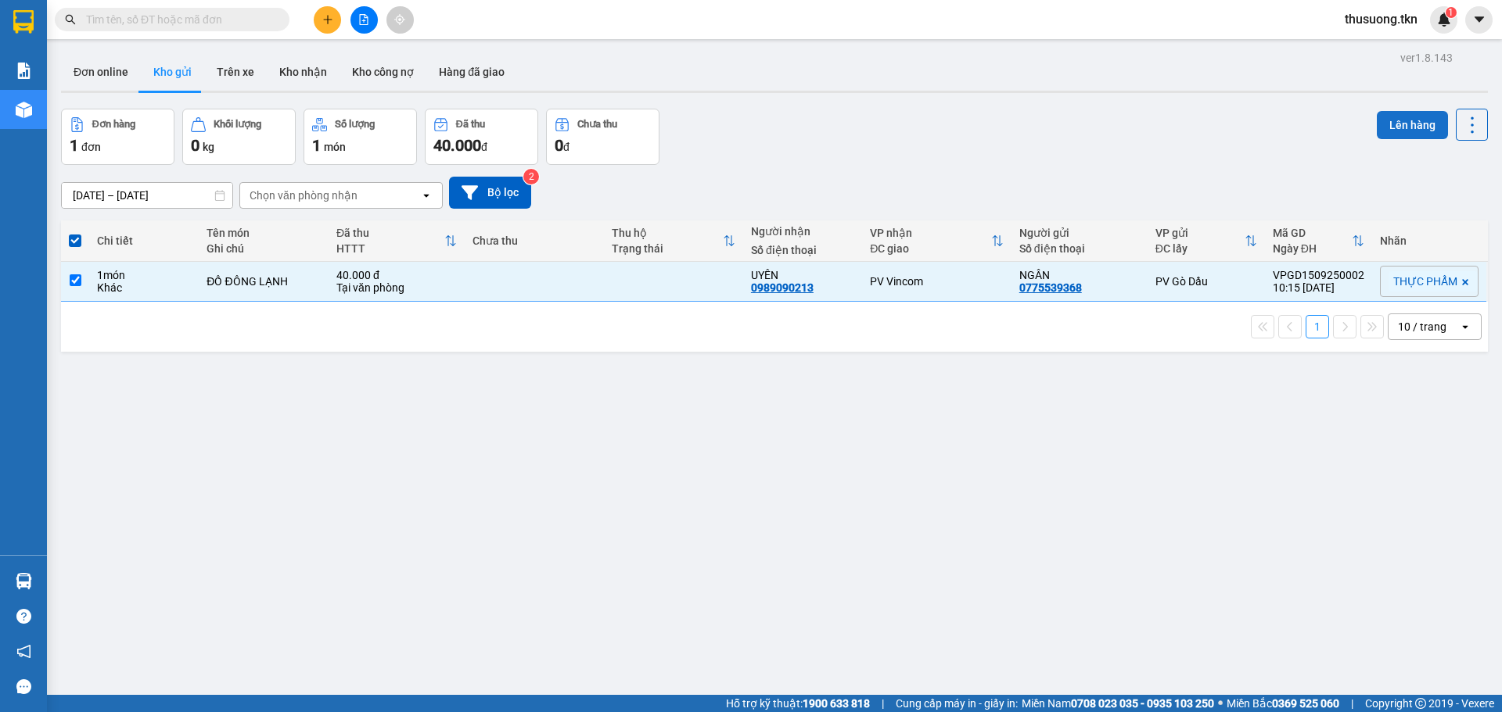
click at [1390, 119] on button "Lên hàng" at bounding box center [1411, 125] width 71 height 28
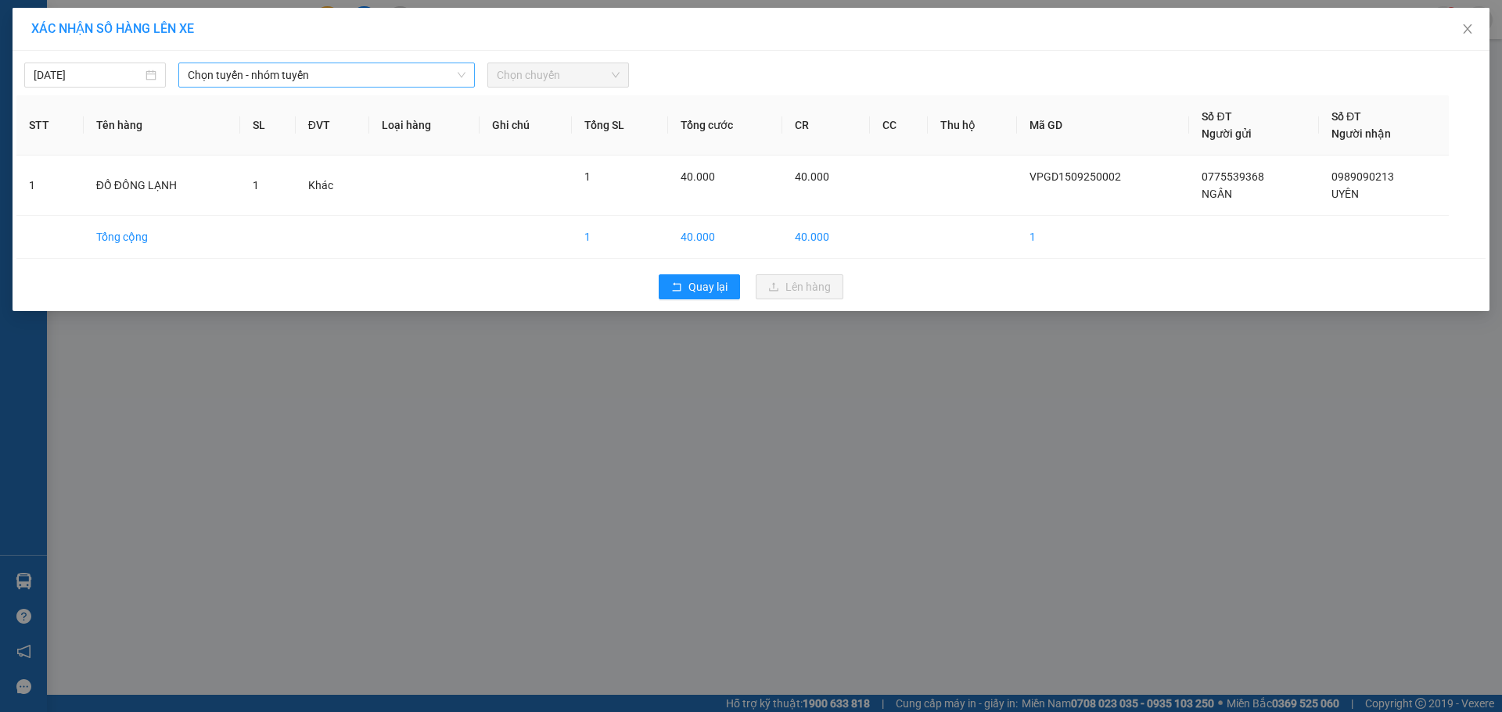
click at [316, 70] on span "Chọn tuyến - nhóm tuyến" at bounding box center [327, 74] width 278 height 23
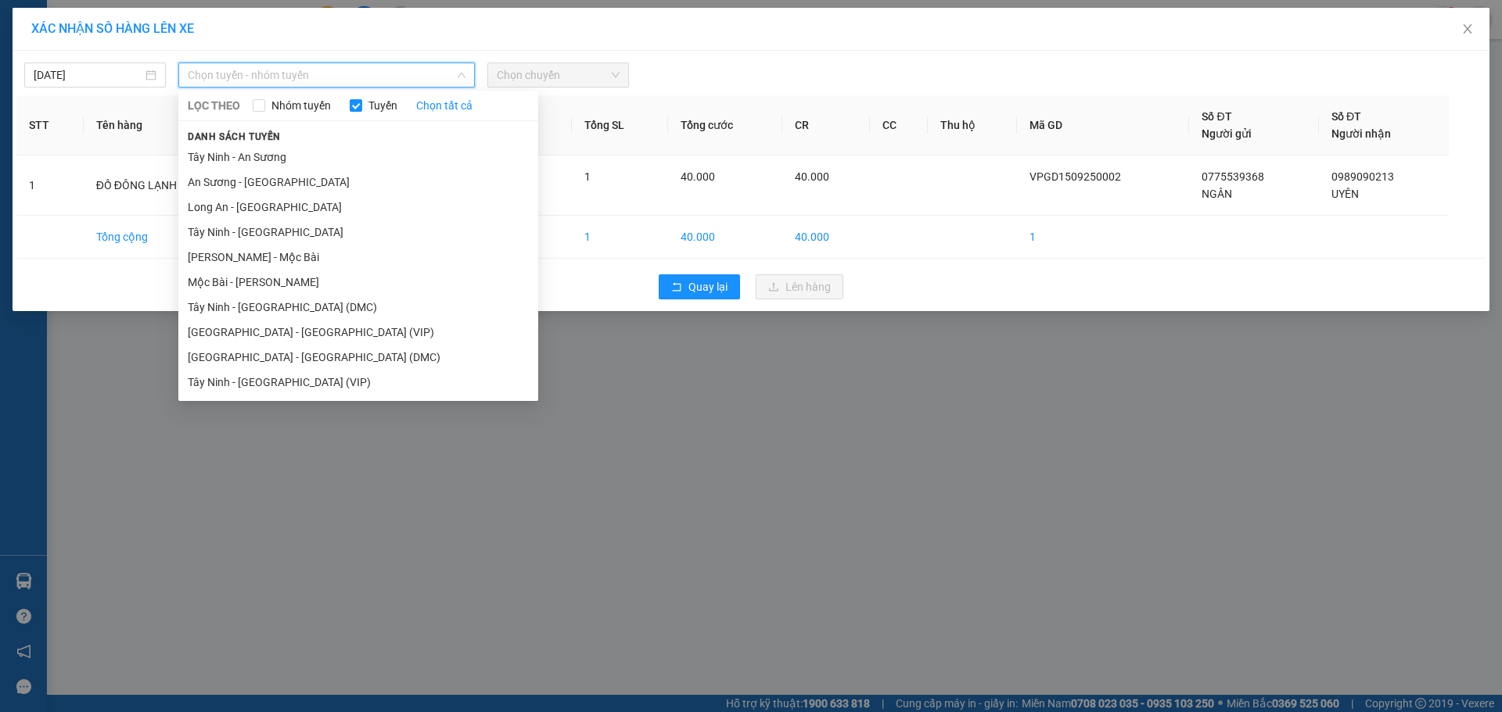
drag, startPoint x: 270, startPoint y: 380, endPoint x: 291, endPoint y: 361, distance: 28.8
click at [275, 377] on li "Tây Ninh - [GEOGRAPHIC_DATA] (VIP)" at bounding box center [358, 382] width 360 height 25
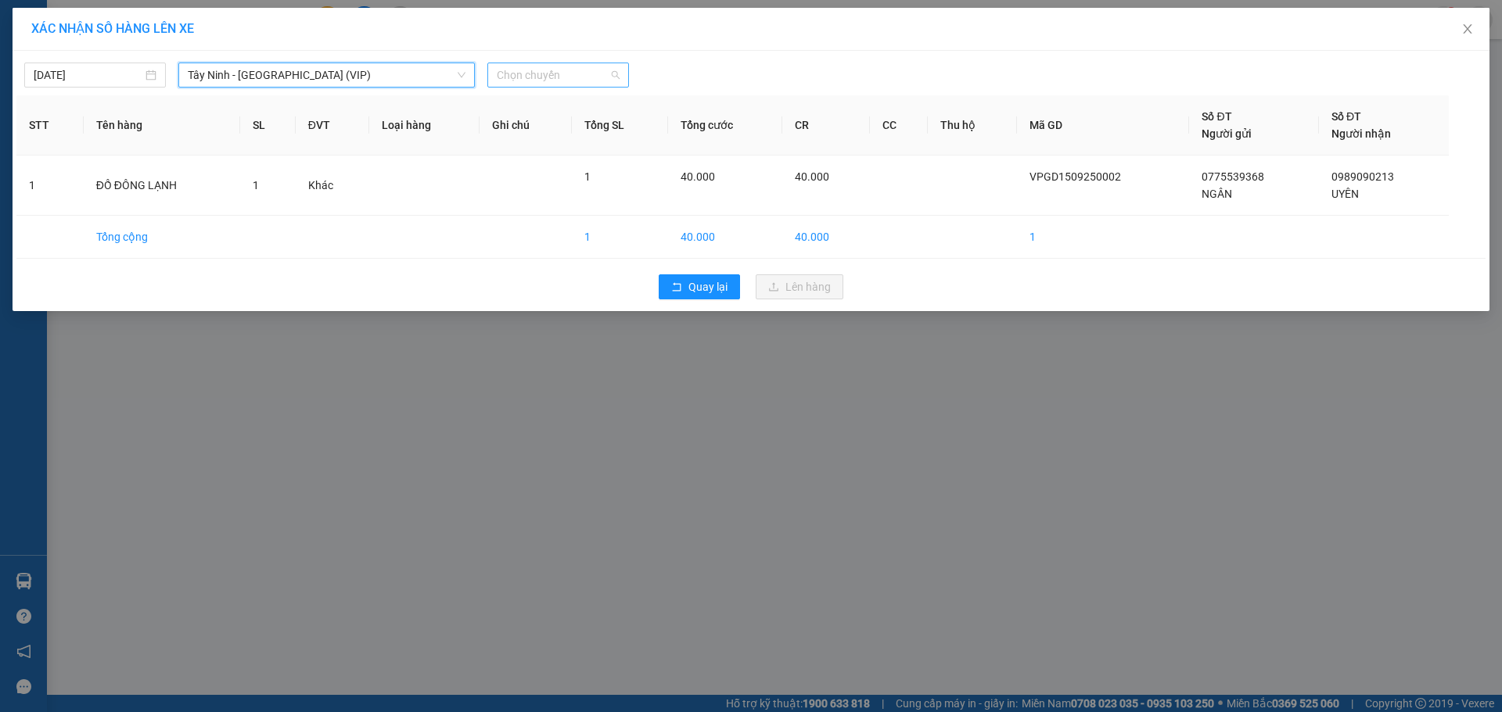
click at [598, 65] on span "Chọn chuyến" at bounding box center [558, 74] width 123 height 23
type input "7594"
click at [592, 131] on div "09:50 - 50E-075.94V" at bounding box center [558, 131] width 122 height 17
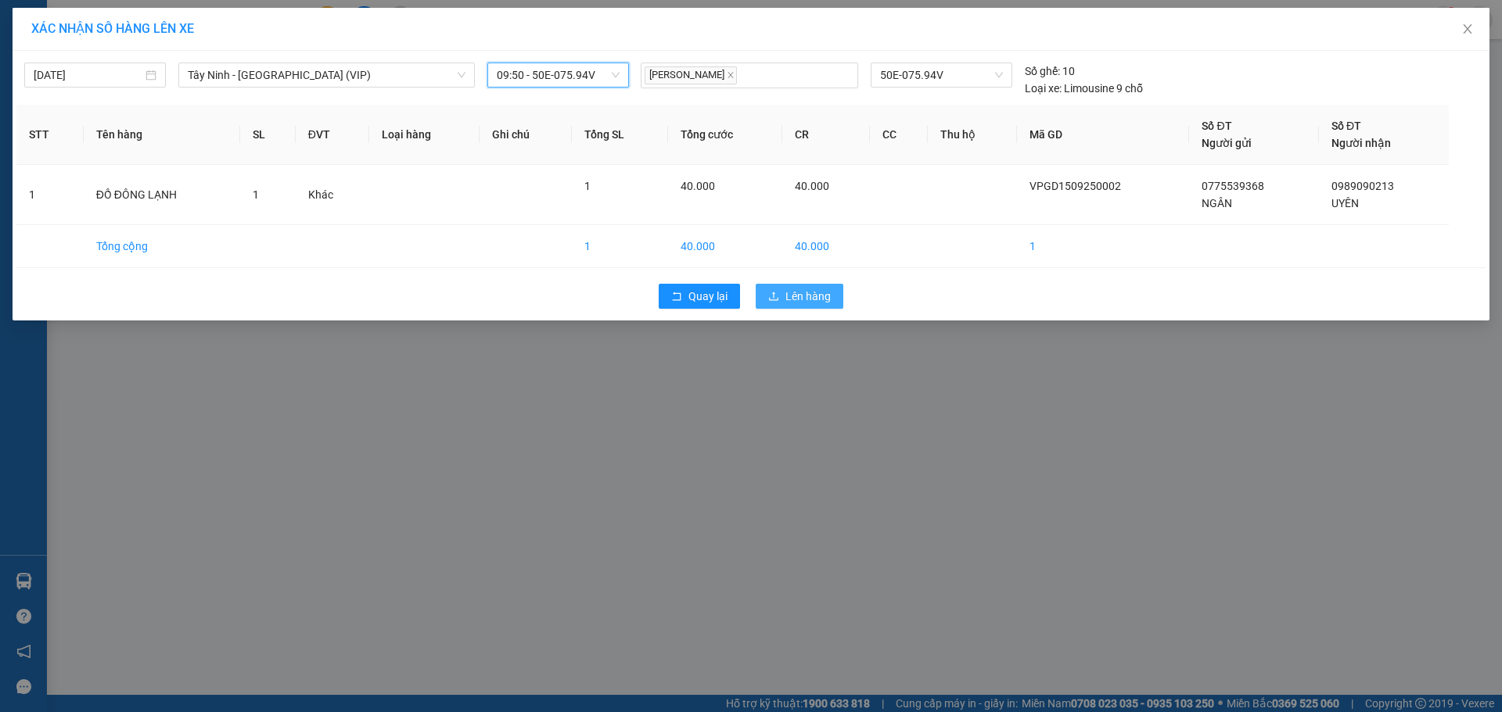
click at [817, 301] on span "Lên hàng" at bounding box center [807, 296] width 45 height 17
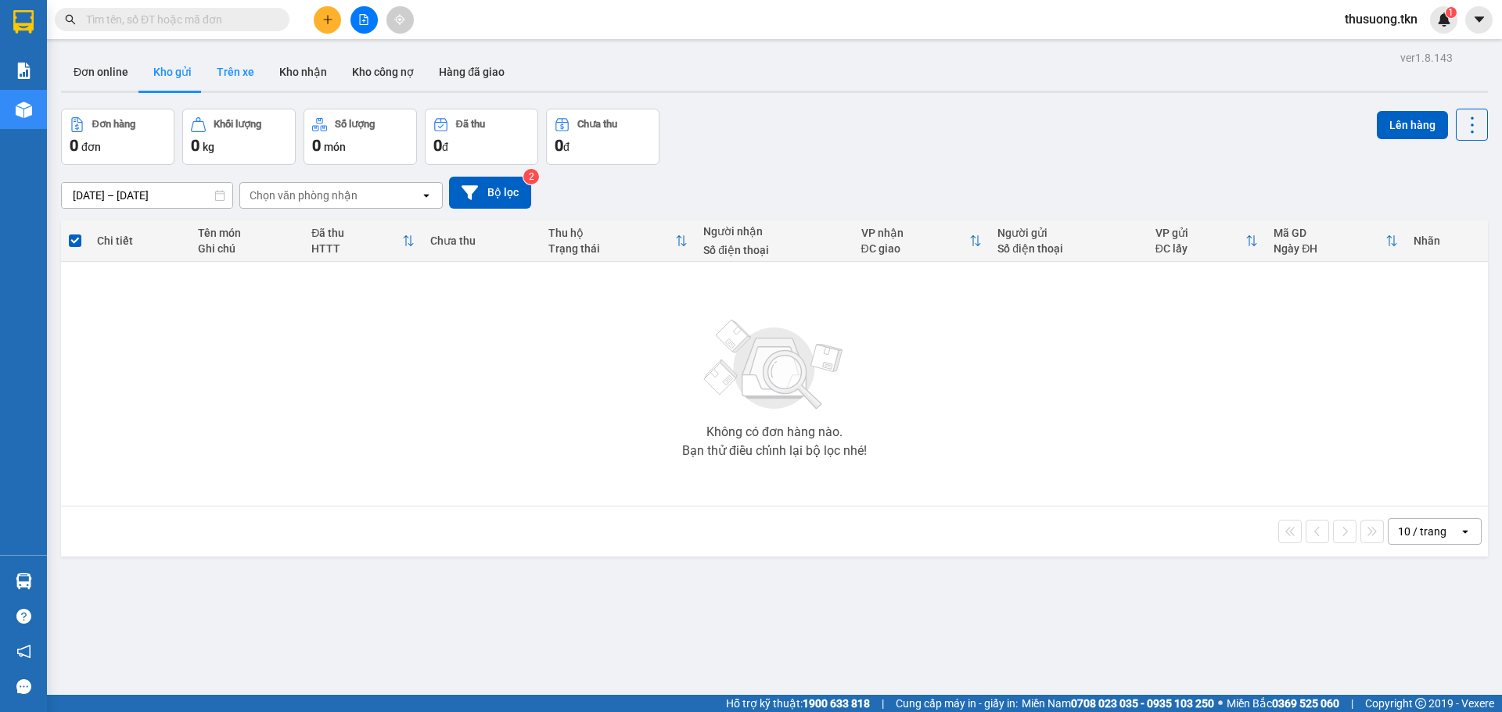
click at [232, 74] on button "Trên xe" at bounding box center [235, 72] width 63 height 38
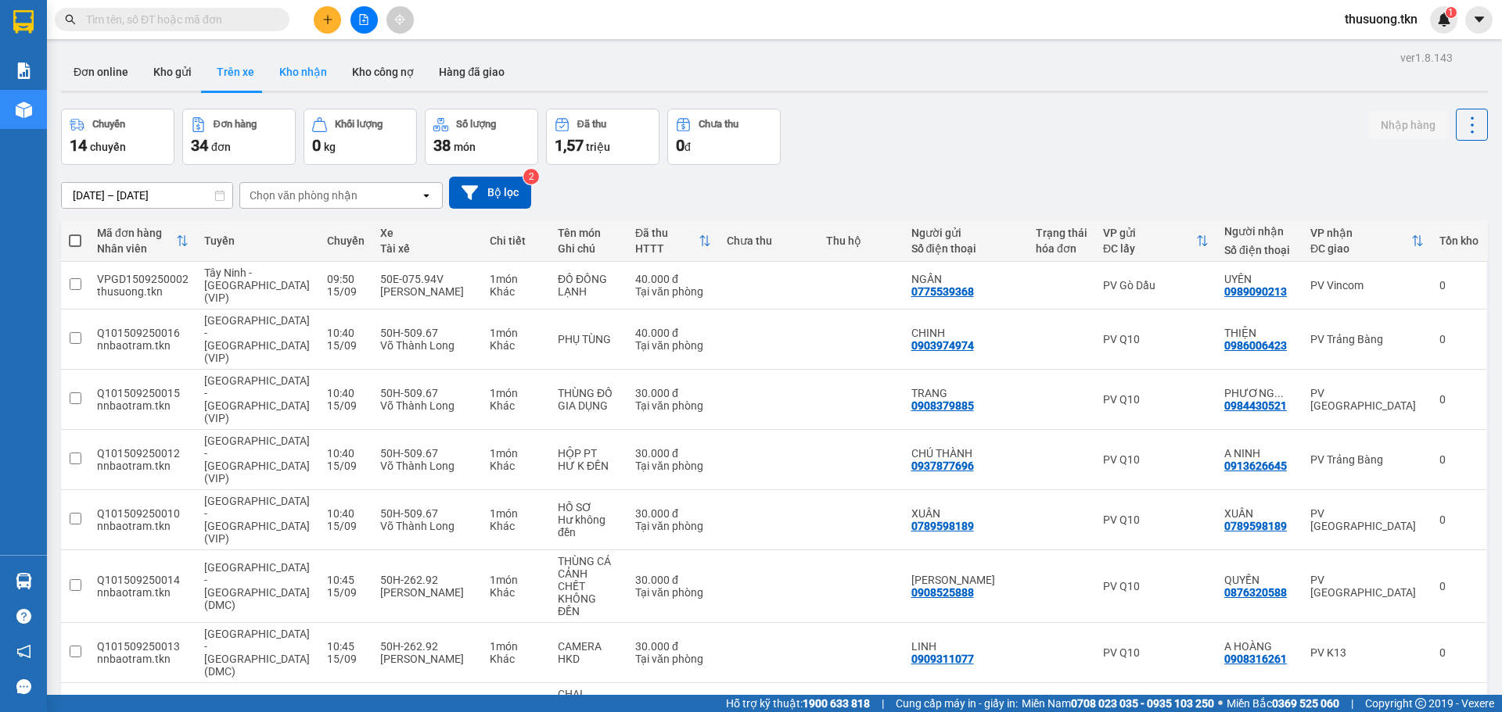
click at [307, 76] on button "Kho nhận" at bounding box center [303, 72] width 73 height 38
type input "[DATE] – [DATE]"
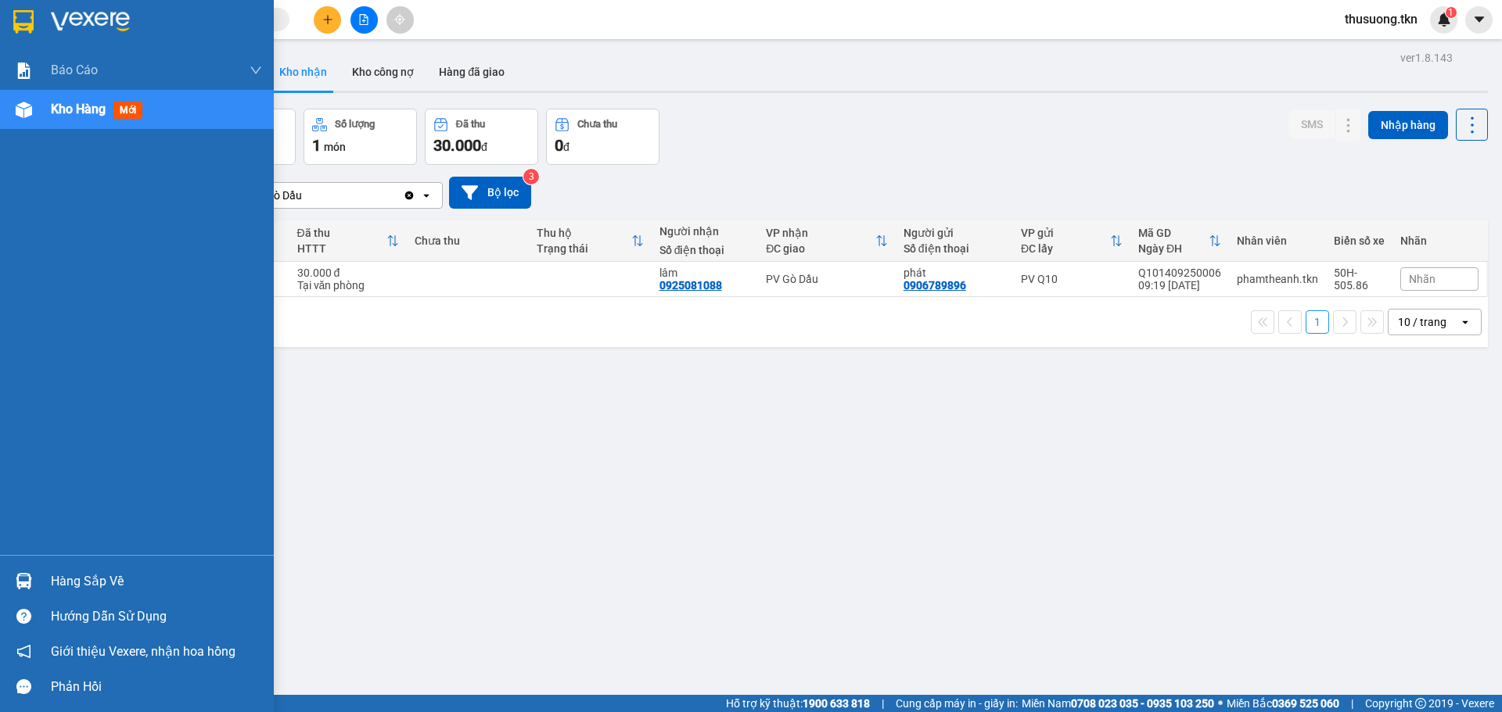
drag, startPoint x: 396, startPoint y: 616, endPoint x: 451, endPoint y: 633, distance: 58.1
click at [401, 616] on div "ver 1.8.143 Đơn online Kho gửi Trên xe Kho nhận Kho công nợ Hàng đã giao Đơn hà…" at bounding box center [774, 403] width 1439 height 712
click at [99, 594] on div "Hàng sắp về" at bounding box center [137, 581] width 274 height 35
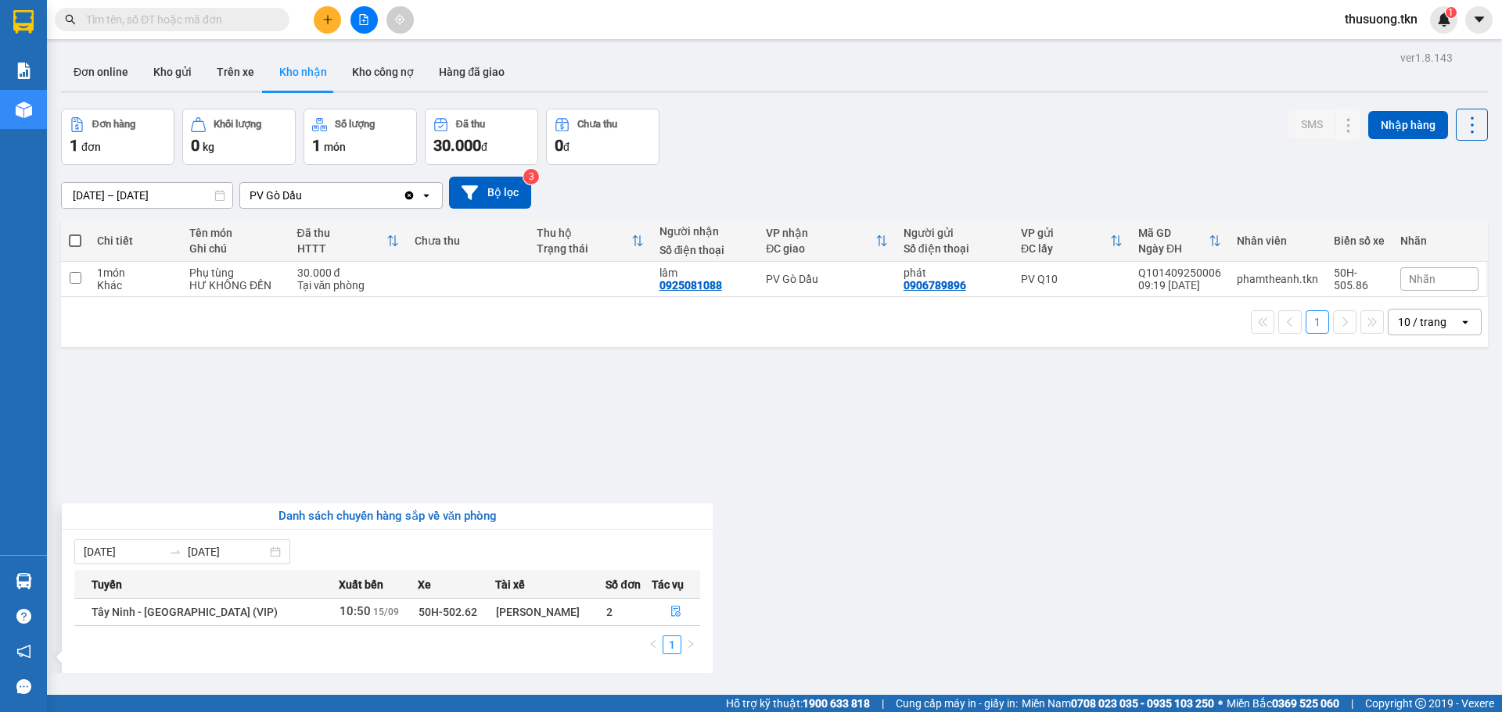
click at [783, 555] on section "Kết quả tìm kiếm ( 0 ) Bộ lọc No Data thusuong.tkn 1 Báo cáo Mẫu 1: Báo cáo dòn…" at bounding box center [751, 356] width 1502 height 712
